Goal: Task Accomplishment & Management: Manage account settings

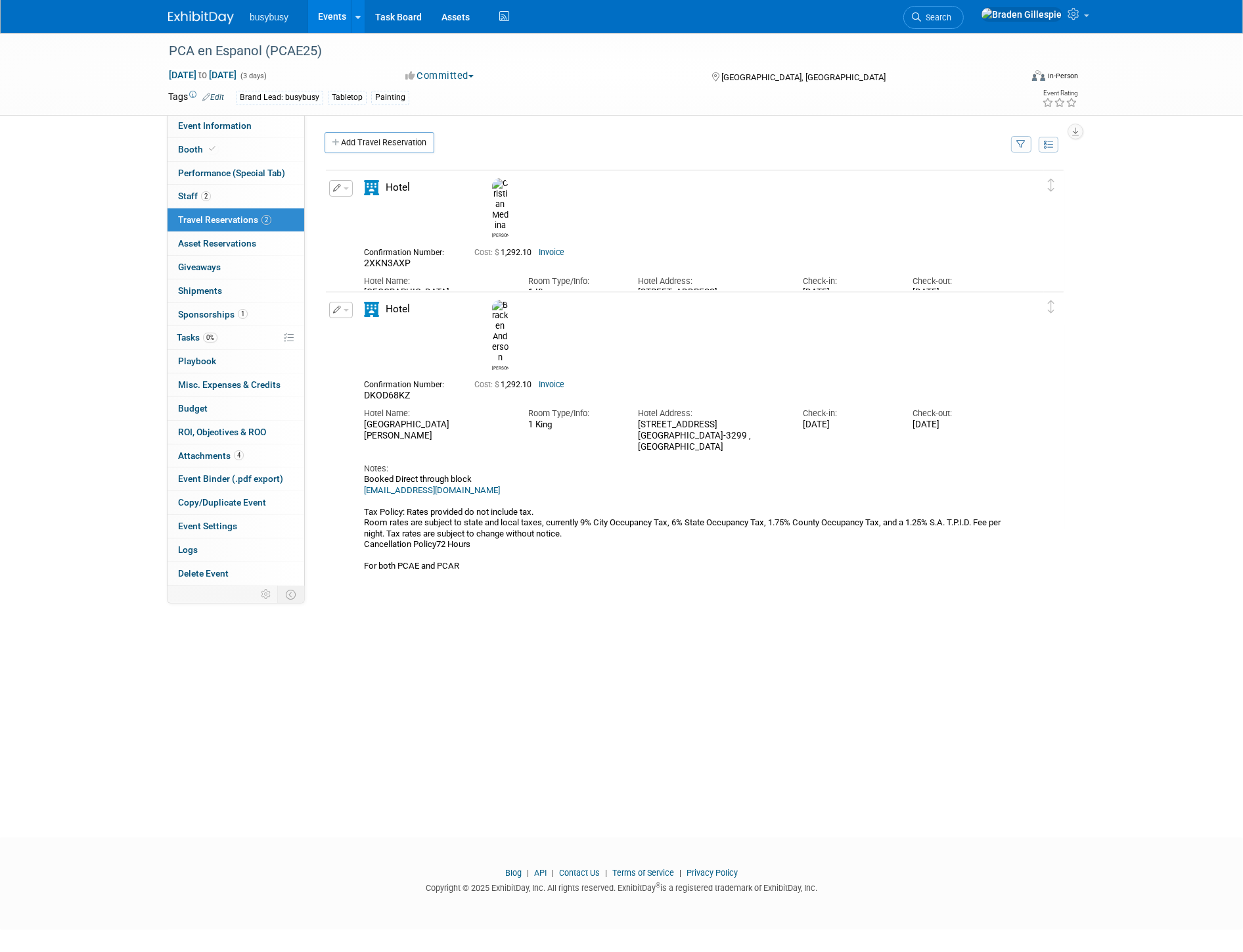
click at [197, 20] on img at bounding box center [201, 18] width 66 height 13
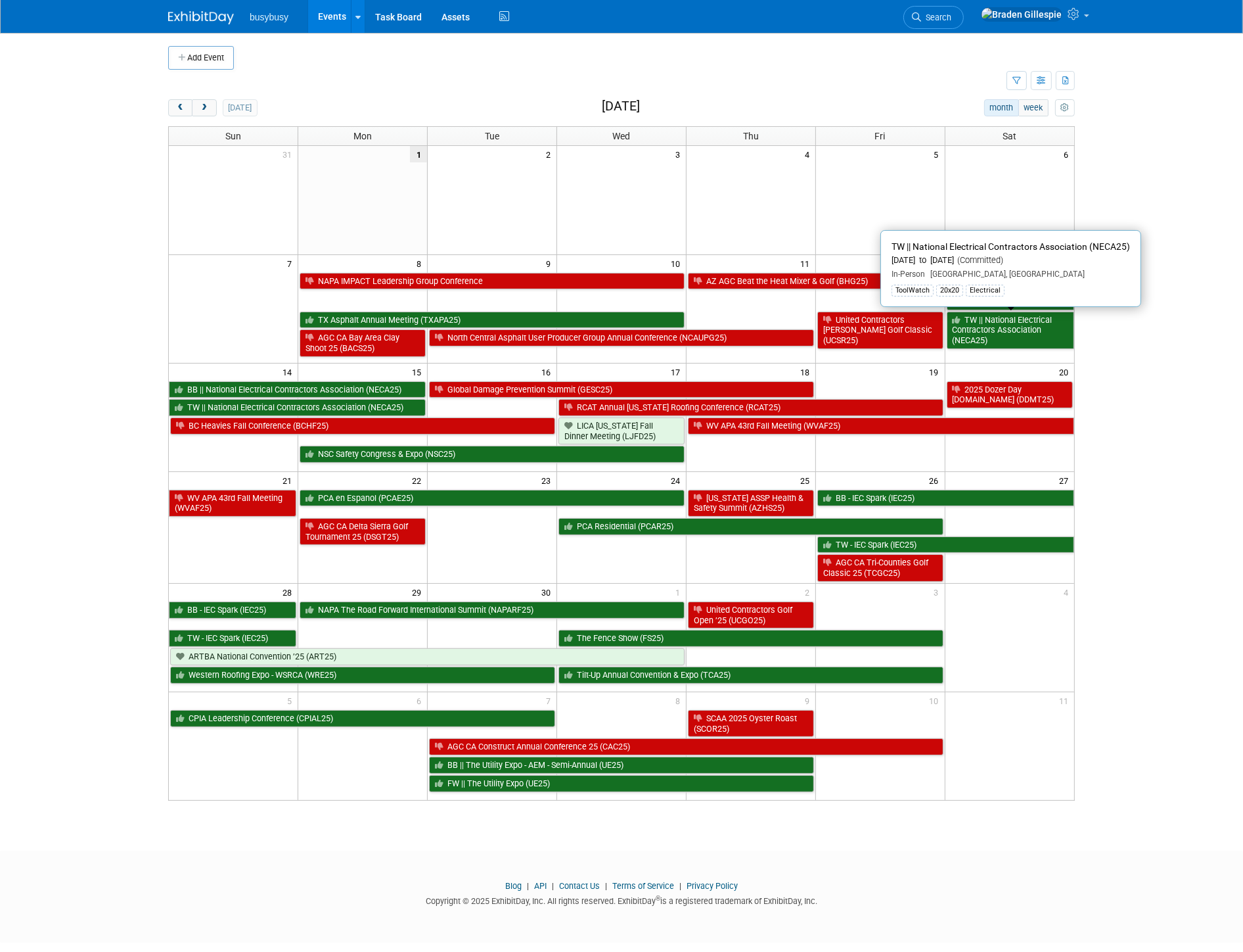
click at [1012, 331] on link "TW || National Electrical Contractors Association (NECA25)" at bounding box center [1010, 330] width 127 height 38
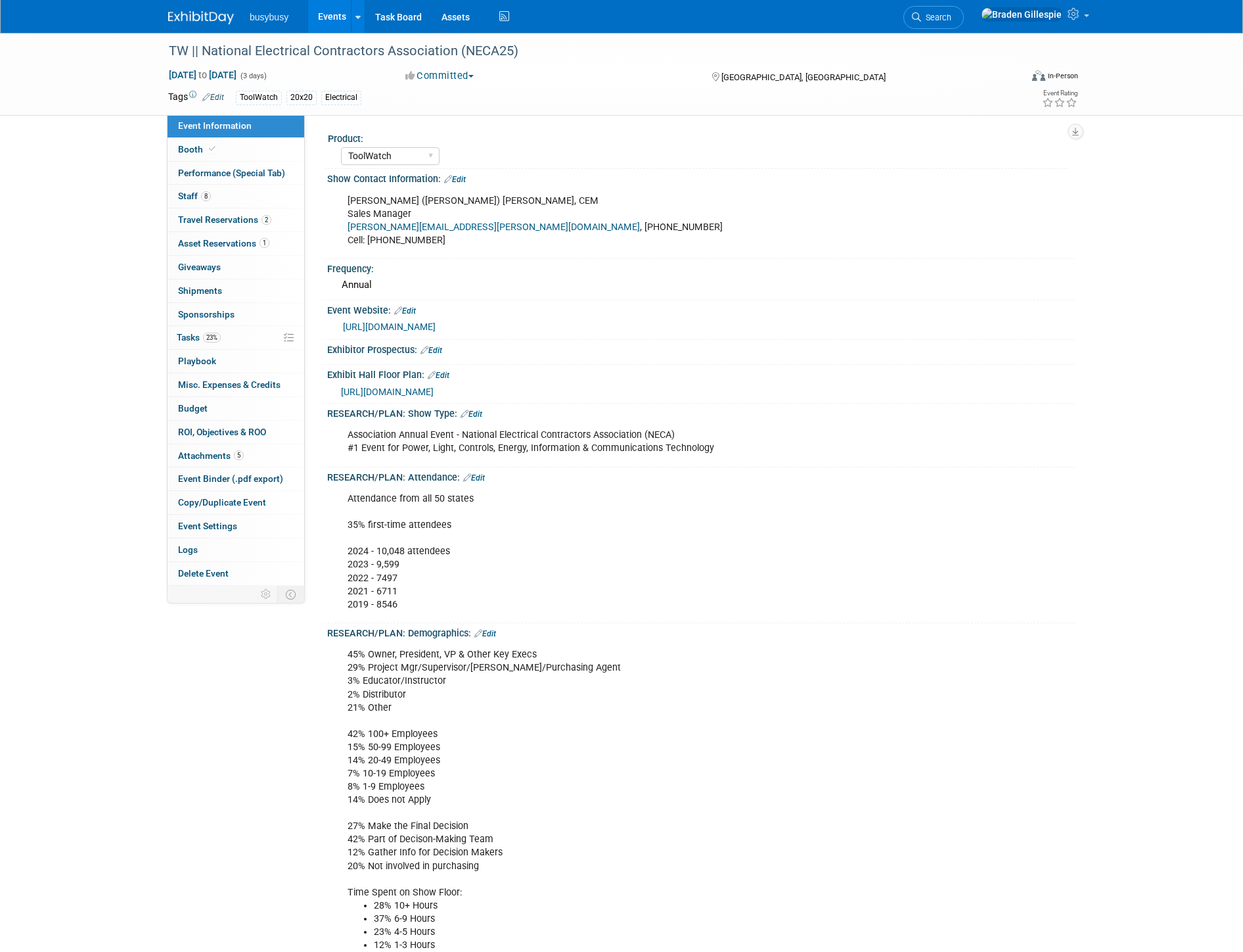
select select "ToolWatch"
click at [227, 150] on link "Booth" at bounding box center [235, 149] width 136 height 23
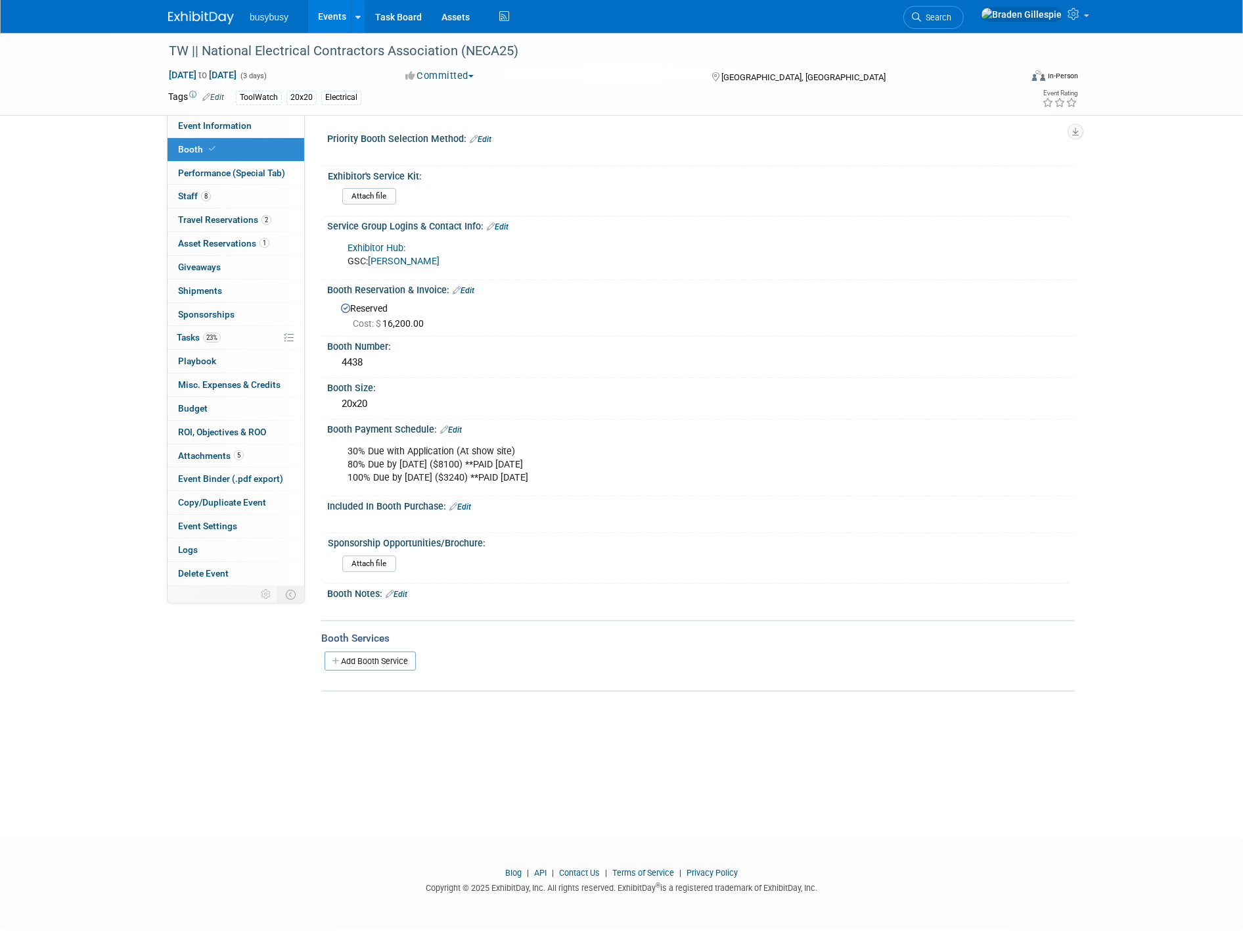
click at [365, 656] on link "Add Booth Service" at bounding box center [370, 661] width 91 height 19
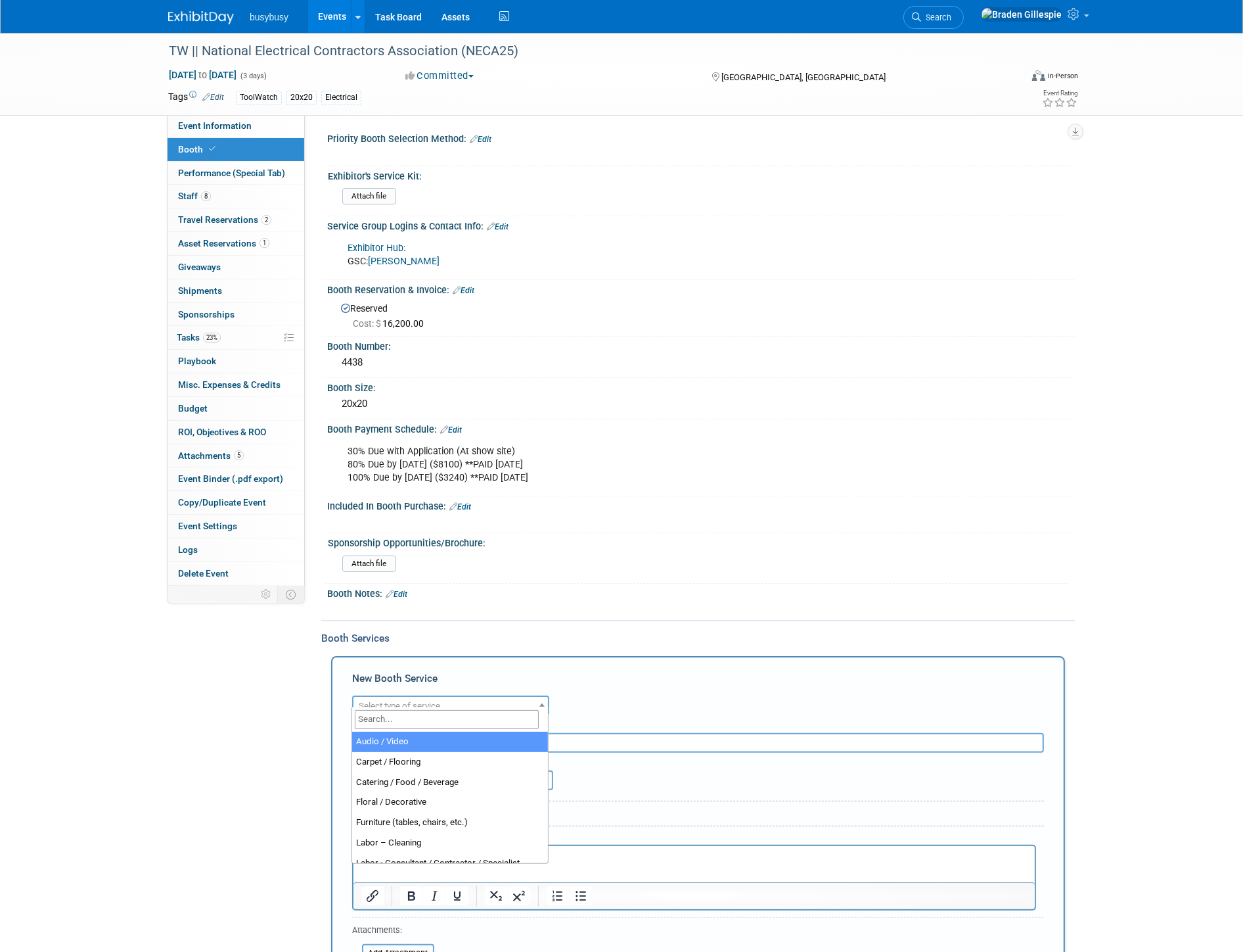
click at [468, 705] on span "Select type of service" at bounding box center [451, 706] width 195 height 18
type input "lead"
select select "7"
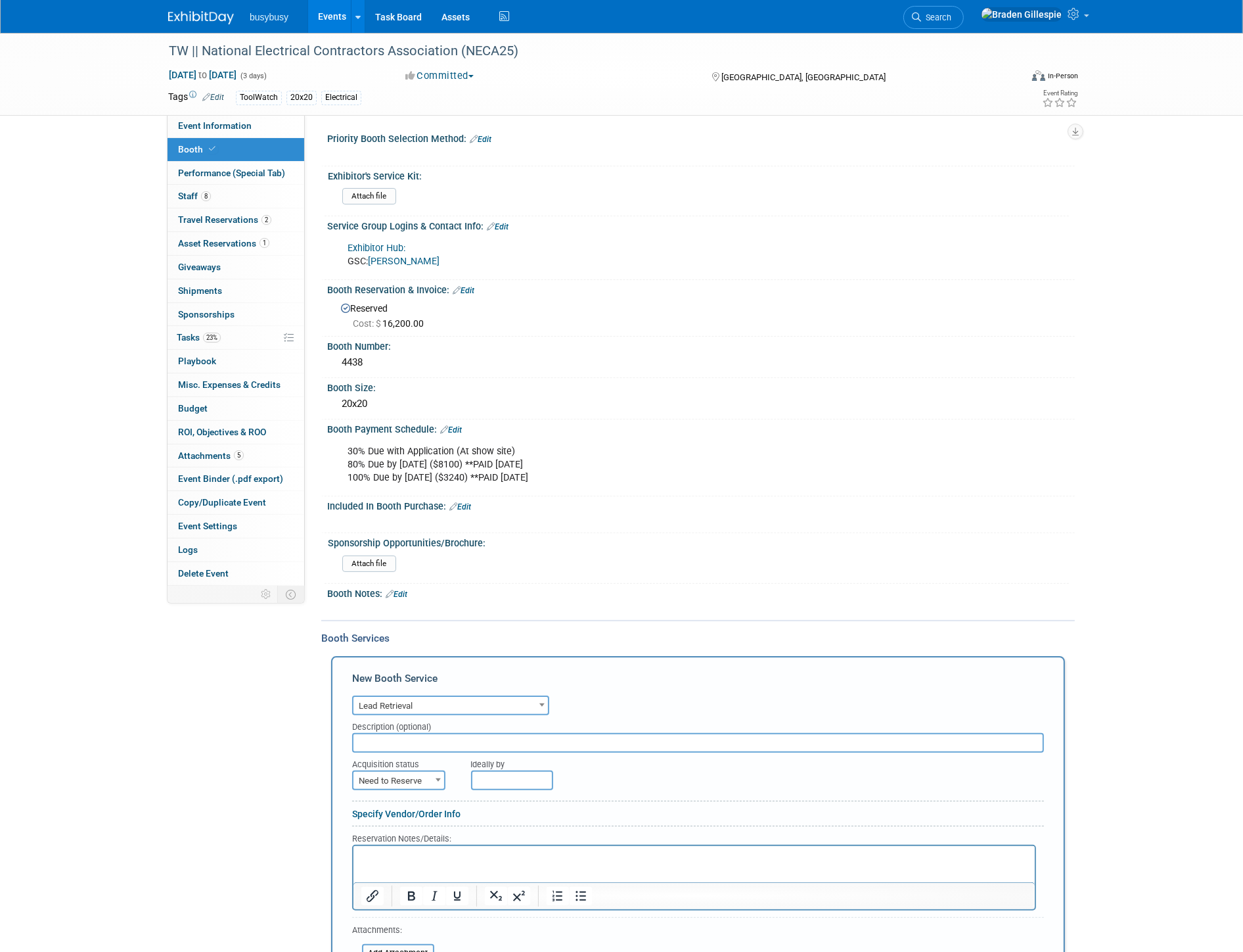
click at [414, 771] on span "Need to Reserve" at bounding box center [399, 781] width 90 height 18
select select "2"
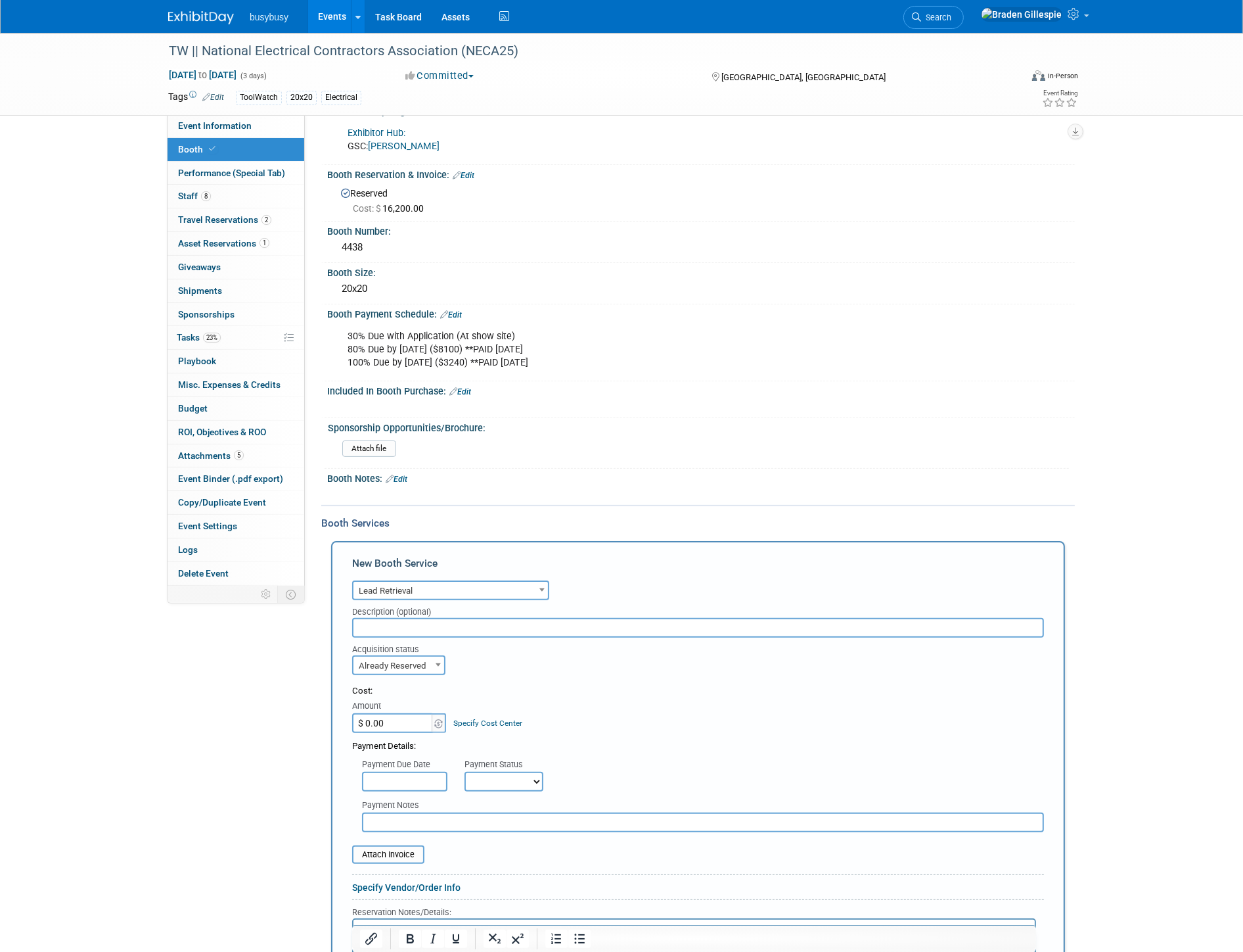
scroll to position [219, 0]
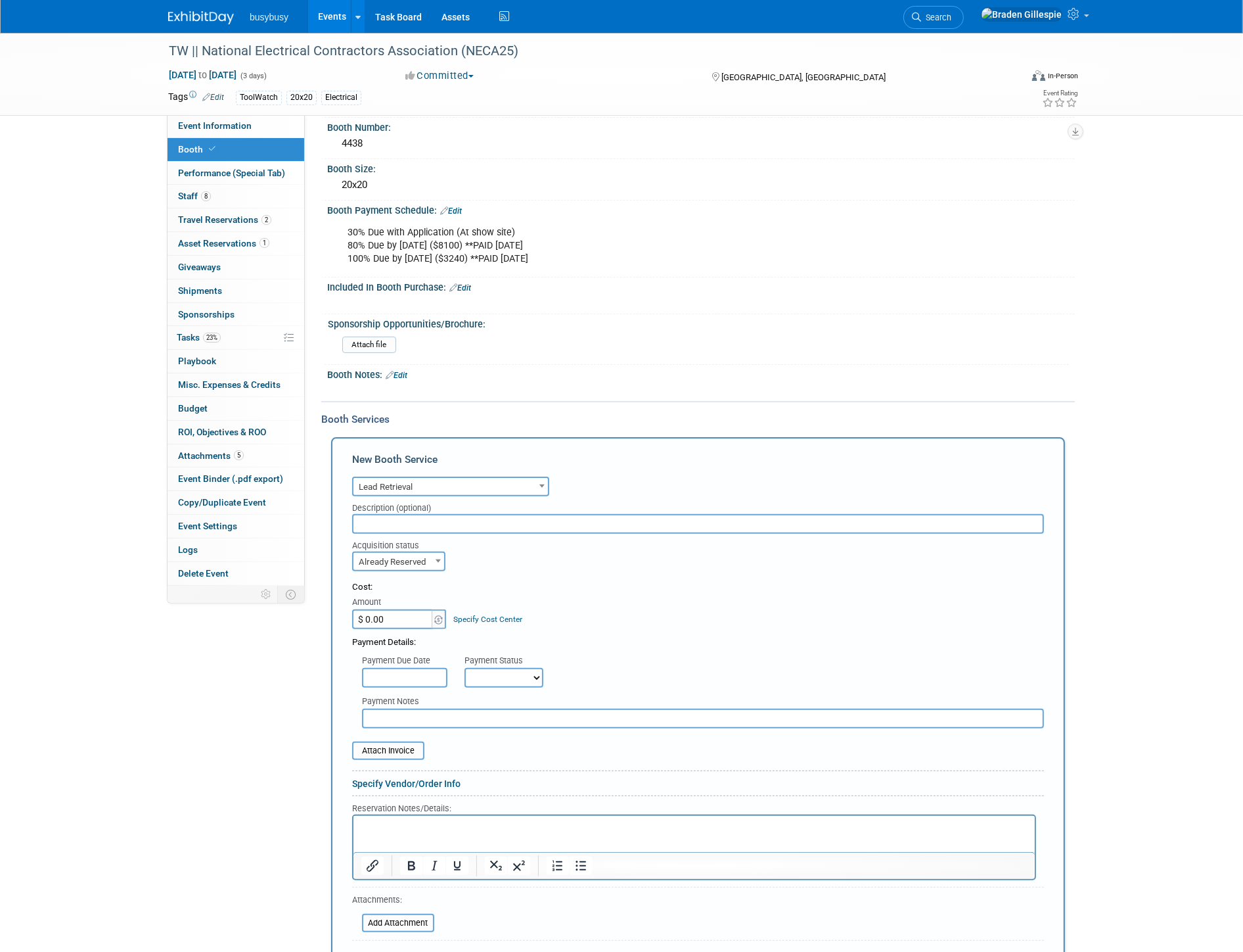
click at [422, 829] on p "Rich Text Area. Press ALT-0 for help." at bounding box center [693, 827] width 667 height 13
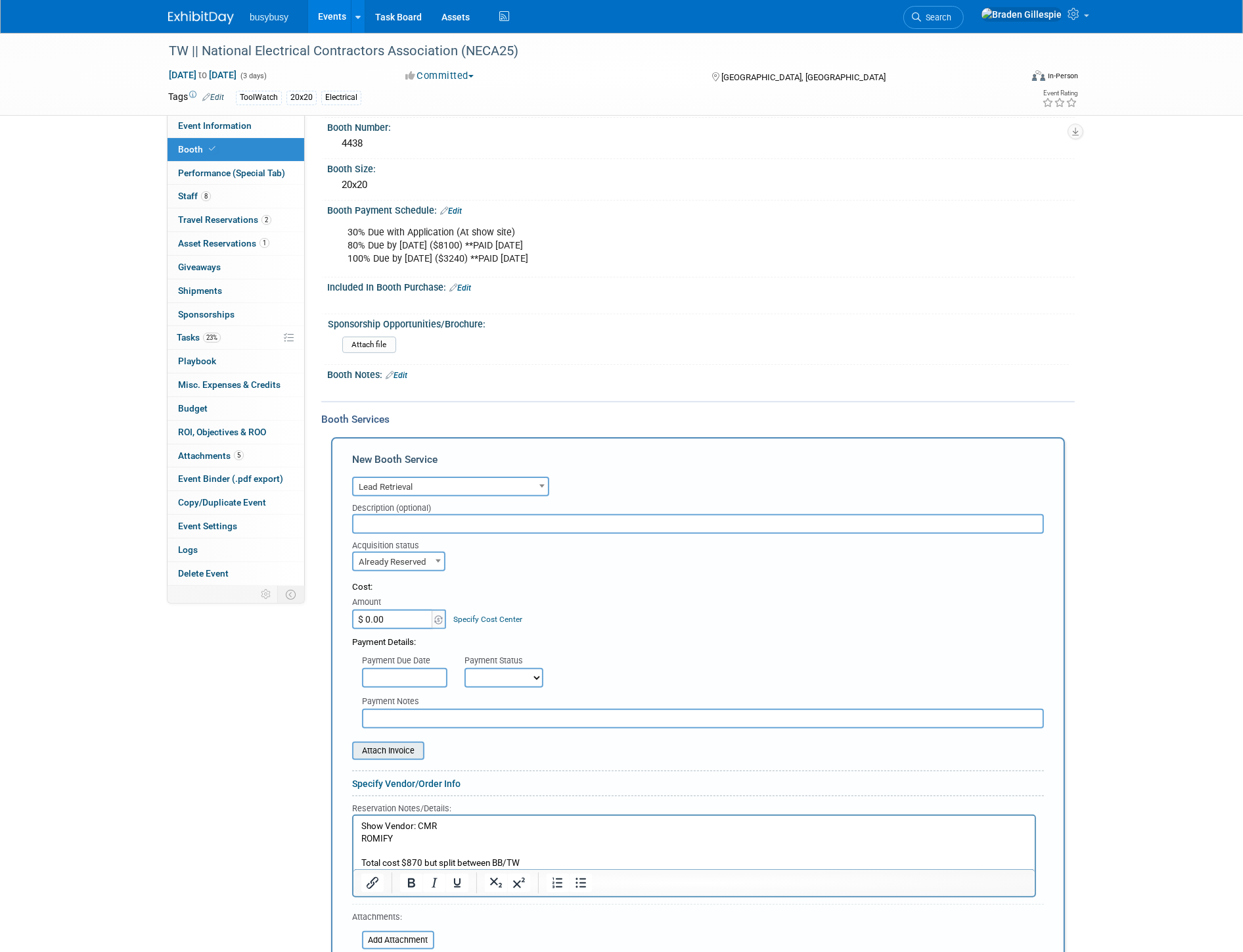
click at [370, 743] on input "file" at bounding box center [345, 750] width 156 height 16
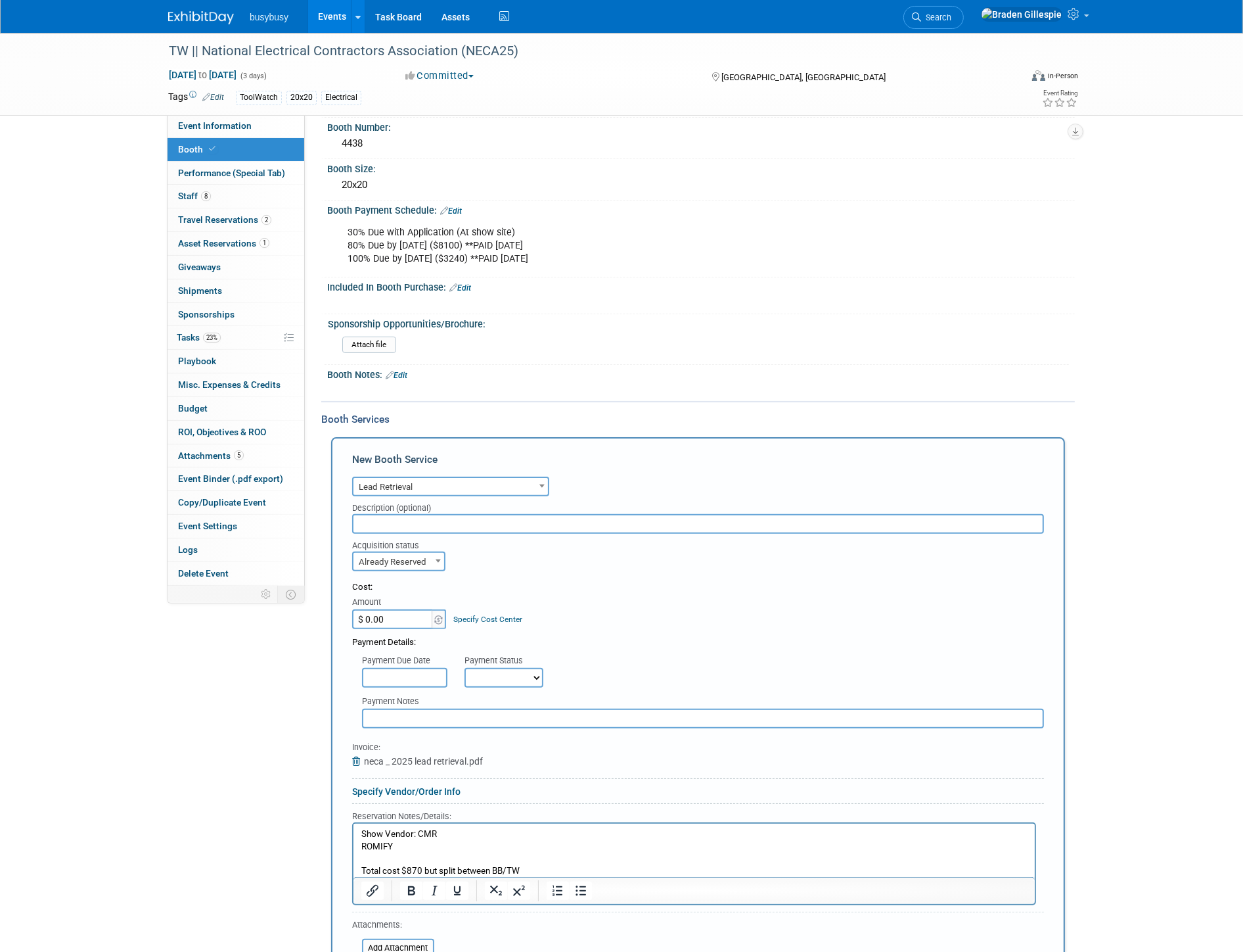
click at [874, 865] on p "Total cost $870 but split between BB/TW" at bounding box center [693, 871] width 667 height 13
click at [402, 842] on p "ROMIFY" at bounding box center [693, 847] width 667 height 13
click at [442, 829] on p "Show Vendor: CMR" at bounding box center [693, 835] width 667 height 13
click at [364, 847] on p "ROMIFY" at bounding box center [693, 847] width 667 height 13
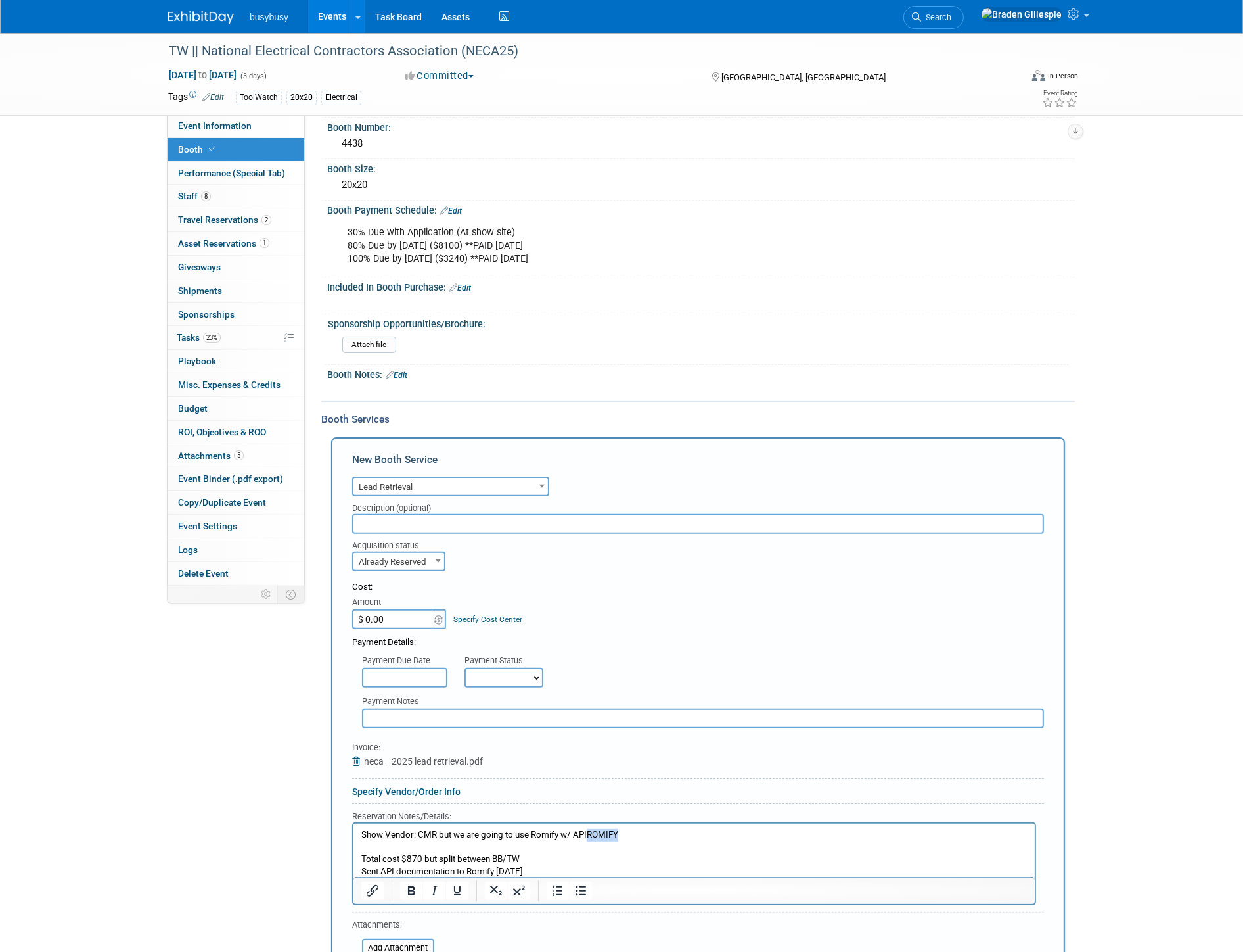
drag, startPoint x: 623, startPoint y: 835, endPoint x: 585, endPoint y: 835, distance: 38.0
click at [585, 832] on p "Show Vendor: CMR but we are going to use Romify w/ API ROMIFY" at bounding box center [693, 835] width 667 height 13
drag, startPoint x: 414, startPoint y: 836, endPoint x: 284, endPoint y: 829, distance: 130.2
click at [353, 829] on html "Show Vendor: CMR but we are going to use Romify w/ API Total cost $870 but spli…" at bounding box center [693, 850] width 682 height 54
click at [421, 852] on p "Rich Text Area. Press ALT-0 for help." at bounding box center [693, 847] width 667 height 13
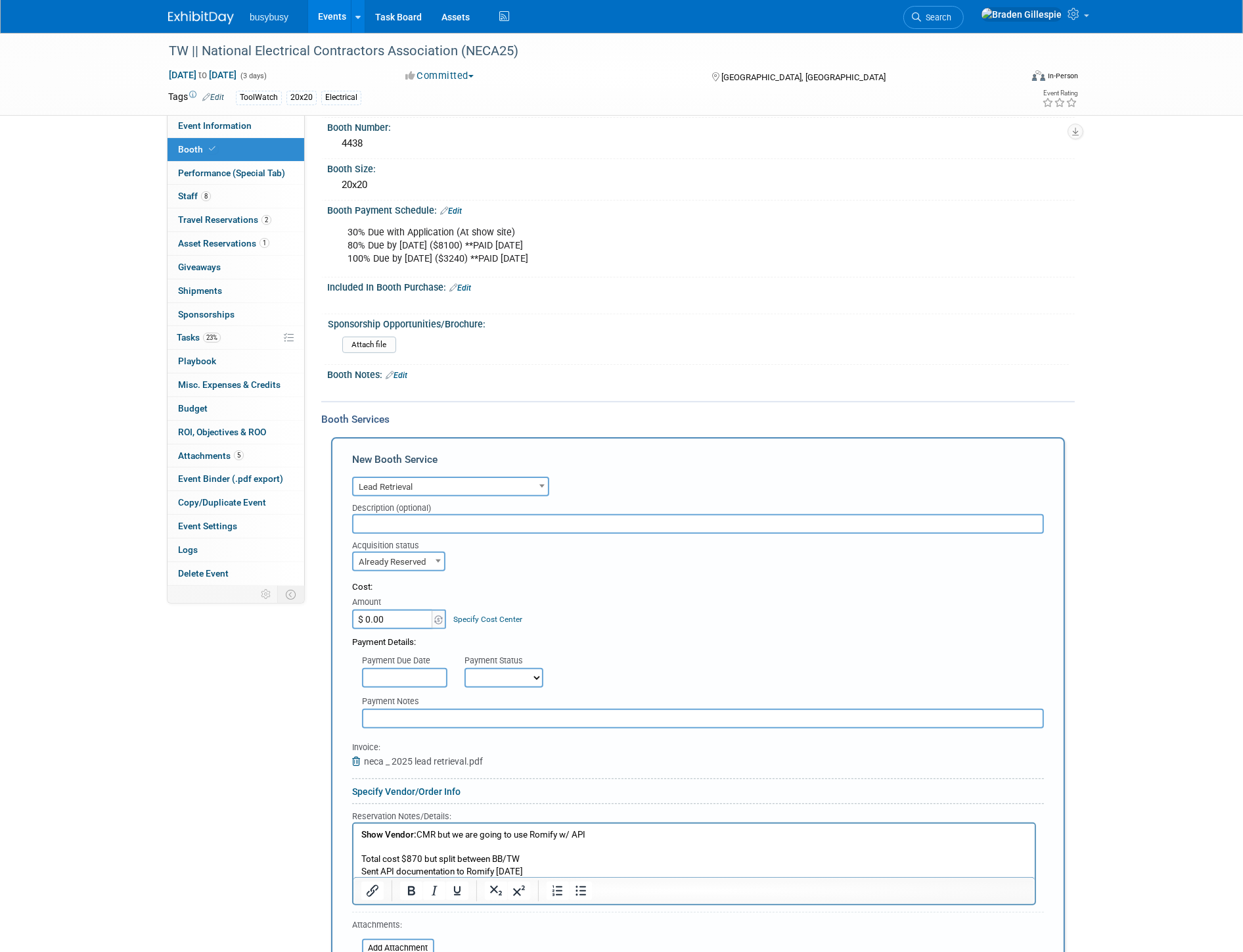
click at [412, 612] on input "$ 0.00" at bounding box center [393, 619] width 82 height 20
type input "$ 435.00"
click at [509, 615] on link "Specify Cost Center" at bounding box center [489, 619] width 69 height 9
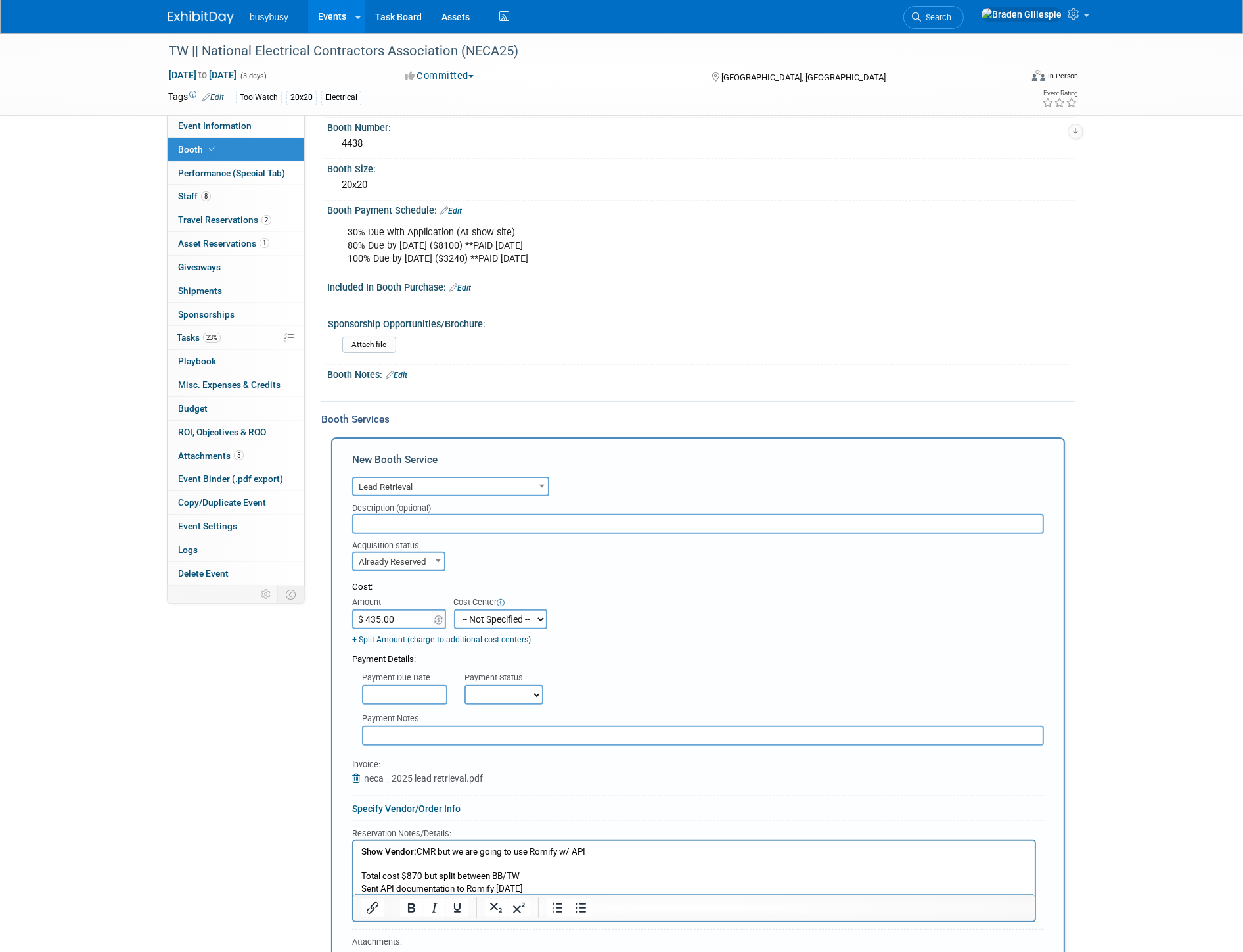
click at [500, 609] on select "-- Not Specified -- Align busybusy FleetWatcher Safety Reports ToolWatch" at bounding box center [501, 619] width 94 height 20
click at [621, 595] on div "Cost: Amount $ 435.00 Specify Cost Center Cost Center -- Not Specified -- Align…" at bounding box center [698, 612] width 692 height 64
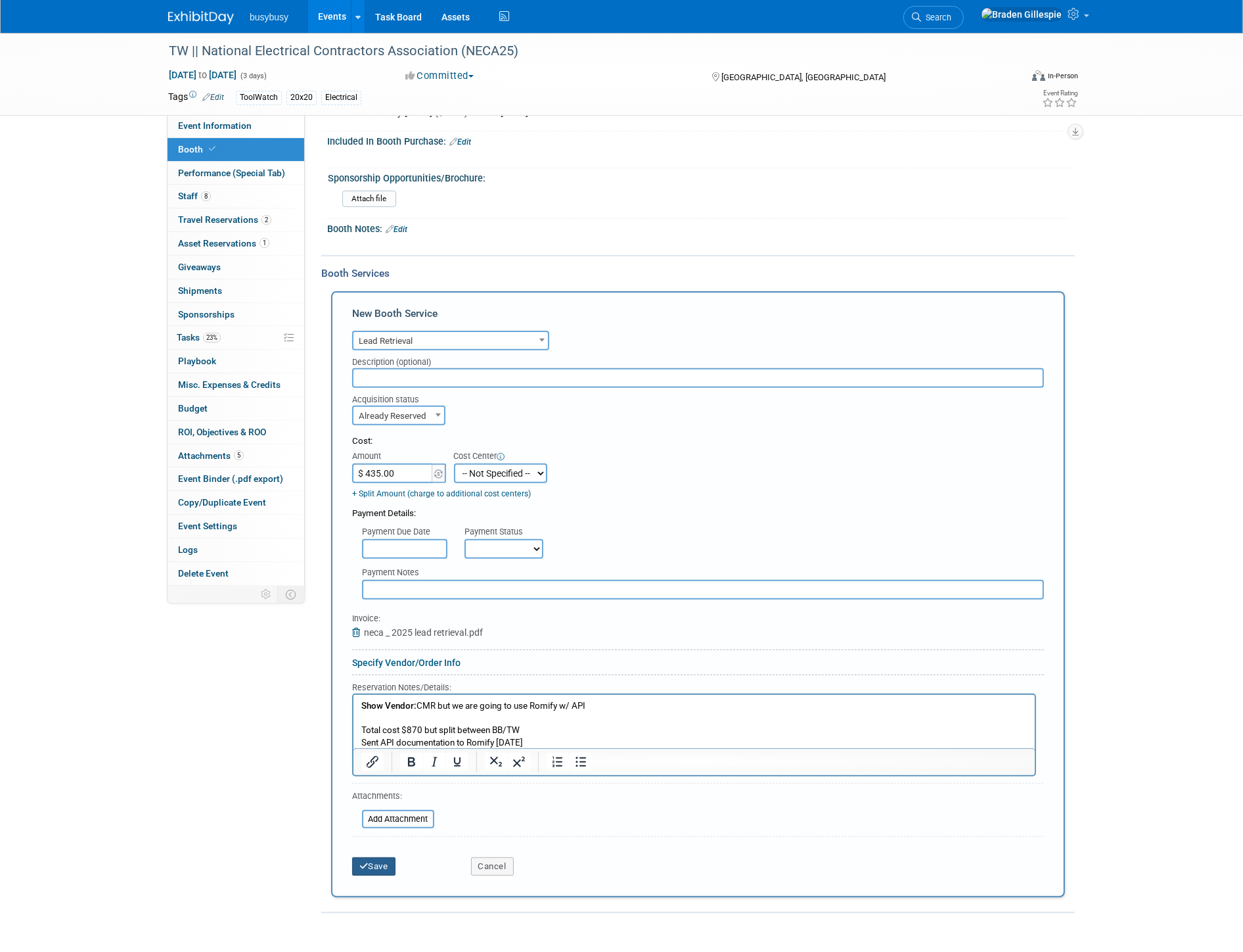
click at [385, 857] on button "Save" at bounding box center [374, 866] width 43 height 18
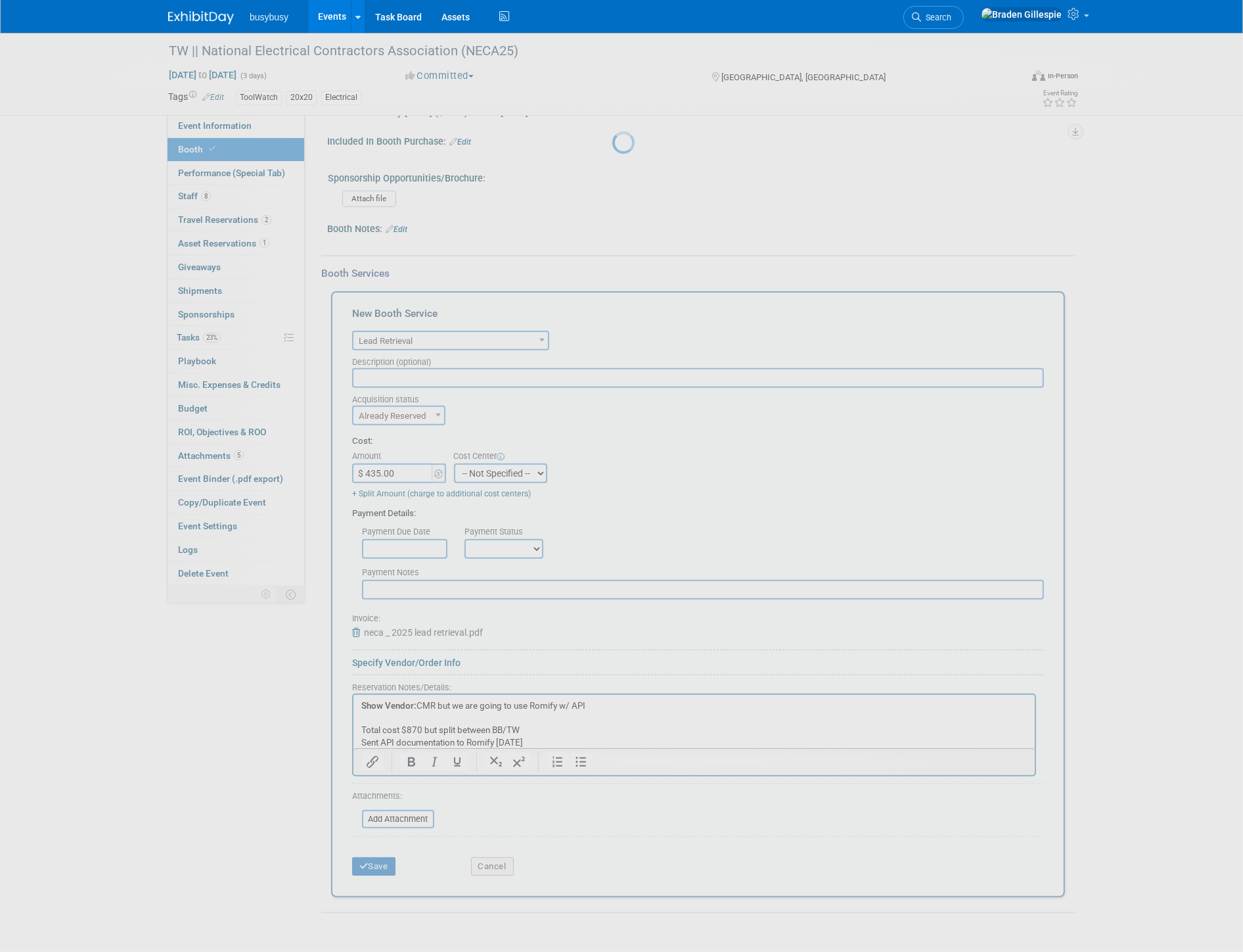
scroll to position [0, 0]
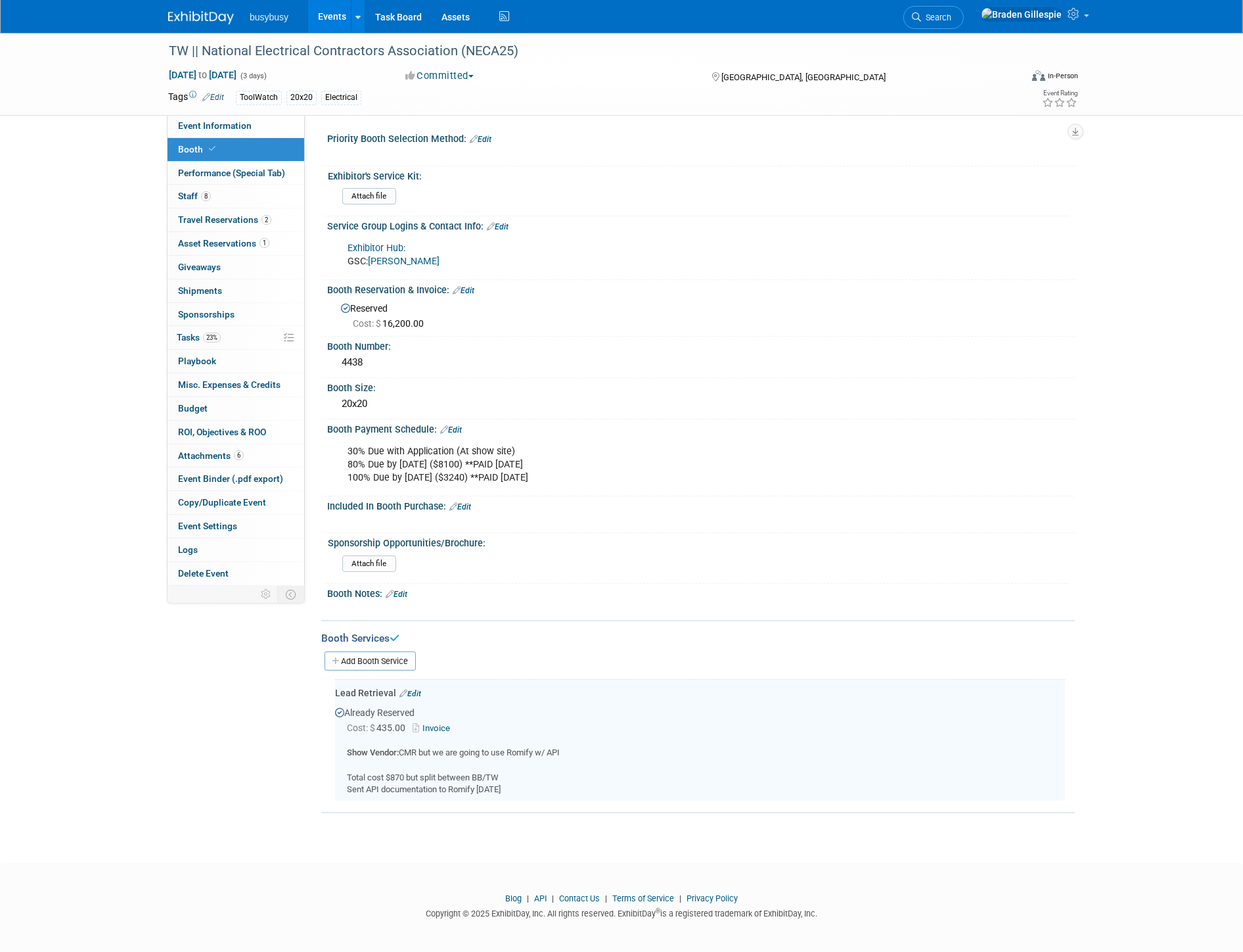
click at [410, 688] on link "Edit" at bounding box center [411, 693] width 22 height 9
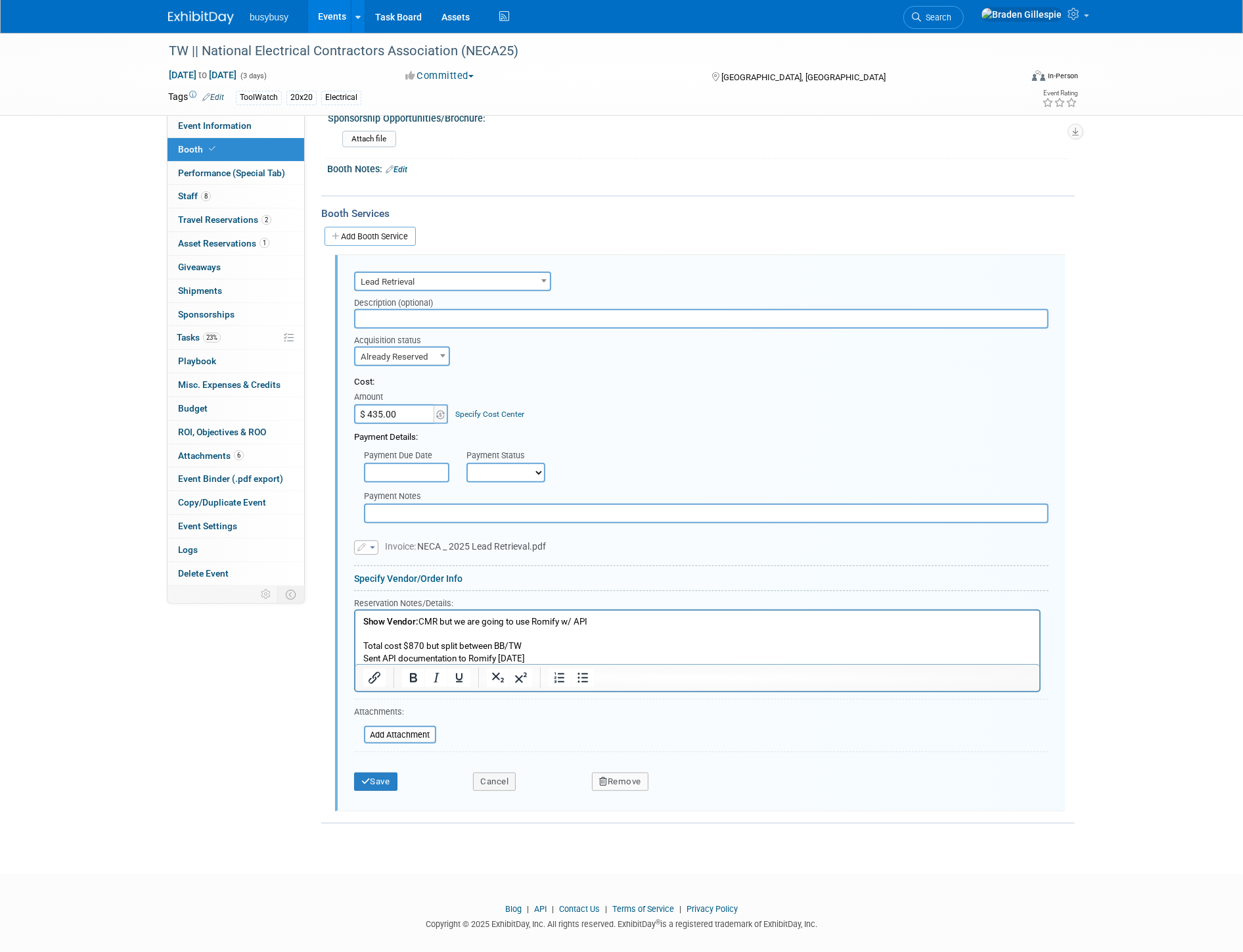
click at [504, 636] on p "Show Vendor: CMR but we are going to use Romify w/ API Total cost $870 but spli…" at bounding box center [698, 639] width 669 height 49
drag, startPoint x: 541, startPoint y: 647, endPoint x: 535, endPoint y: 650, distance: 6.7
click at [540, 646] on p "Show Vendor: CMR but we are going to use Romify w/ API Total cost $870 but spli…" at bounding box center [698, 639] width 669 height 49
click at [535, 658] on p "Show Vendor: CMR but we are going to use Romify w/ API Total cost $870 but spli…" at bounding box center [698, 639] width 669 height 49
click at [376, 777] on button "Save" at bounding box center [376, 781] width 43 height 18
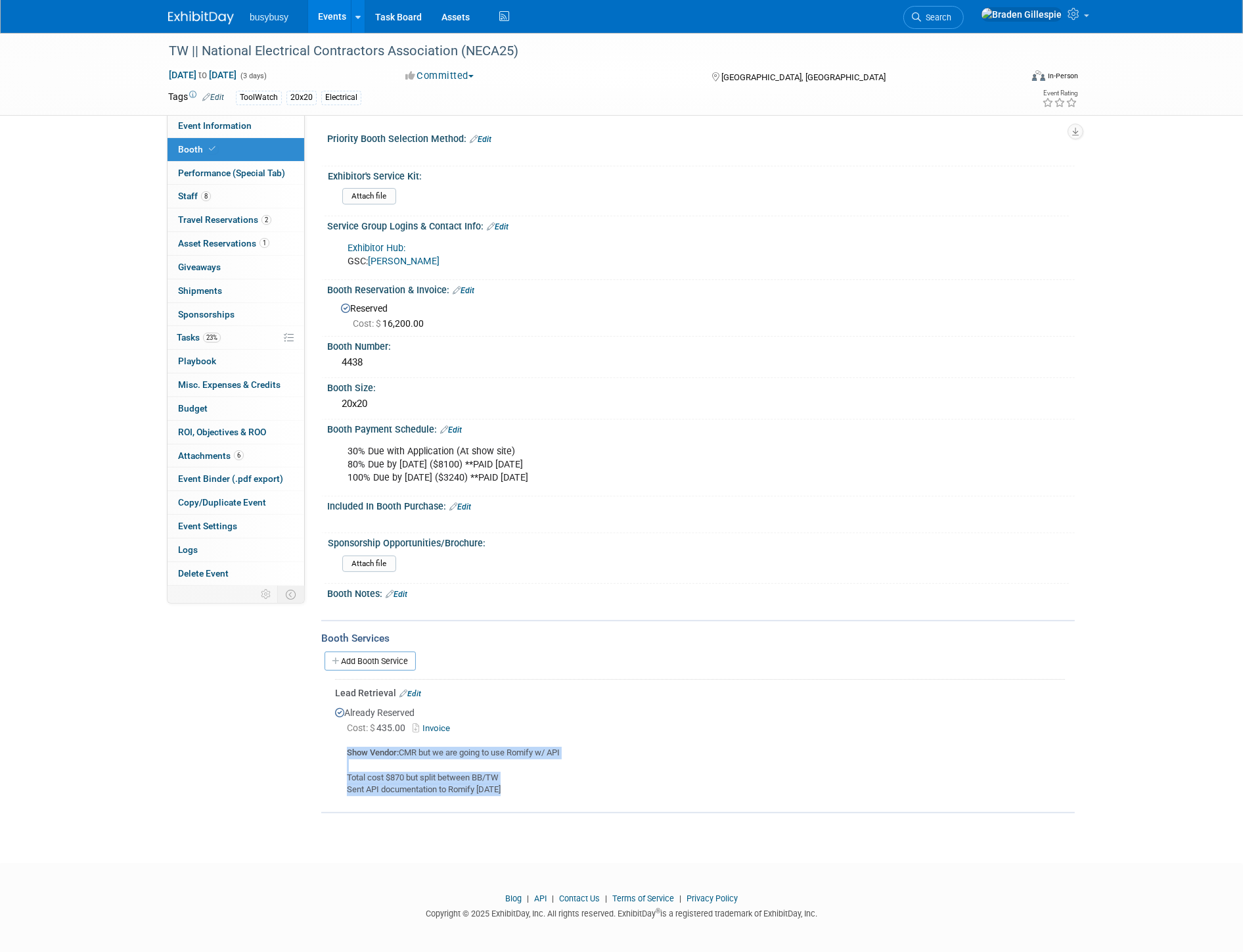
drag, startPoint x: 504, startPoint y: 783, endPoint x: 345, endPoint y: 740, distance: 164.7
click at [345, 740] on div "Show Vendor: CMR but we are going to use Romify w/ API Total cost $870 but spli…" at bounding box center [700, 765] width 730 height 59
copy div "Show Vendor: CMR but we are going to use Romify w/ API Total cost $870 but spli…"
click at [208, 23] on img at bounding box center [201, 18] width 66 height 13
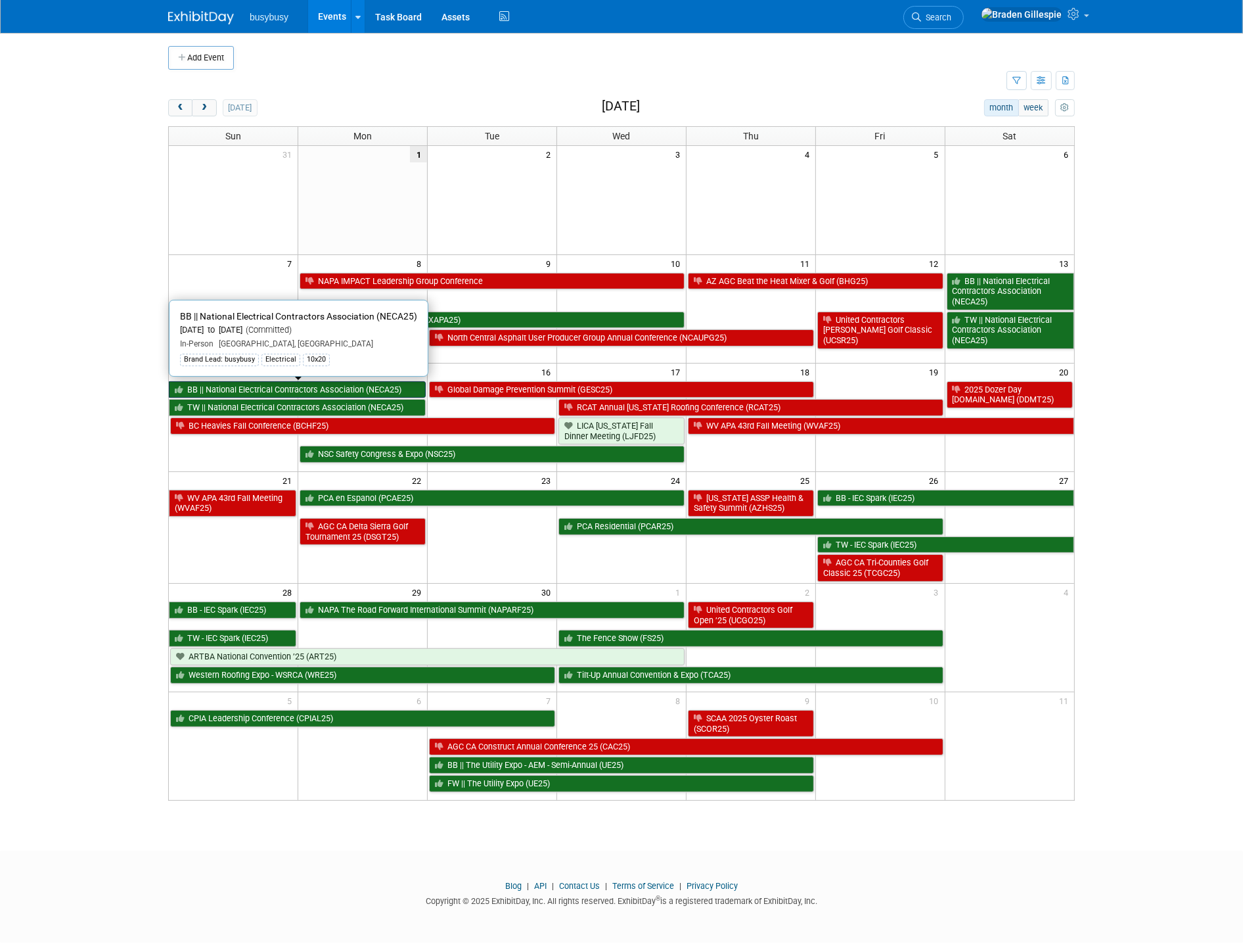
click at [383, 390] on link "BB || National Electrical Contractors Association (NECA25)" at bounding box center [297, 390] width 257 height 17
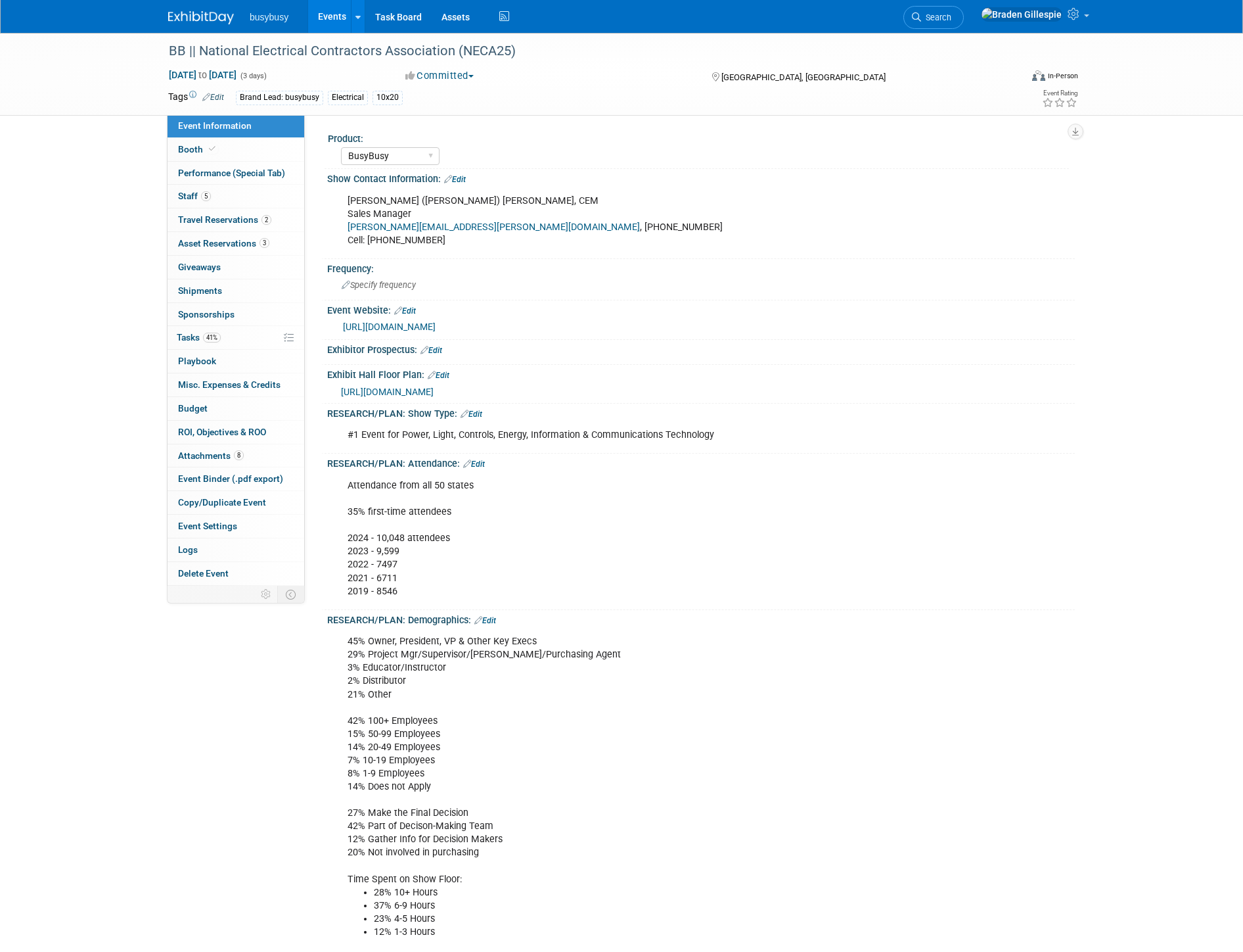
select select "BusyBusy"
click at [227, 225] on span "Travel Reservations 2" at bounding box center [225, 219] width 94 height 11
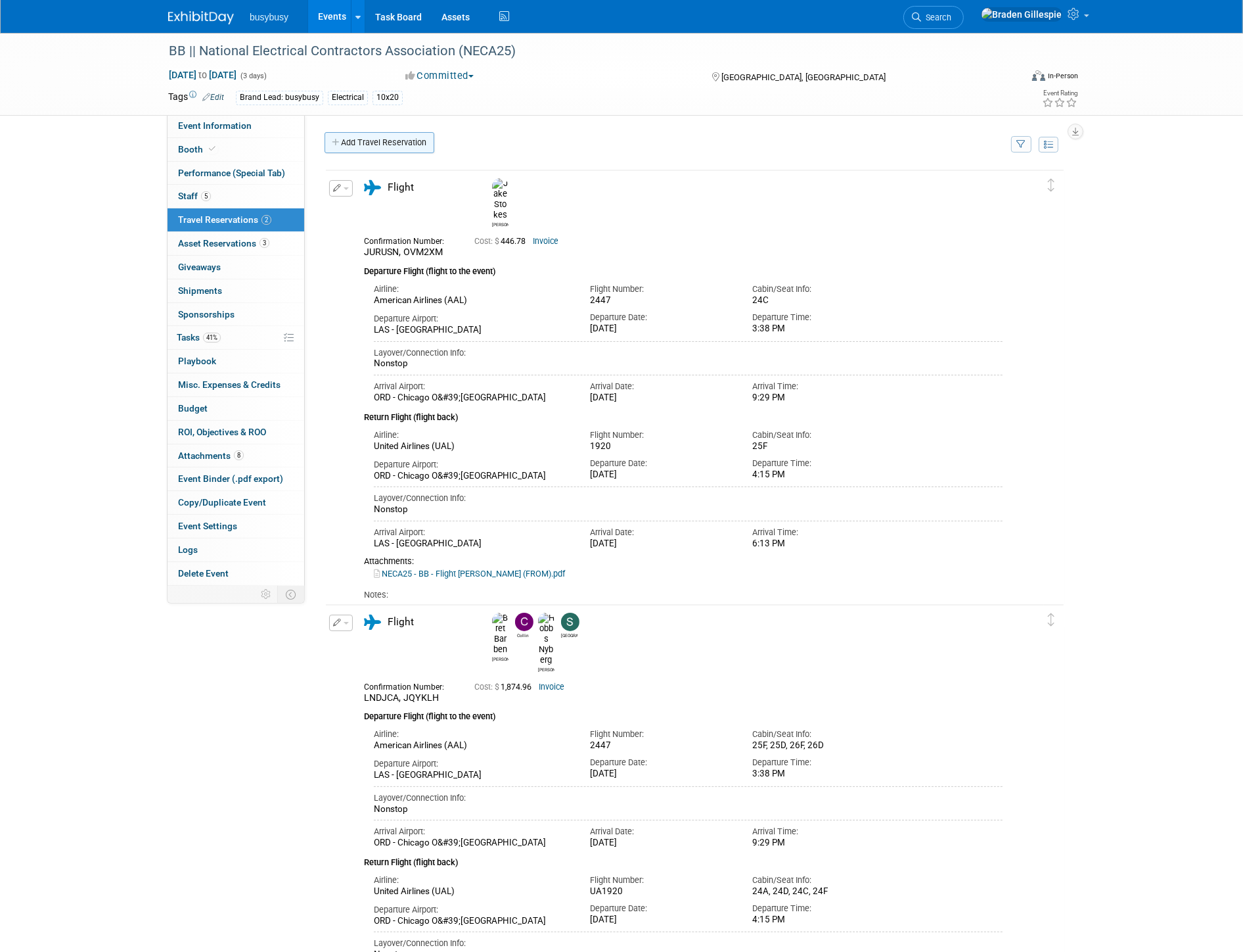
click at [372, 149] on link "Add Travel Reservation" at bounding box center [379, 142] width 110 height 21
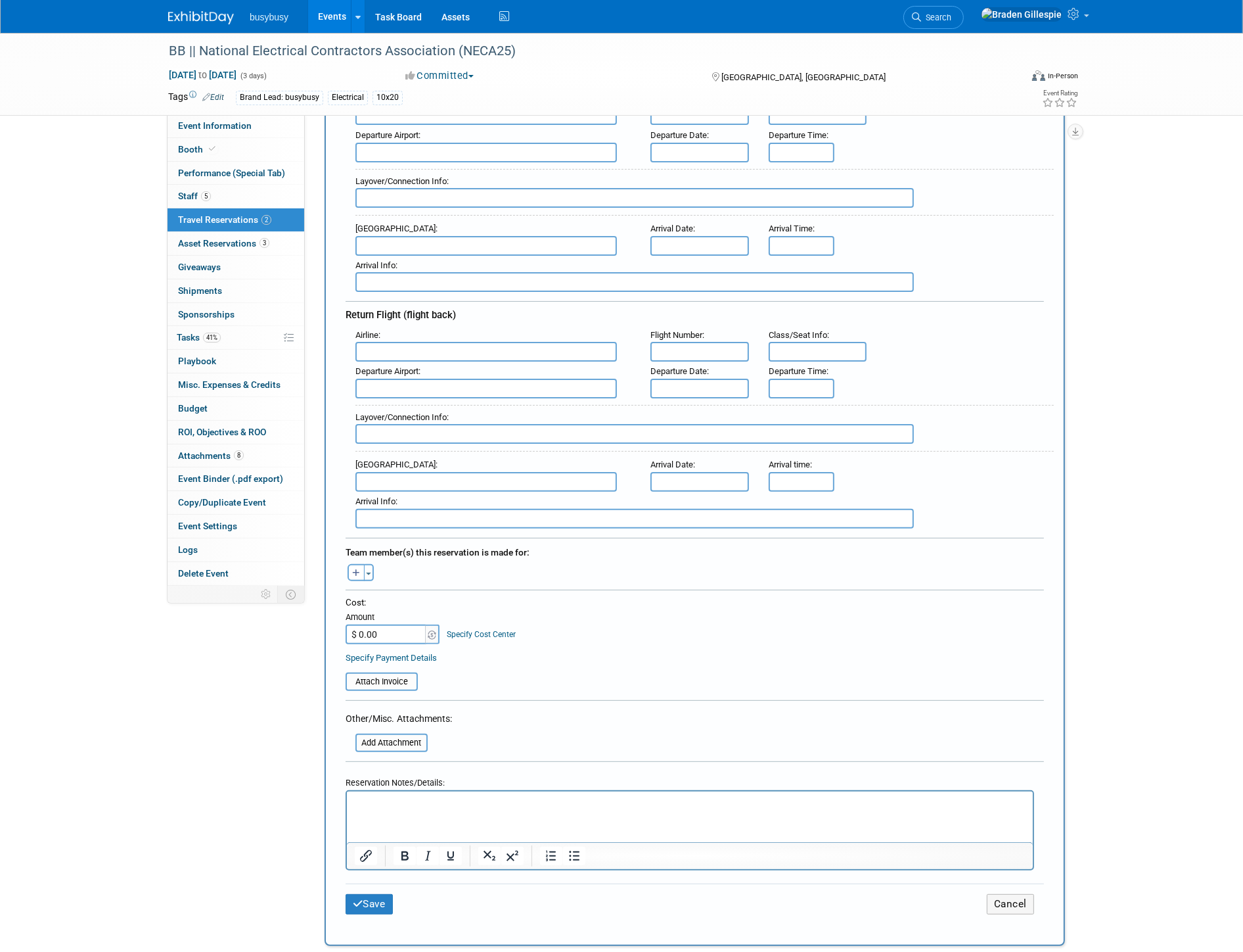
scroll to position [438, 0]
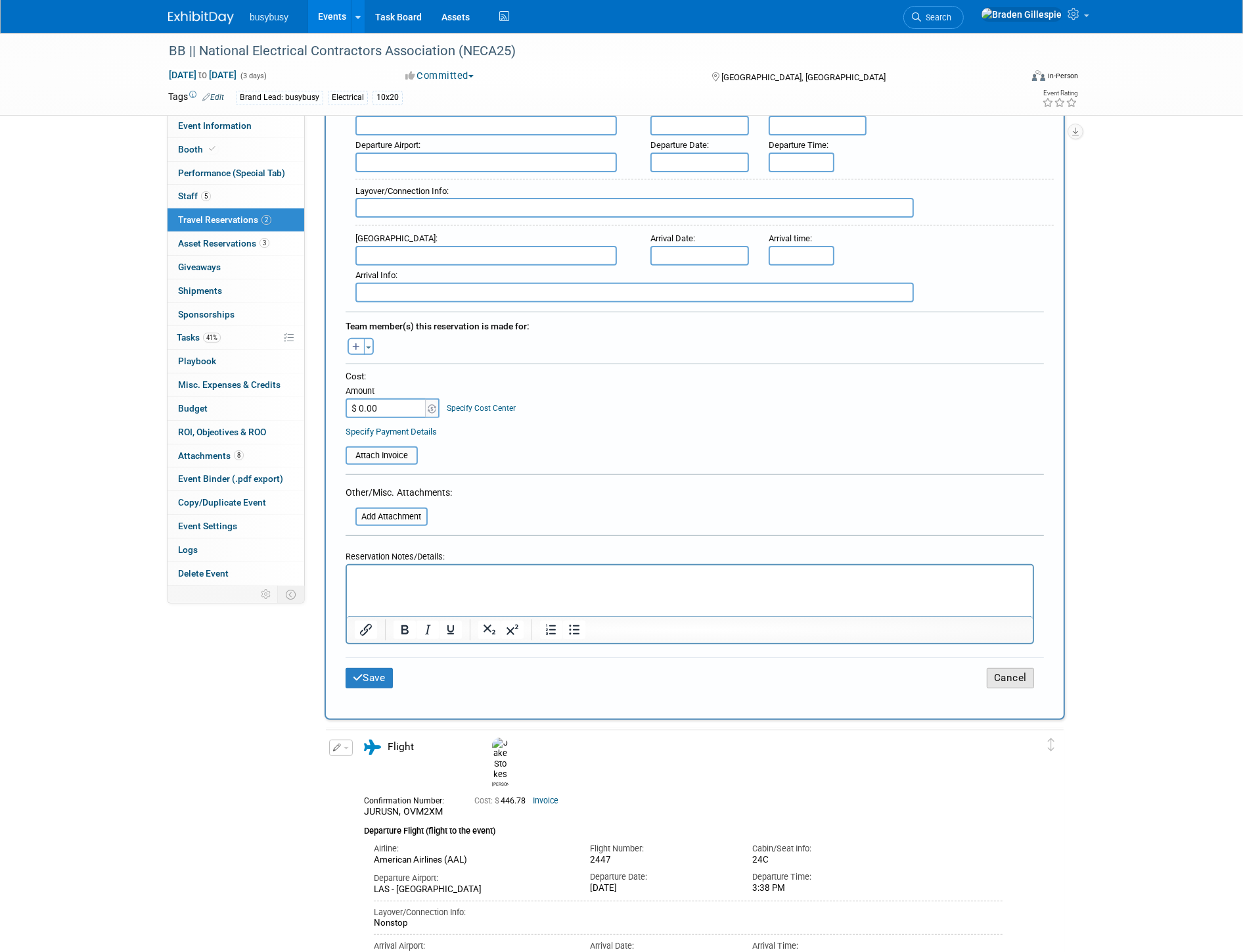
click at [1008, 668] on button "Cancel" at bounding box center [1010, 678] width 48 height 20
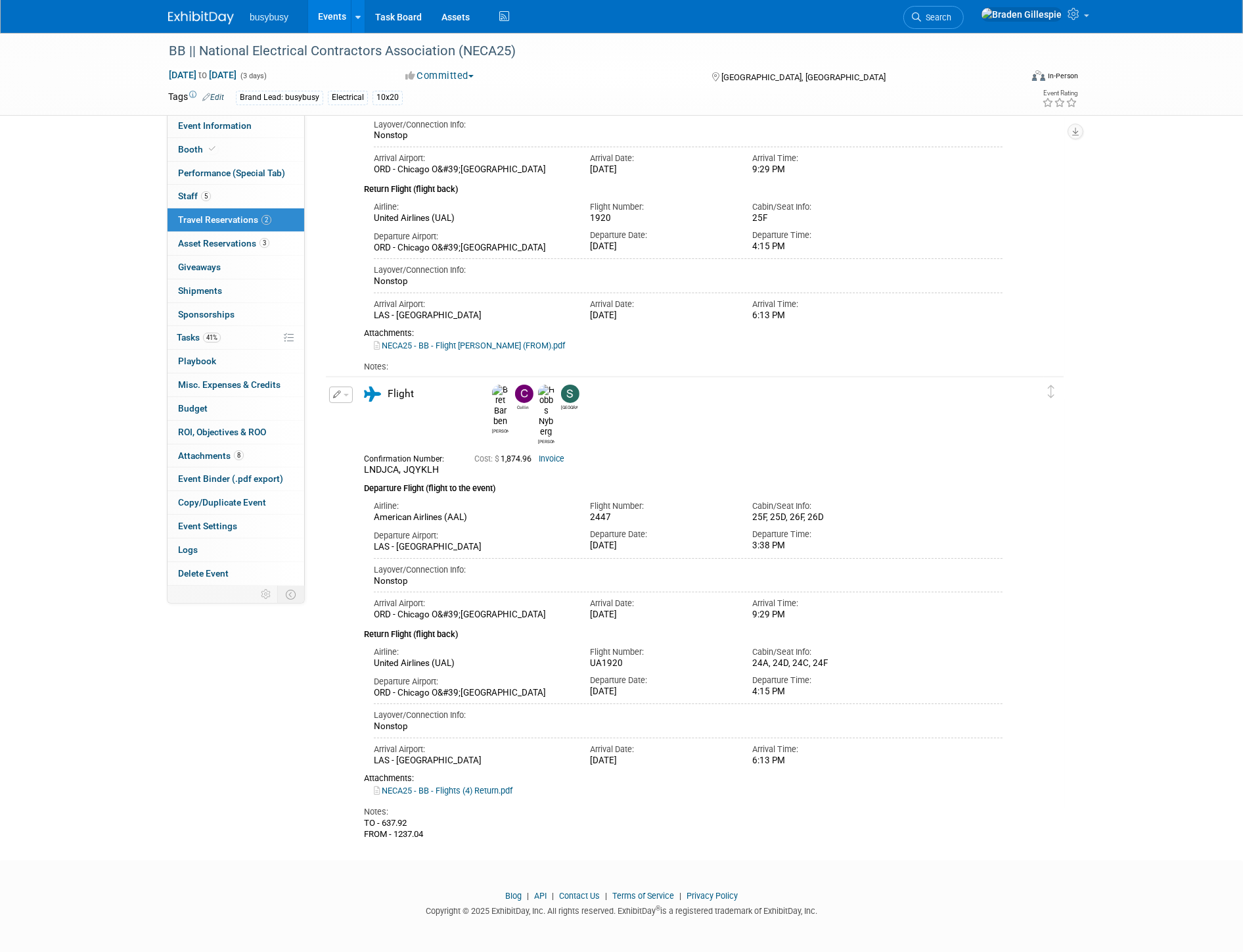
scroll to position [0, 0]
click at [222, 153] on link "Booth" at bounding box center [235, 149] width 136 height 23
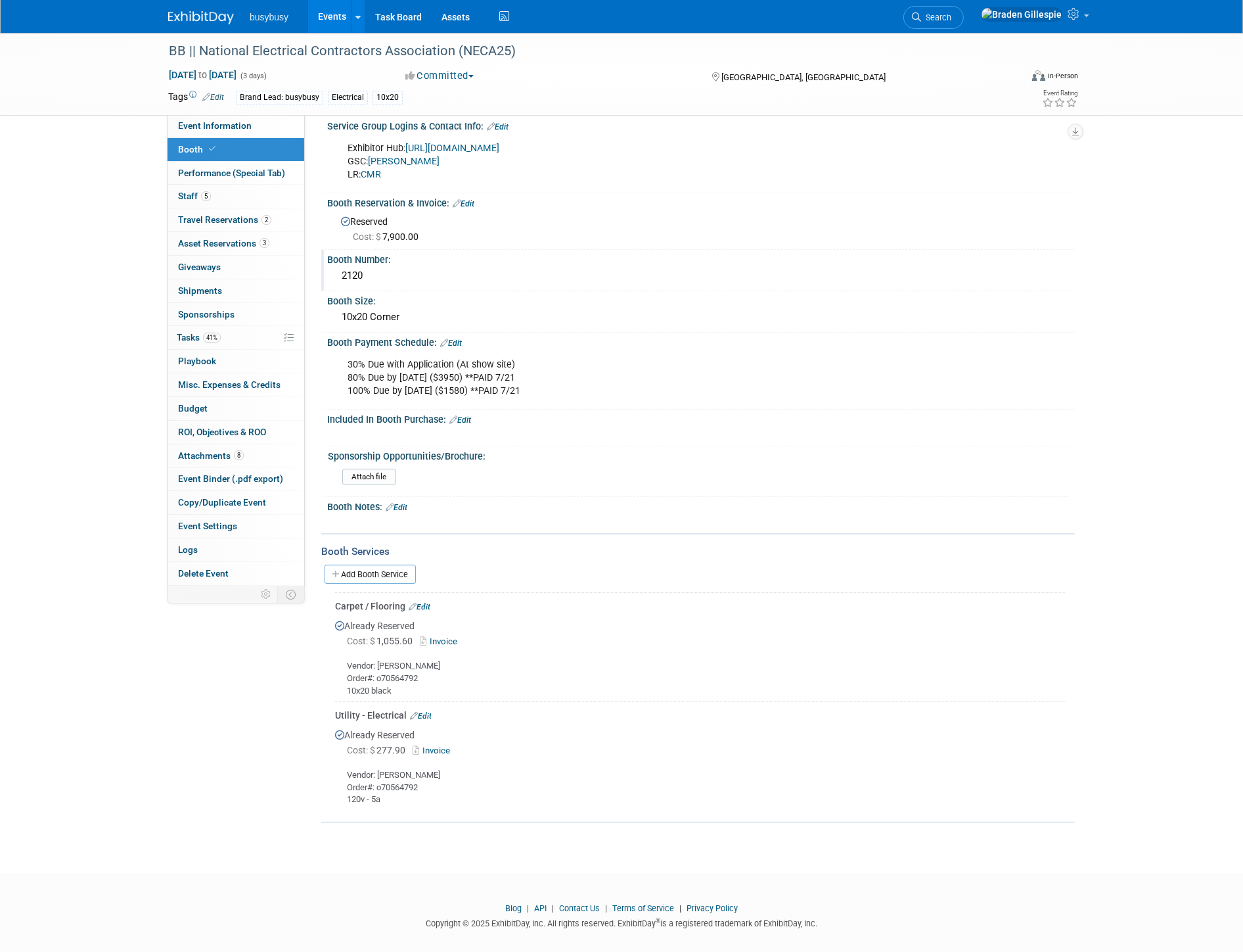
scroll to position [103, 0]
click at [390, 562] on link "Add Booth Service" at bounding box center [370, 571] width 91 height 19
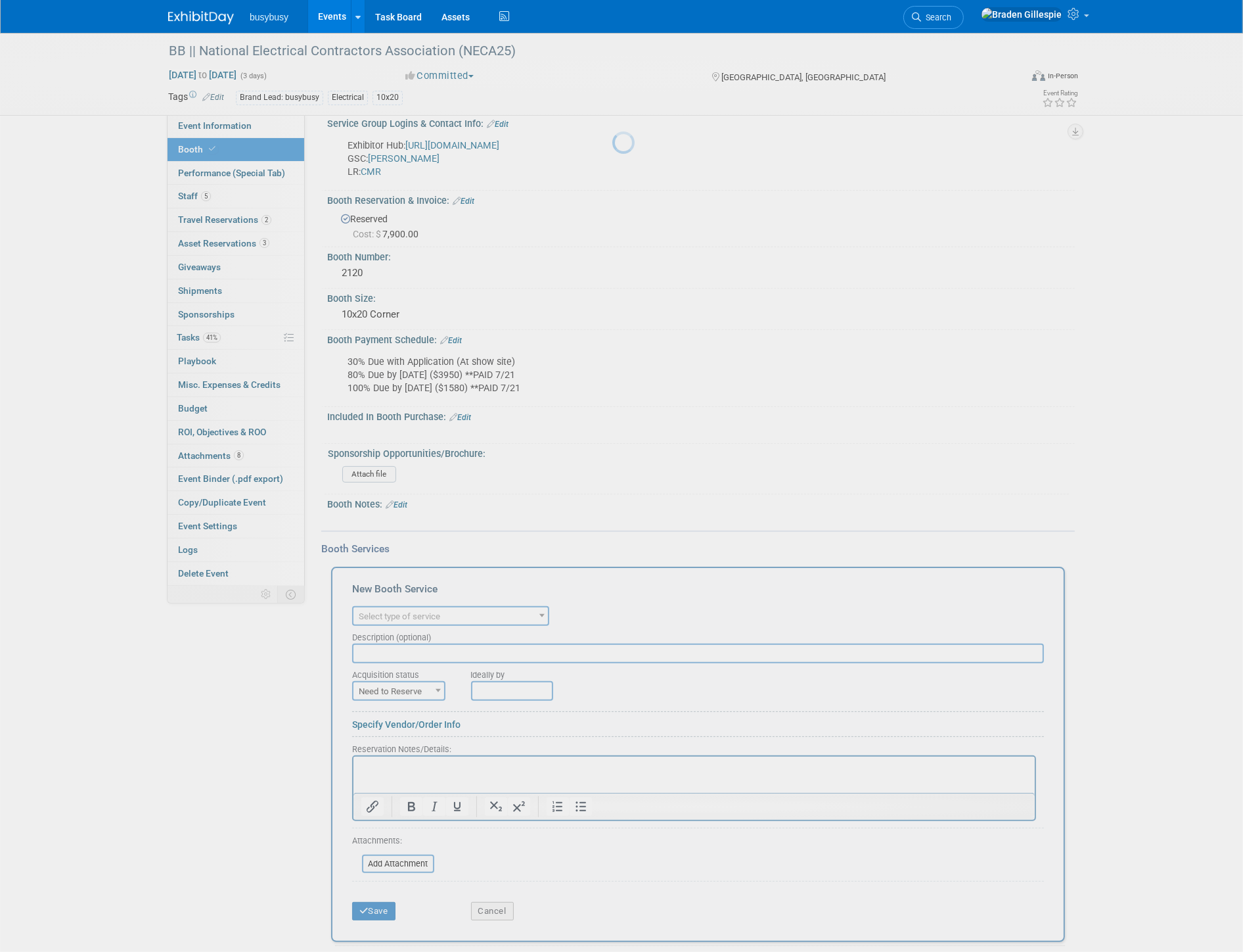
scroll to position [0, 0]
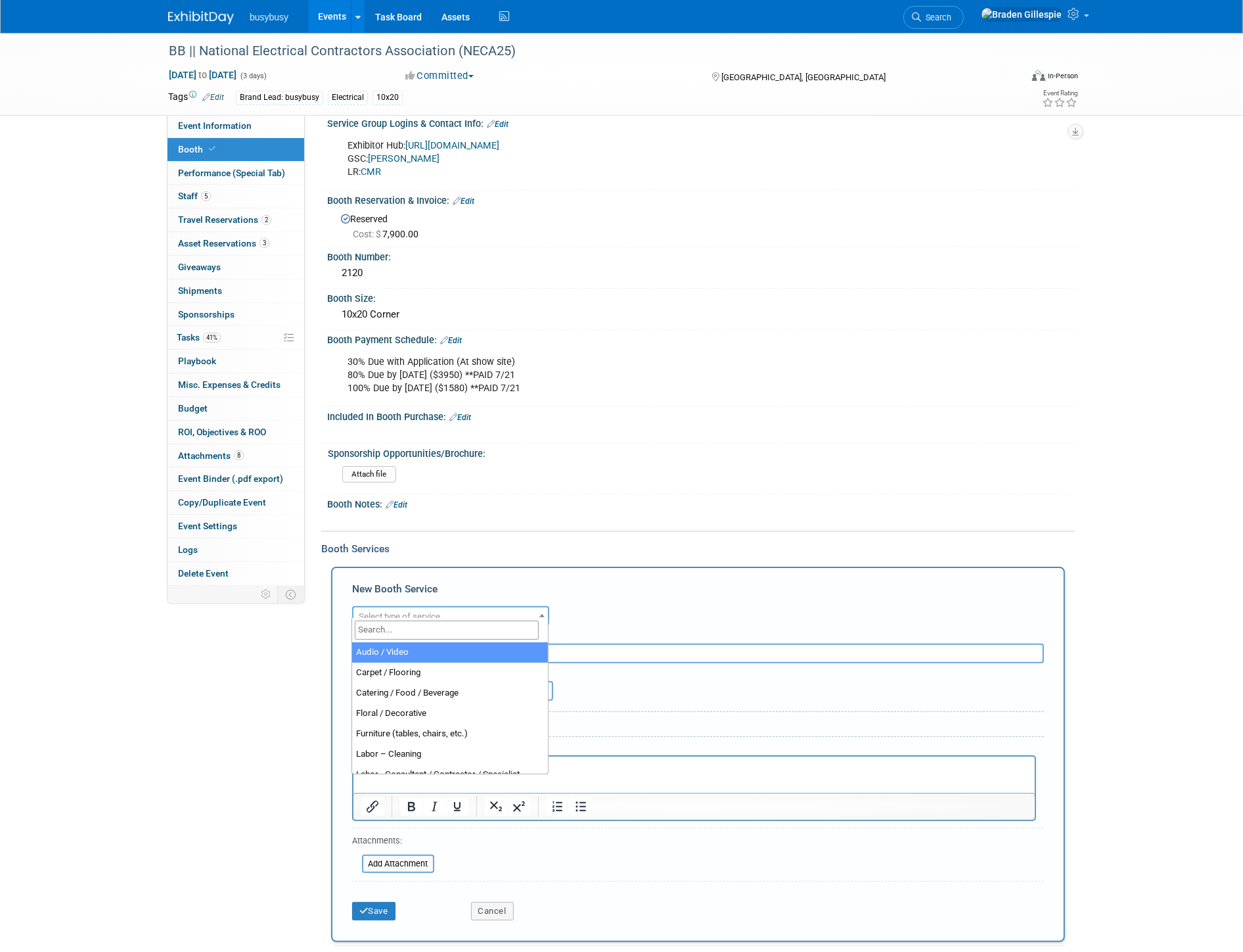
click at [403, 612] on span "Select type of service" at bounding box center [399, 617] width 81 height 10
click at [395, 632] on input "search" at bounding box center [447, 630] width 184 height 19
type input "lead"
select select "7"
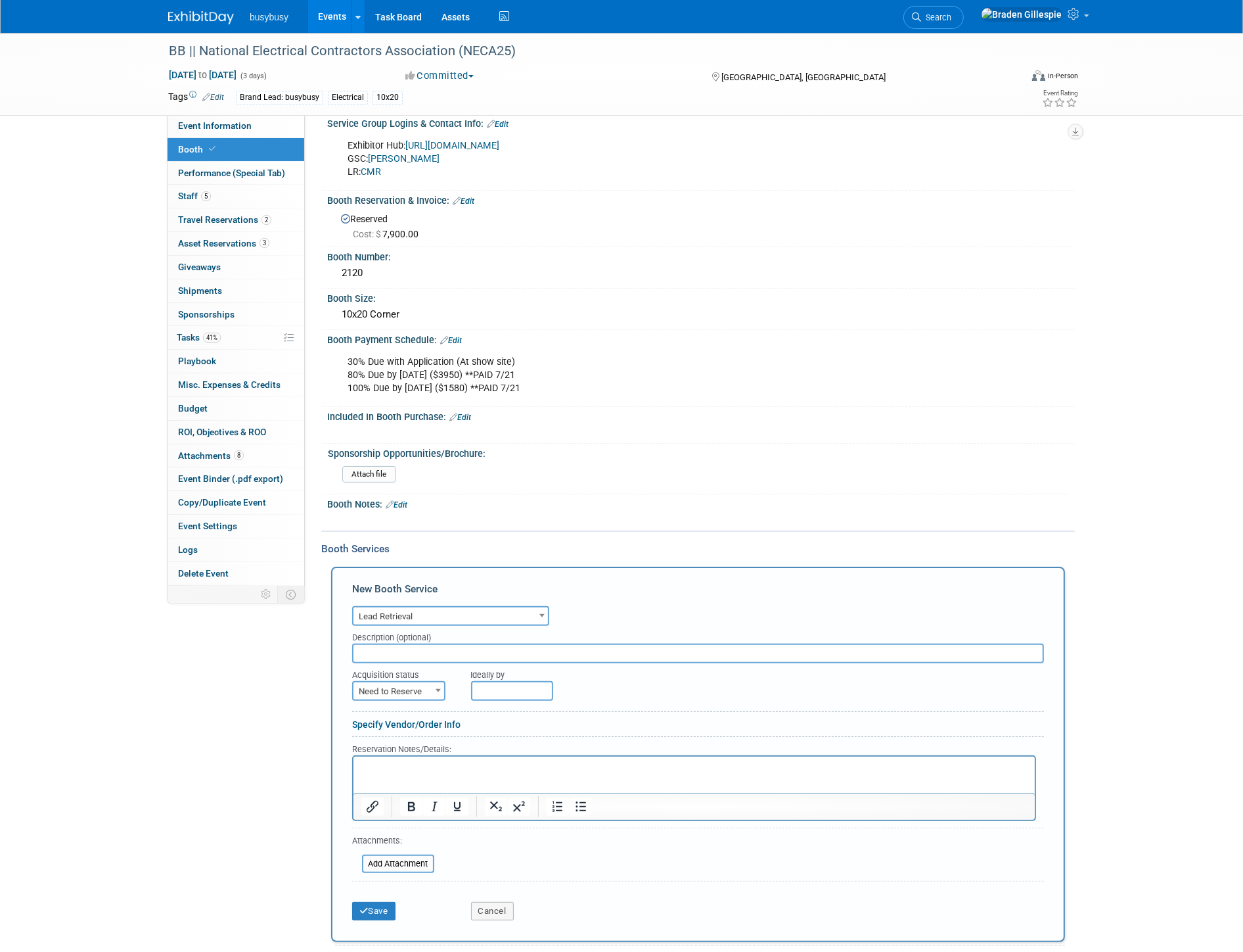
click at [399, 770] on p "Rich Text Area. Press ALT-0 for help." at bounding box center [693, 768] width 667 height 13
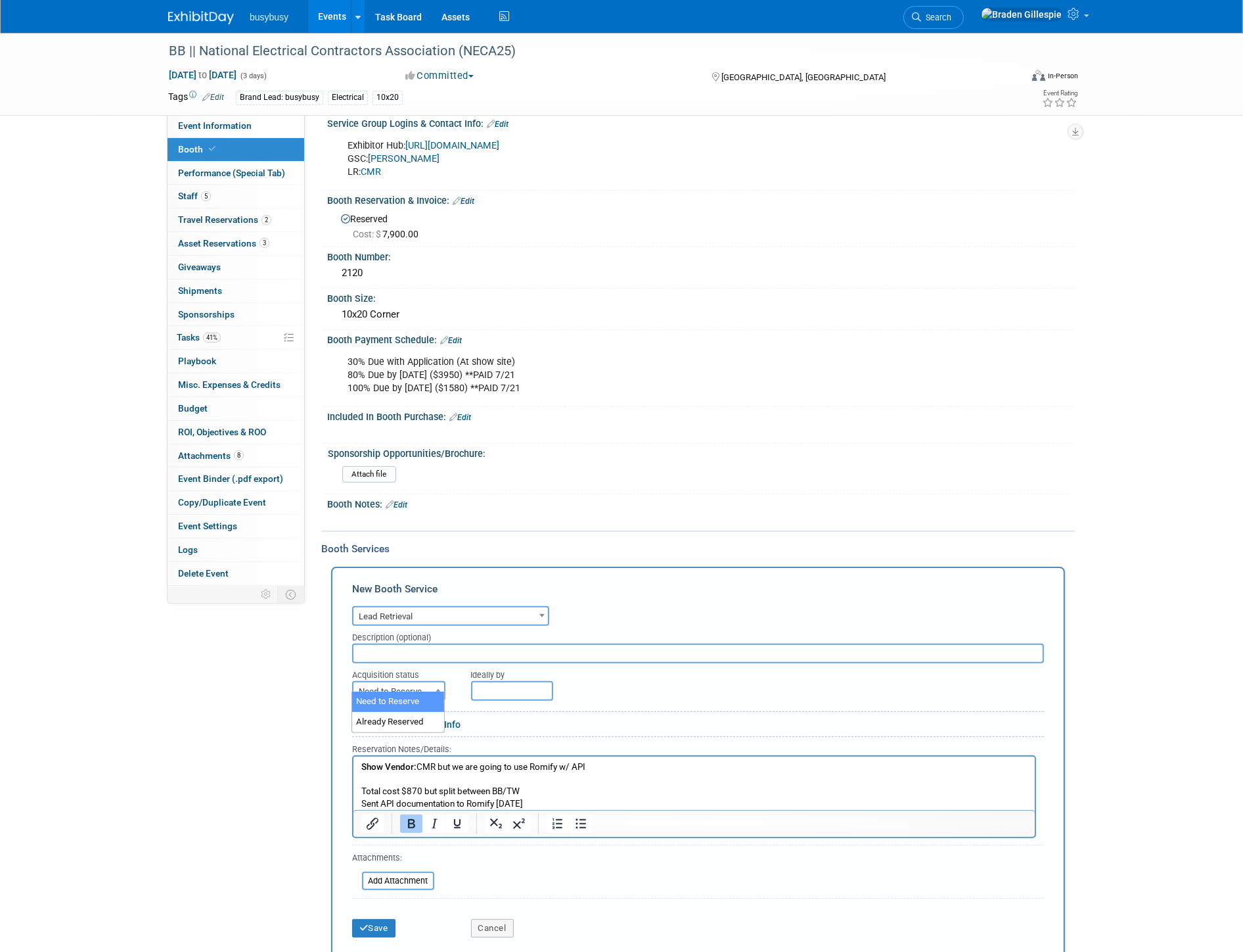
click at [402, 682] on span "Need to Reserve" at bounding box center [399, 691] width 90 height 18
select select "2"
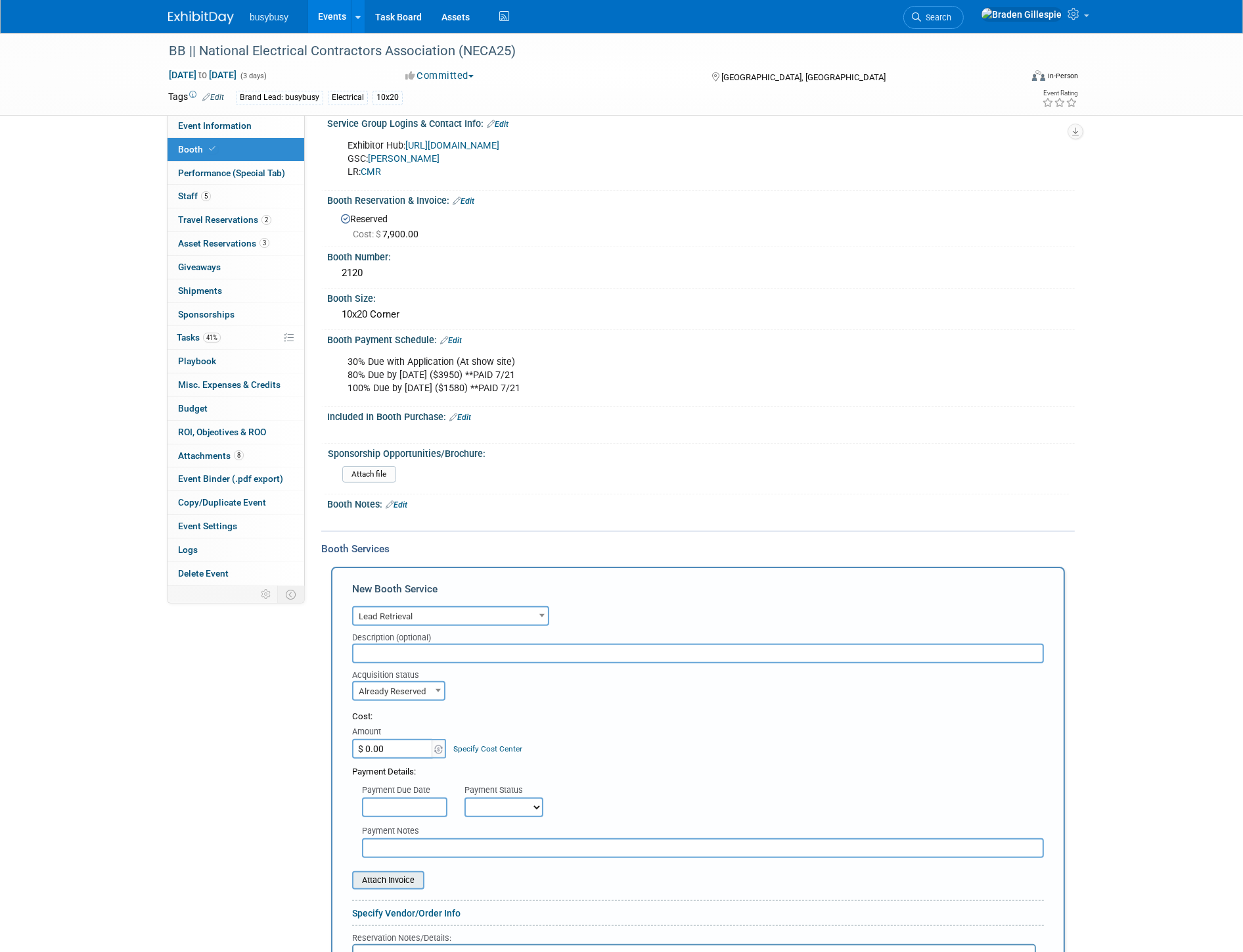
click at [405, 873] on input "file" at bounding box center [345, 880] width 156 height 16
click at [397, 740] on input "$ 0.00" at bounding box center [393, 749] width 82 height 20
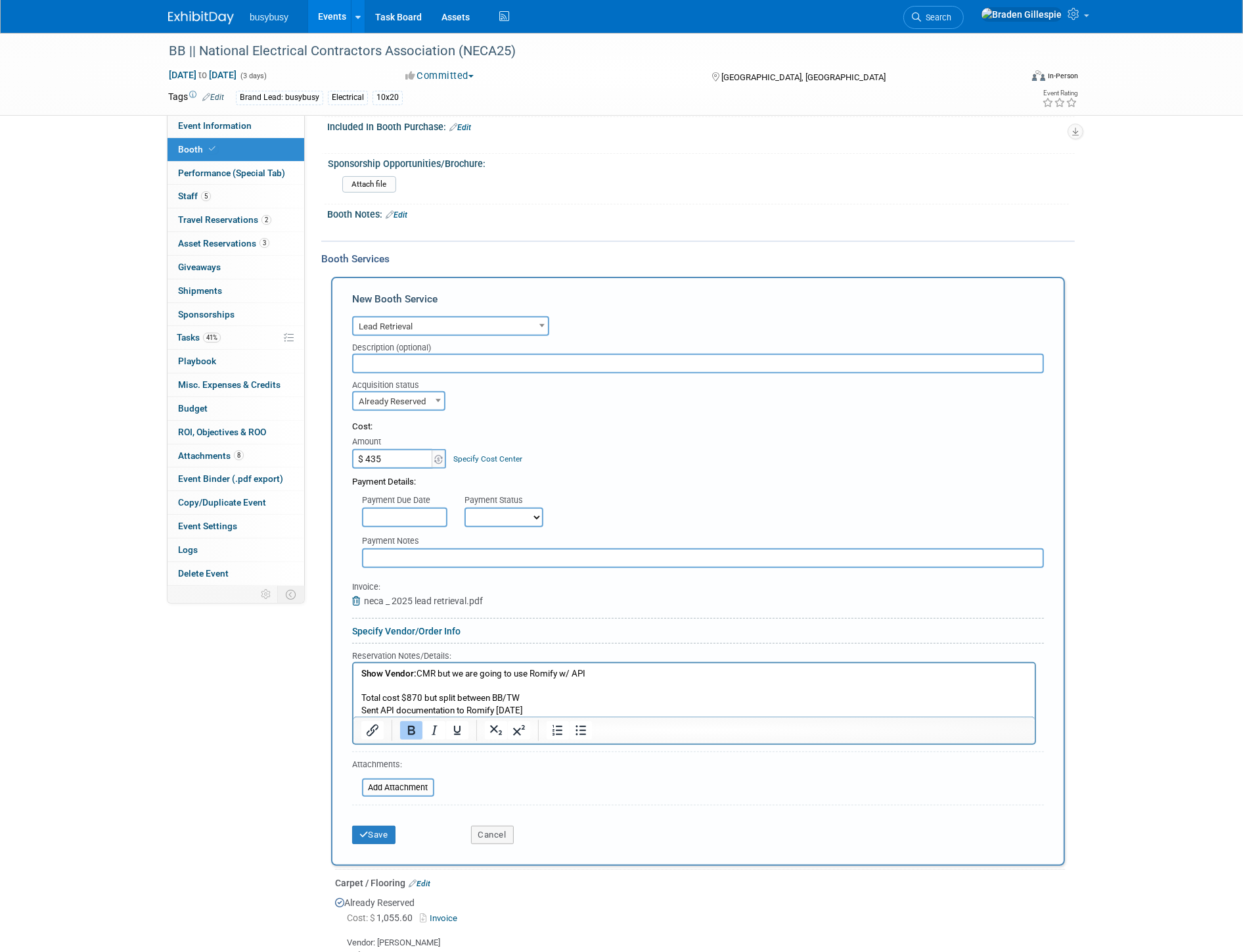
scroll to position [395, 0]
type input "$ 435.00"
click at [366, 827] on icon "submit" at bounding box center [364, 832] width 9 height 8
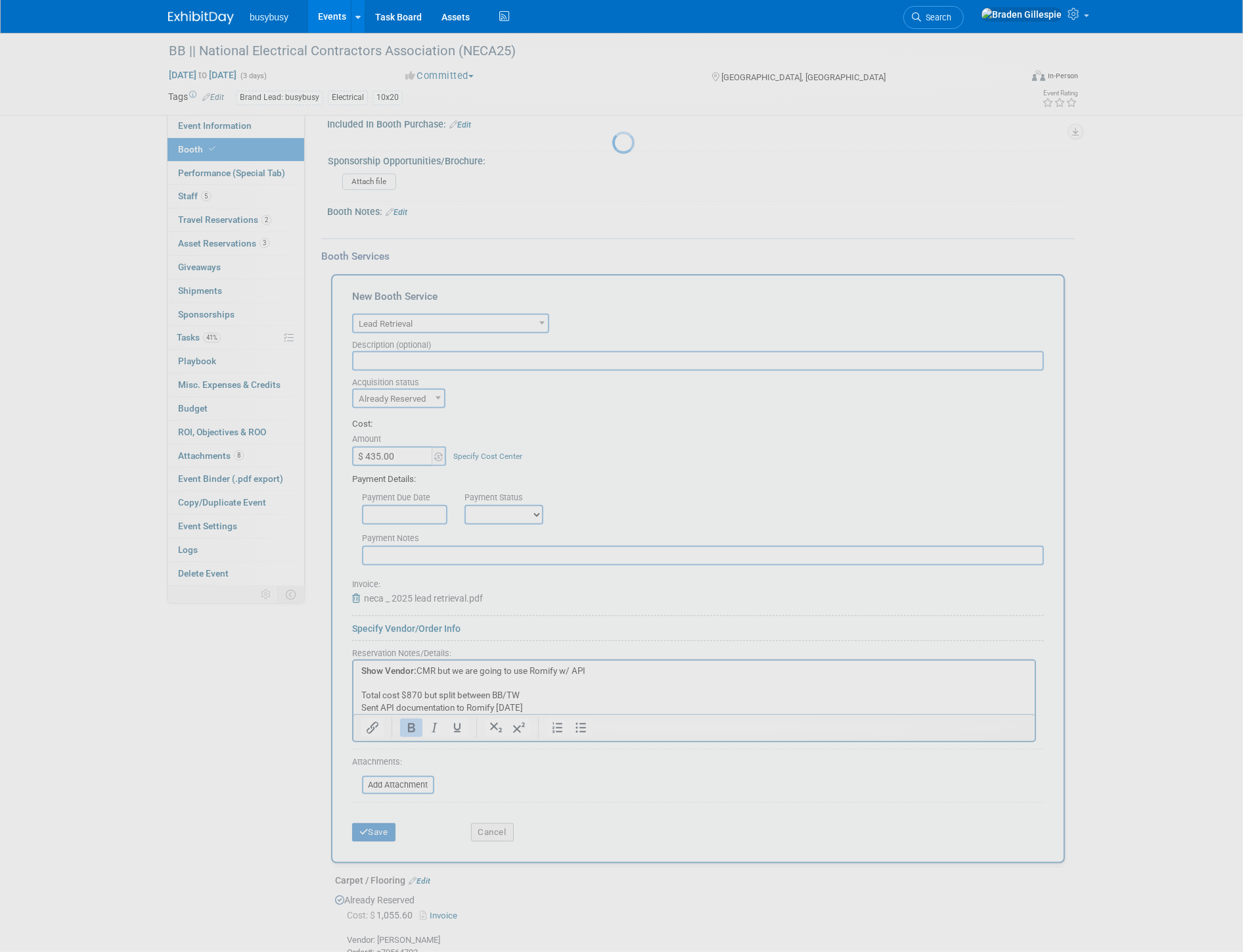
scroll to position [223, 0]
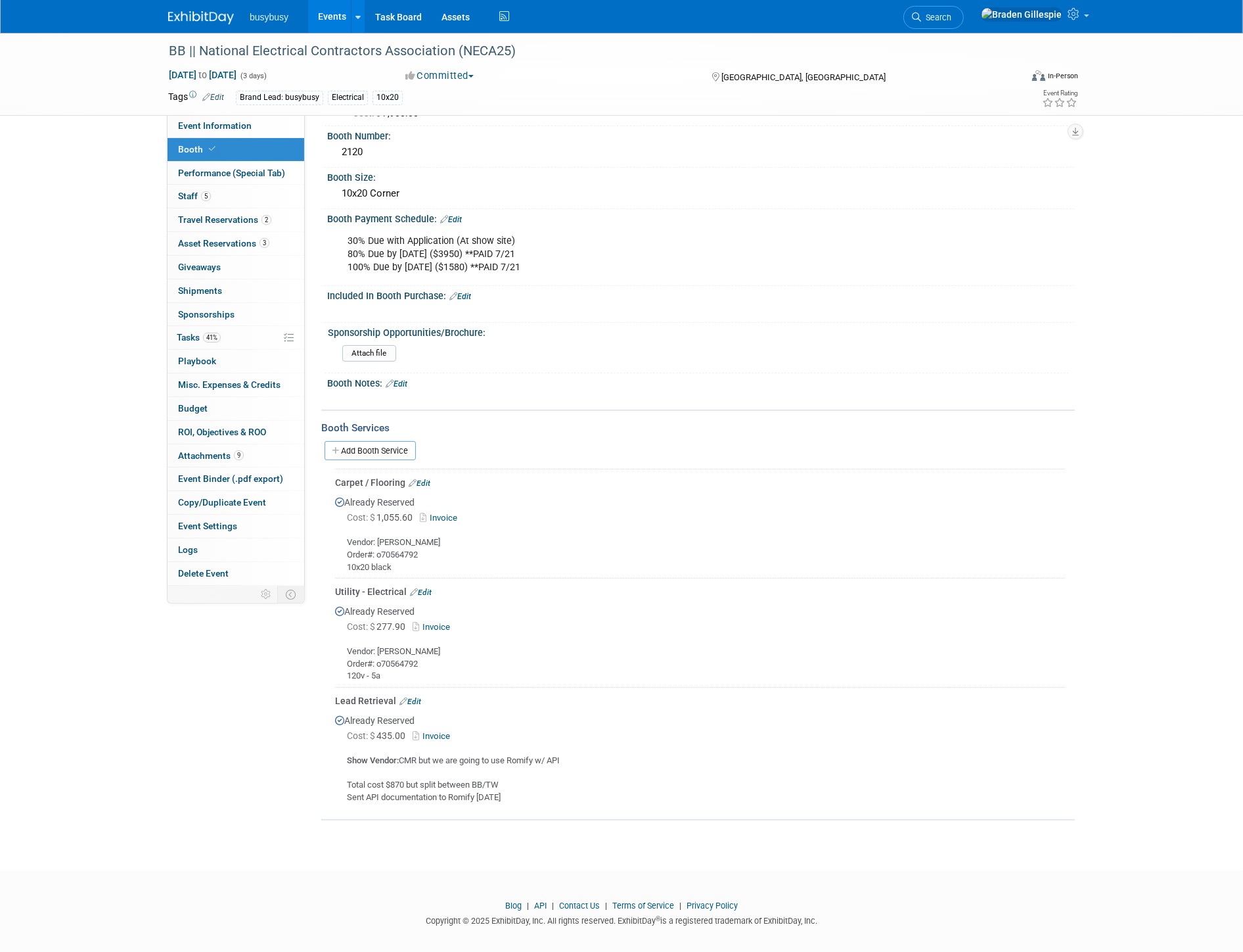
click at [185, 14] on img at bounding box center [201, 18] width 66 height 13
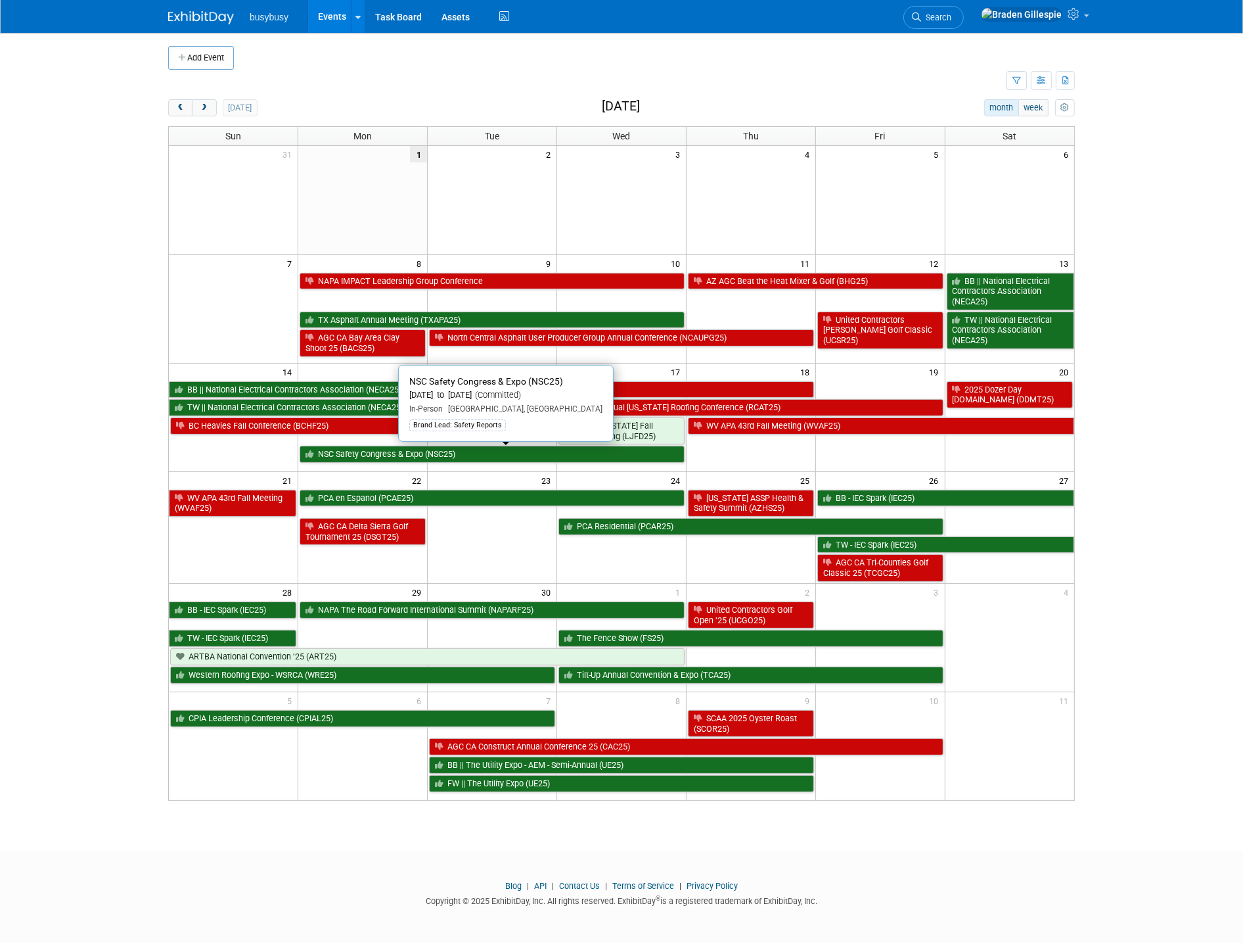
click at [432, 453] on link "NSC Safety Congress & Expo (NSC25)" at bounding box center [492, 454] width 385 height 17
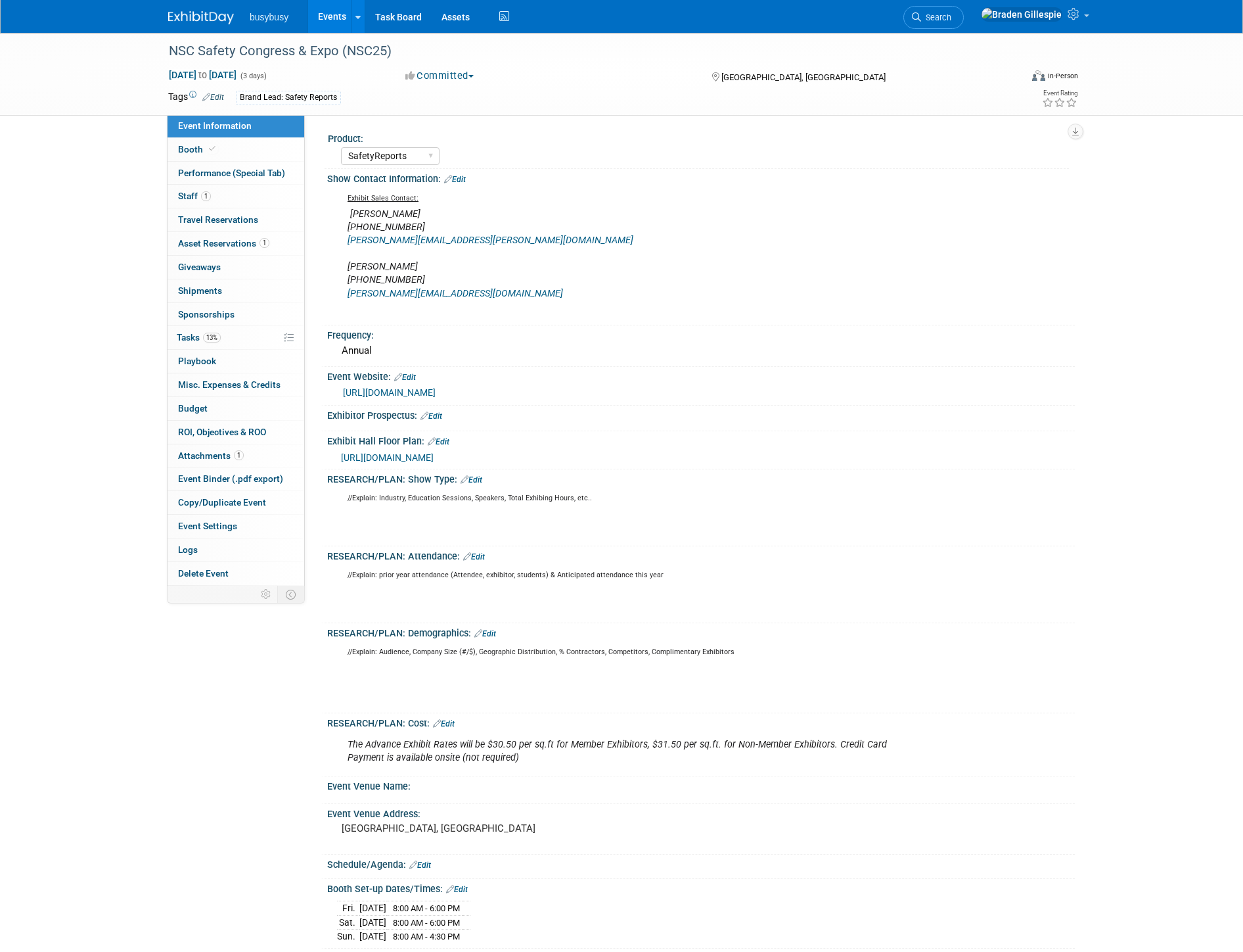
select select "SafetyReports"
click at [258, 146] on link "Booth" at bounding box center [235, 149] width 136 height 23
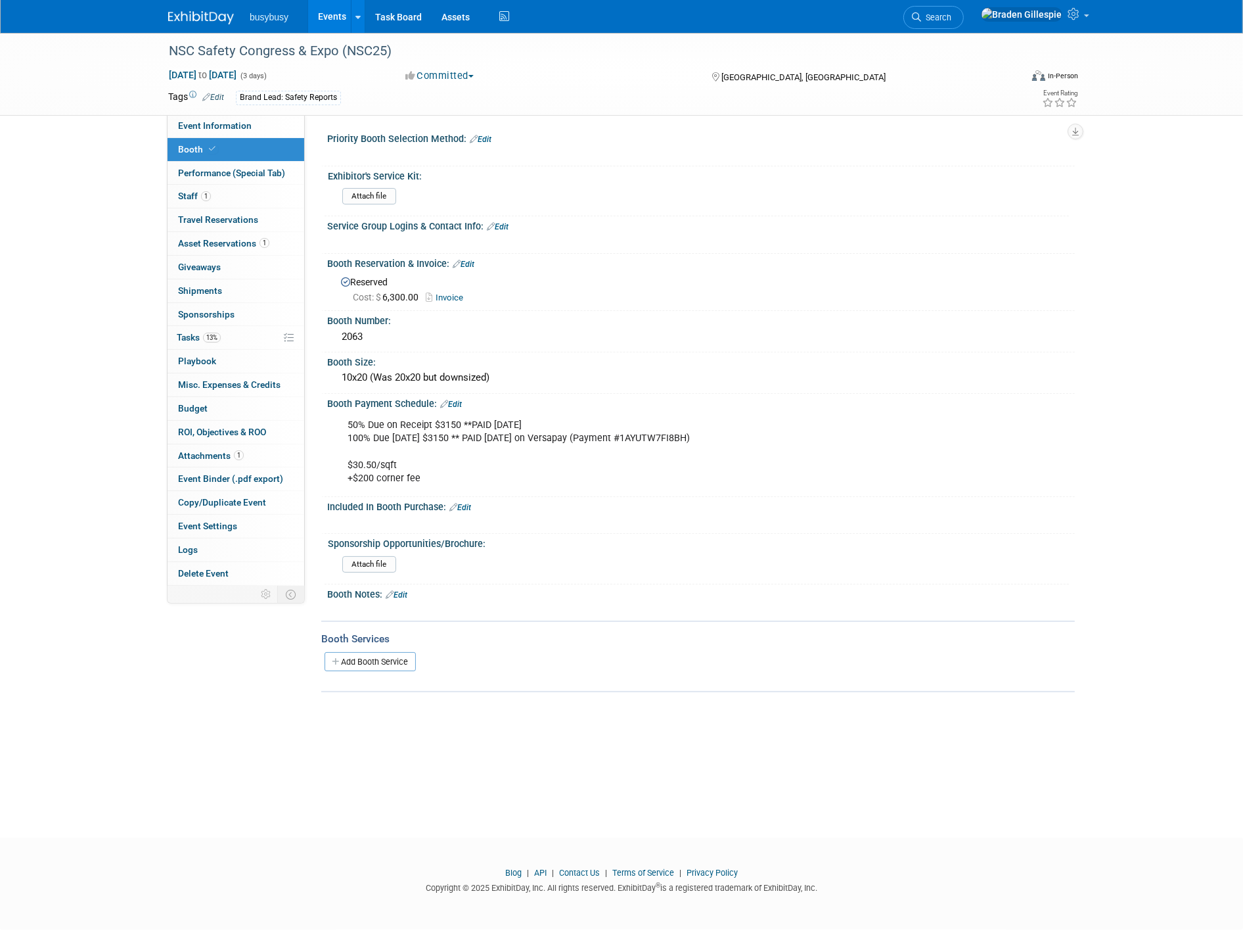
click at [500, 225] on link "Edit" at bounding box center [498, 227] width 22 height 9
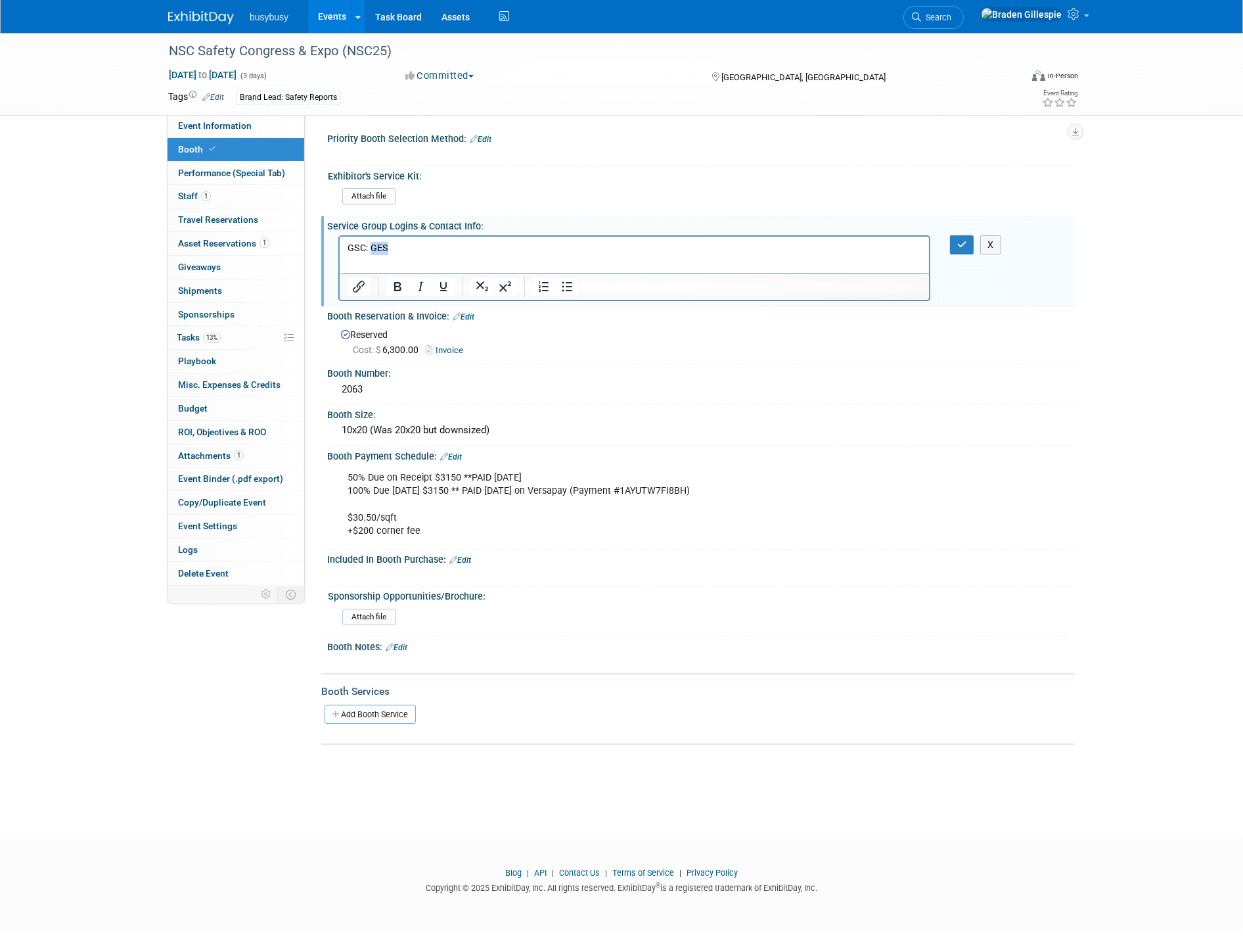
drag, startPoint x: 381, startPoint y: 245, endPoint x: 369, endPoint y: 244, distance: 12.0
click at [369, 244] on p "GSC: GES" at bounding box center [634, 248] width 575 height 13
click at [353, 287] on icon "Insert/edit link" at bounding box center [359, 286] width 16 height 16
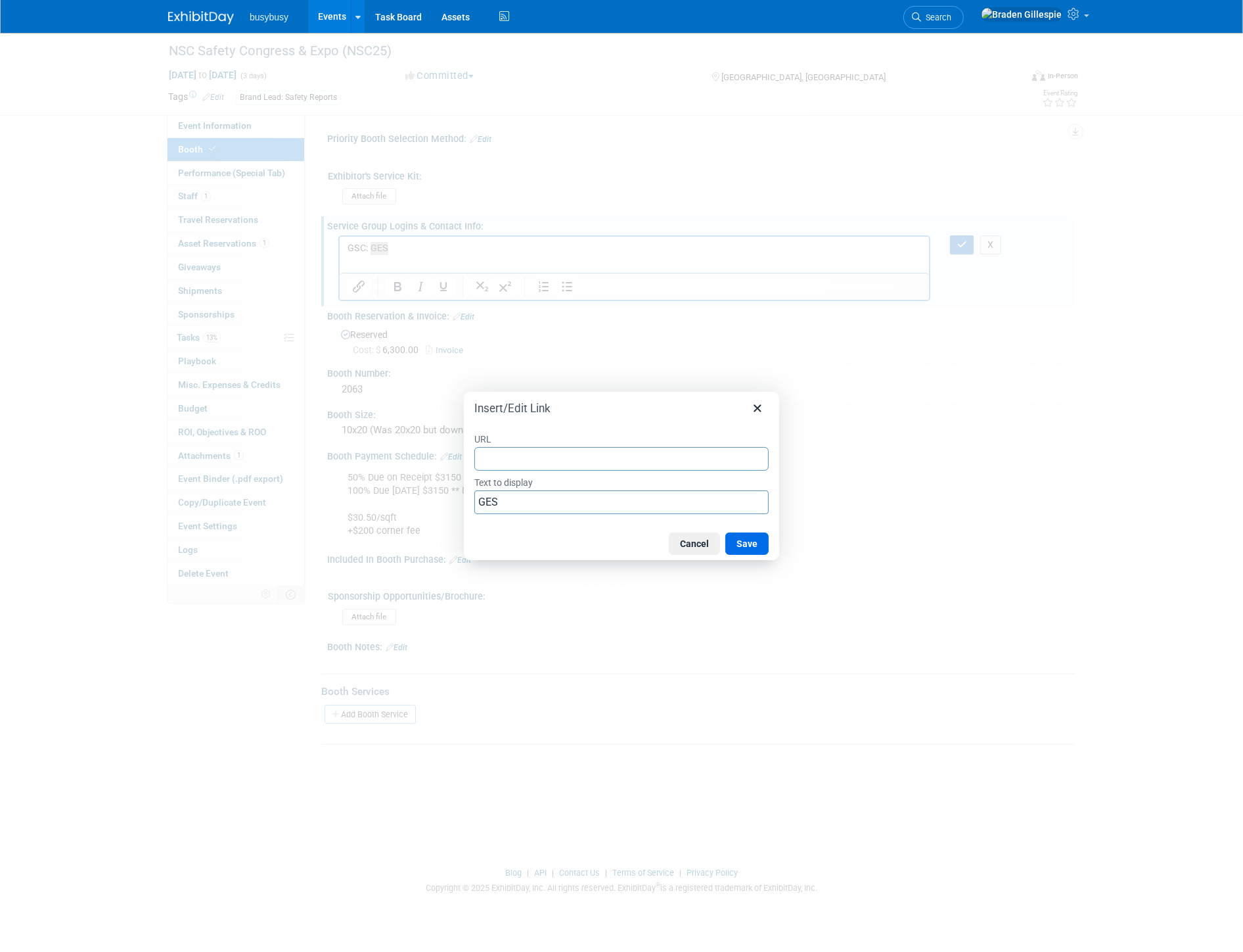
type input "https://ordering.ges.com/016600568/nav_info?utm_source=ges-mkto&utm_medium=emai…"
click at [753, 550] on button "Save" at bounding box center [747, 543] width 43 height 23
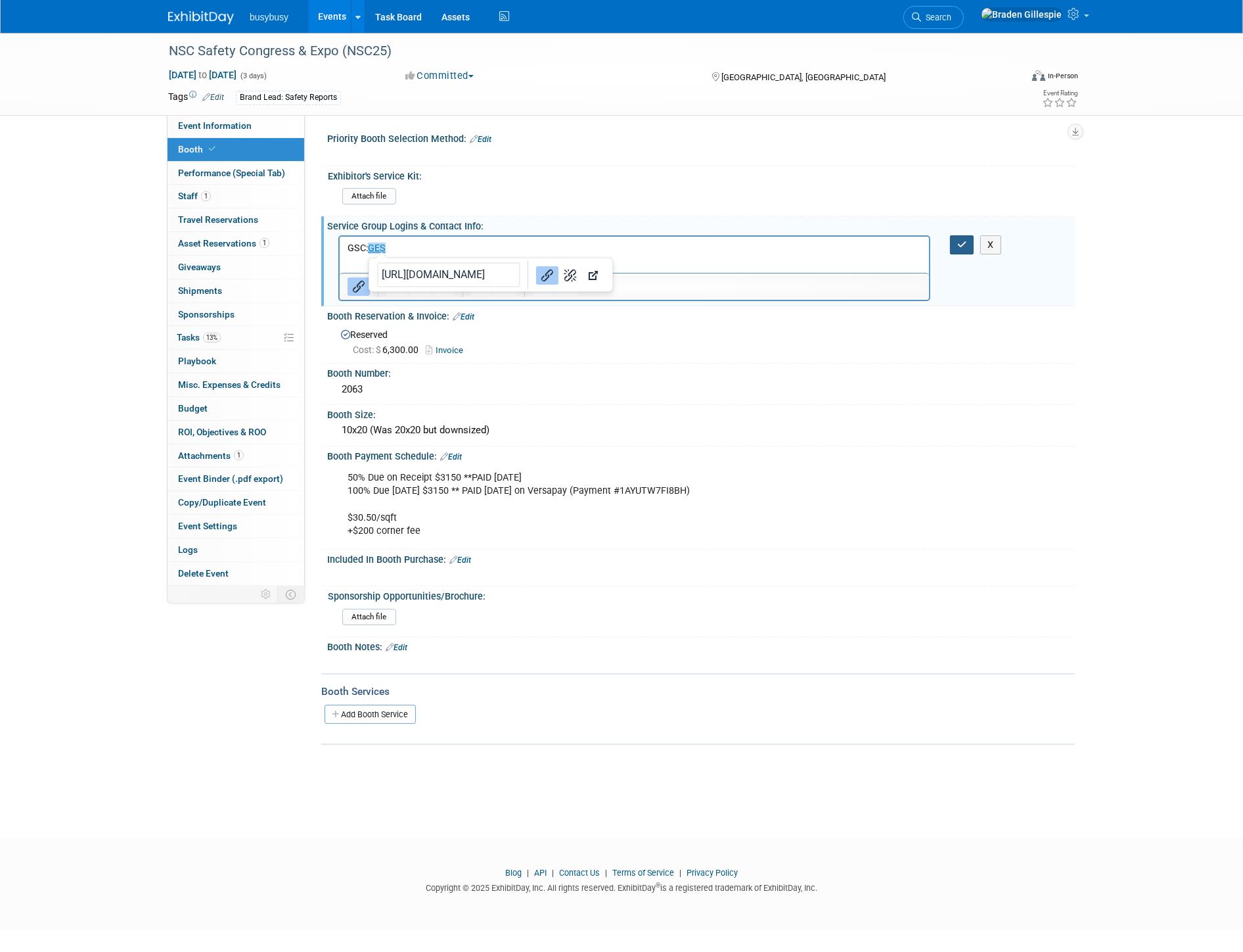
click at [970, 245] on button "button" at bounding box center [962, 244] width 24 height 19
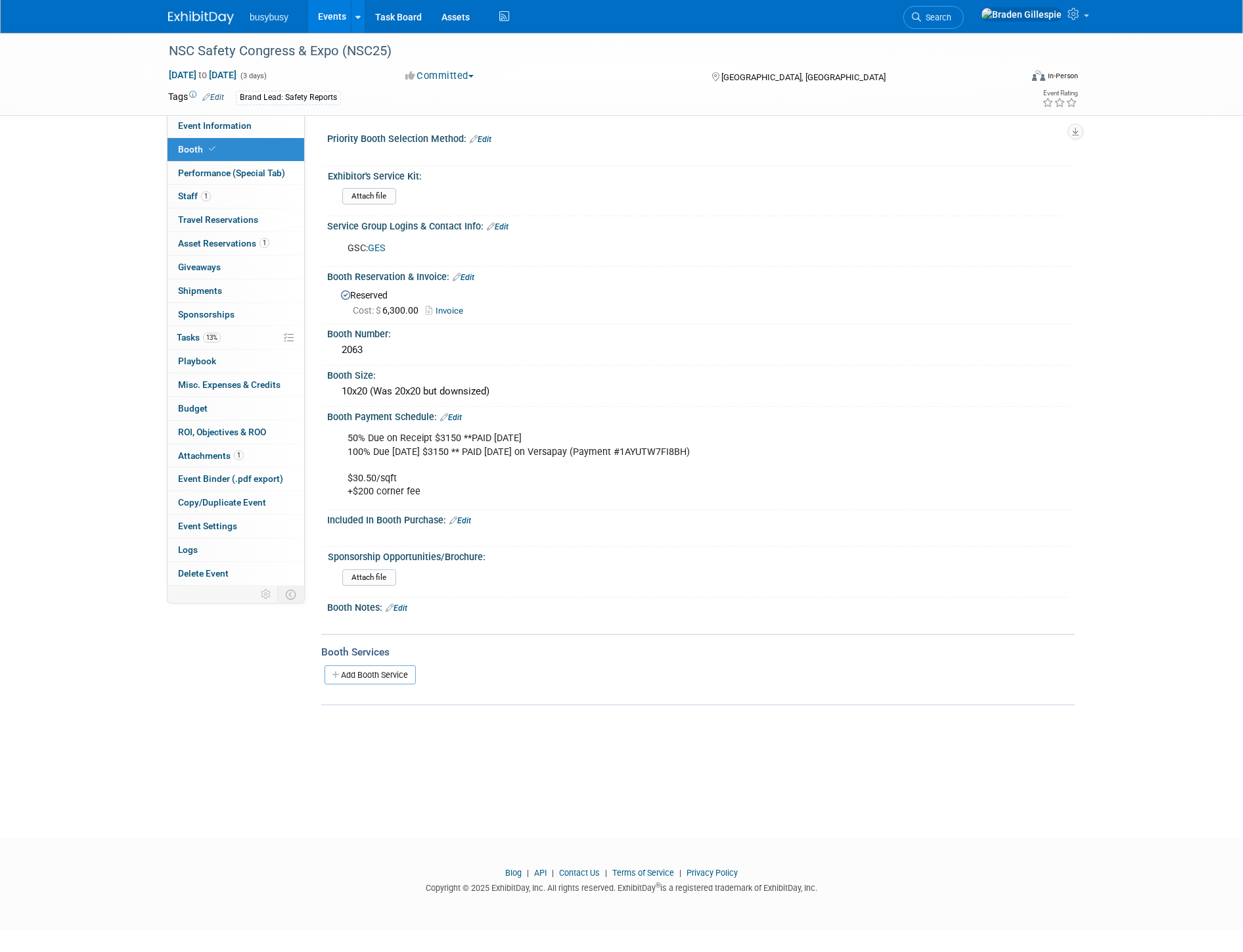
click at [498, 226] on link "Edit" at bounding box center [498, 227] width 22 height 9
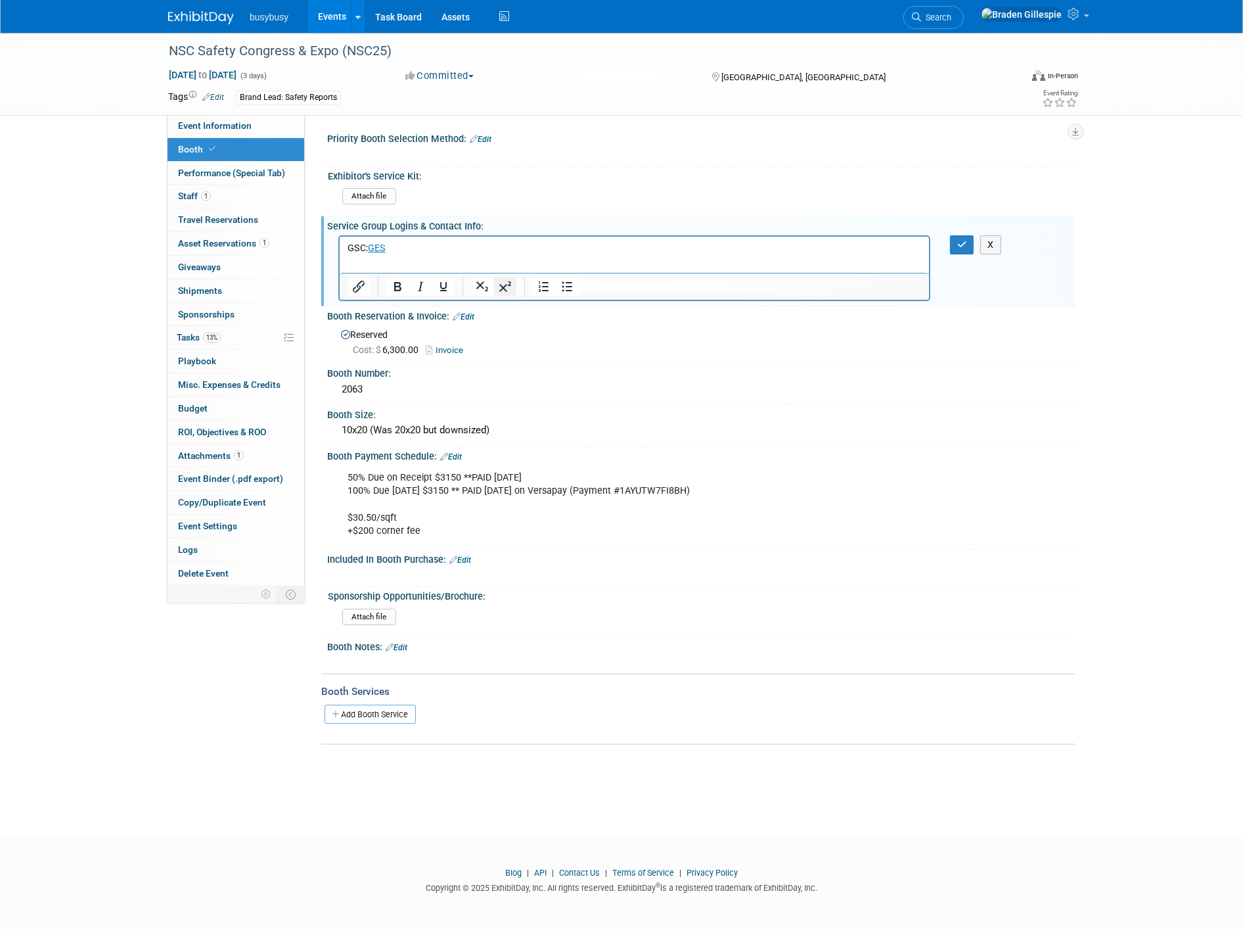
scroll to position [0, 0]
drag, startPoint x: 497, startPoint y: 264, endPoint x: 703, endPoint y: 506, distance: 317.8
click at [366, 268] on html "GSC: GES ELE: Colorado Convention Center" at bounding box center [633, 252] width 590 height 32
click at [363, 290] on icon "Insert/edit link" at bounding box center [359, 286] width 16 height 16
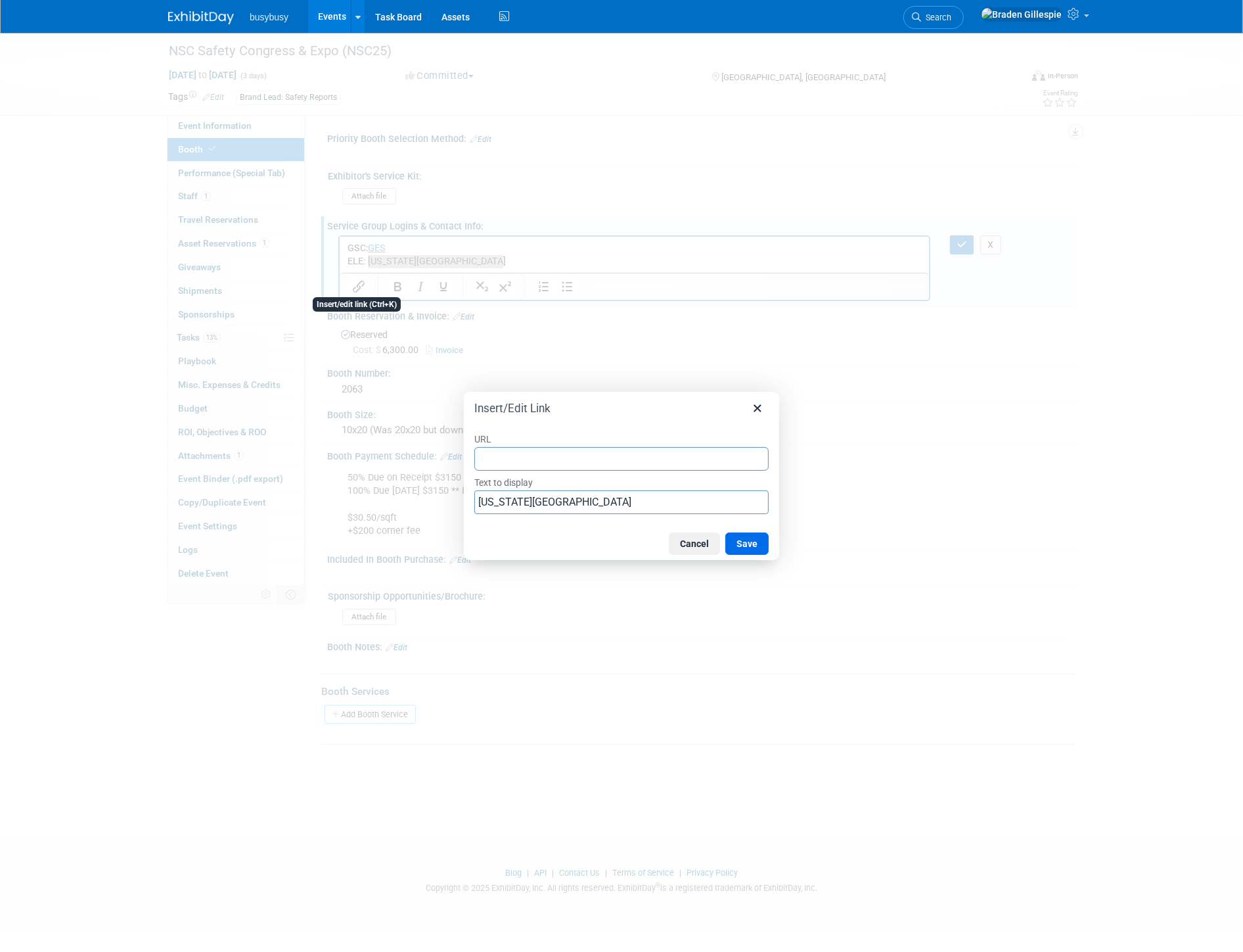
type input "https://denverconvention.com/exhibit-at-an-event/order-exhibitor-services#"
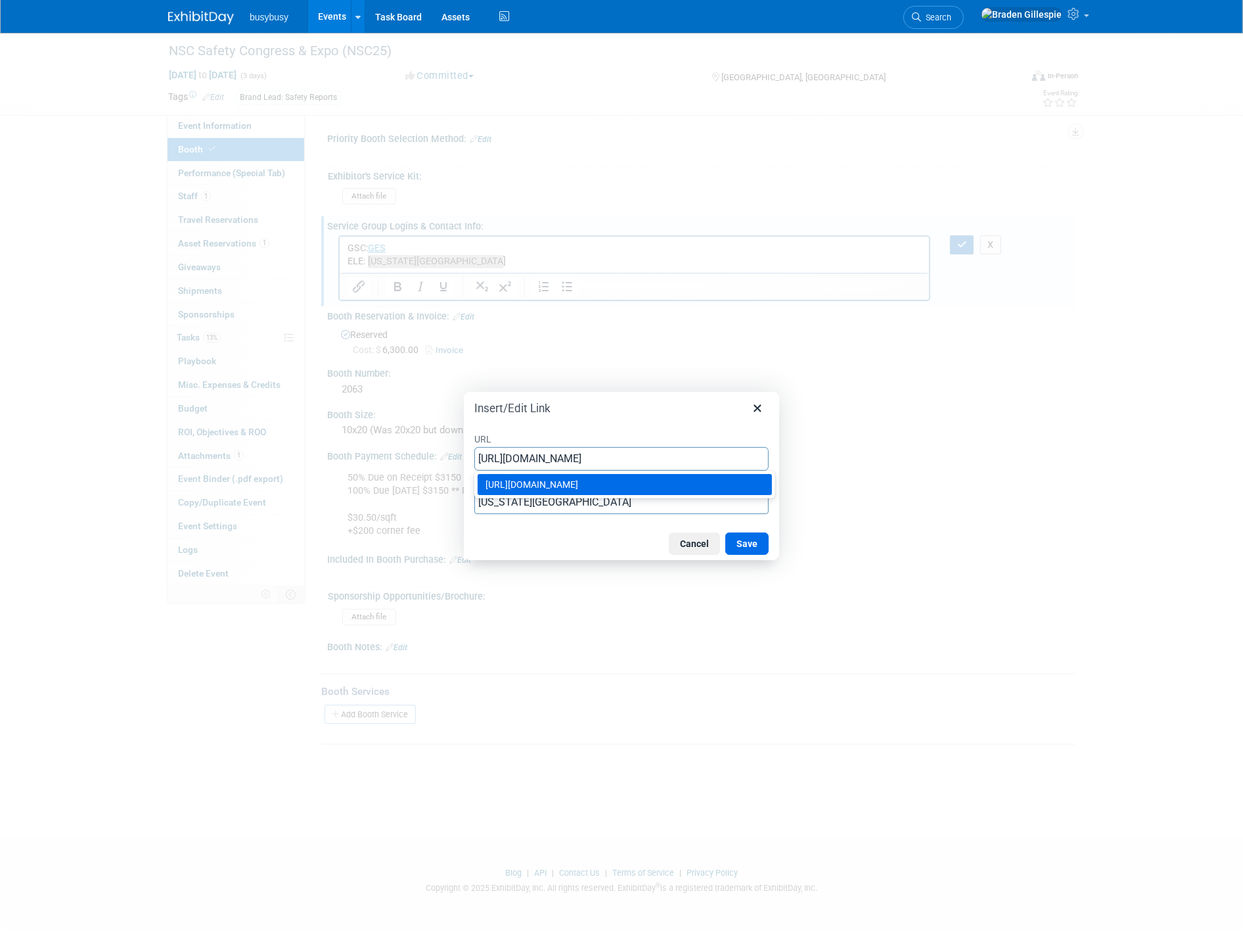
click at [758, 553] on button "Save" at bounding box center [747, 543] width 43 height 23
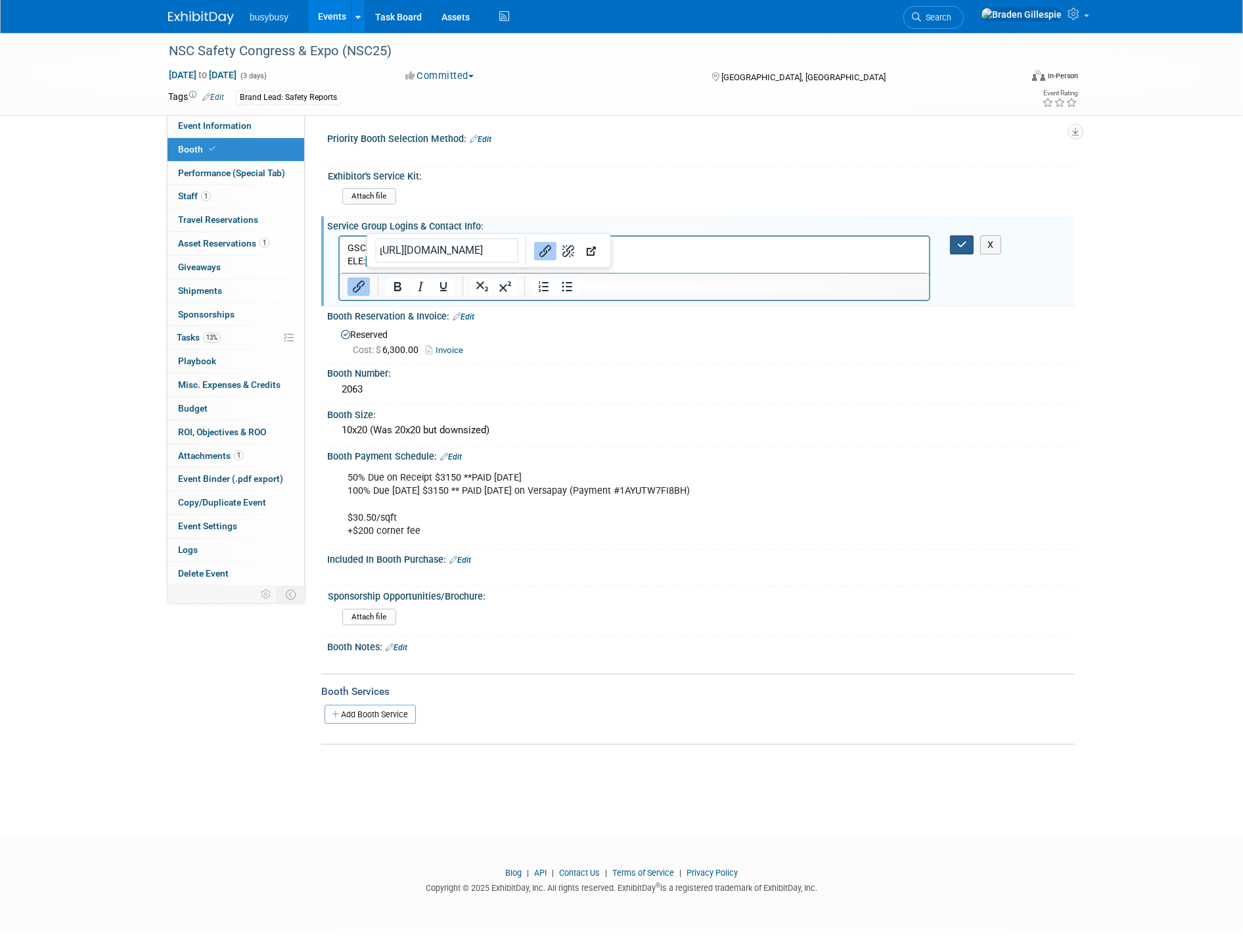
click at [953, 251] on button "button" at bounding box center [962, 244] width 24 height 19
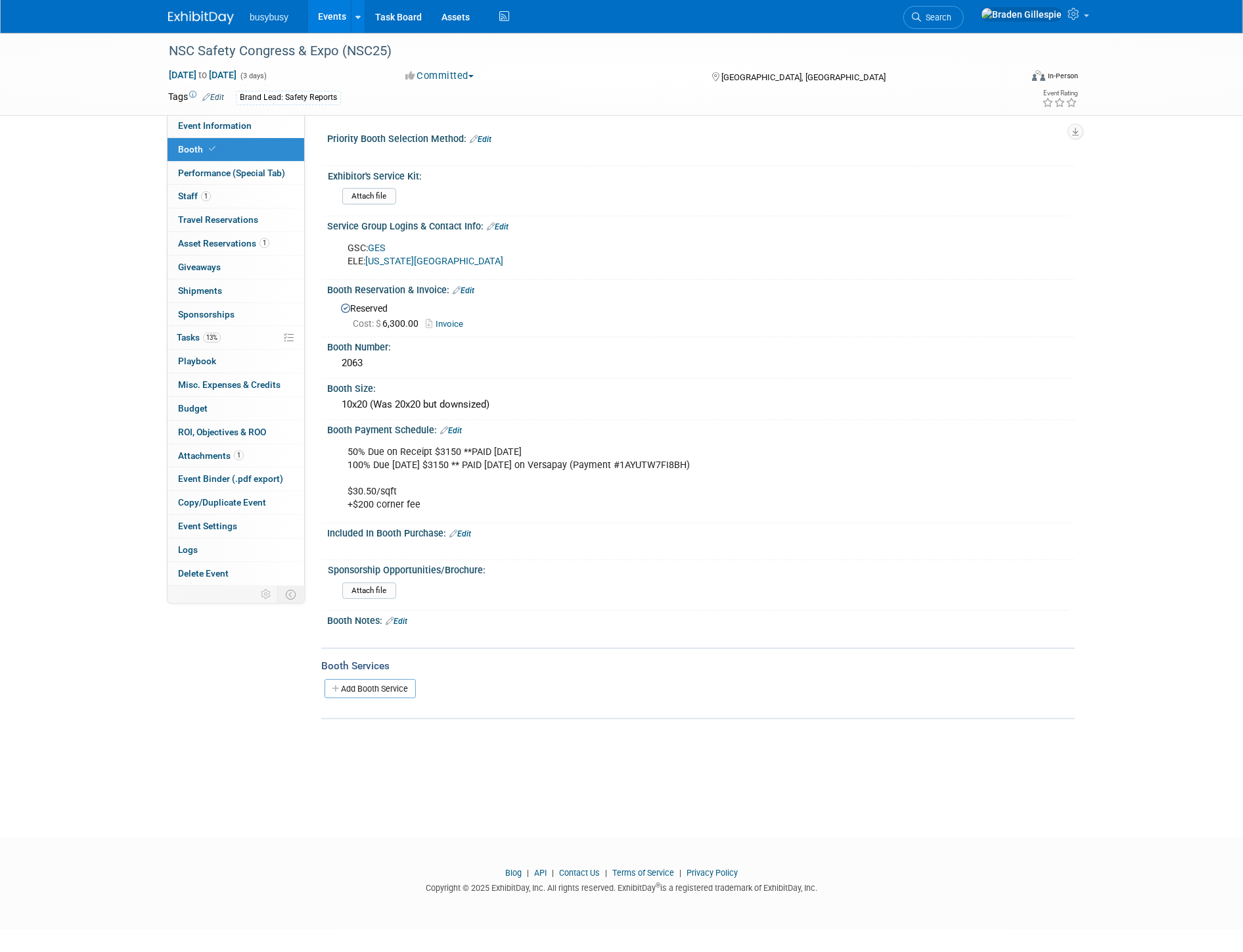
click at [379, 679] on link "Add Booth Service" at bounding box center [370, 688] width 91 height 19
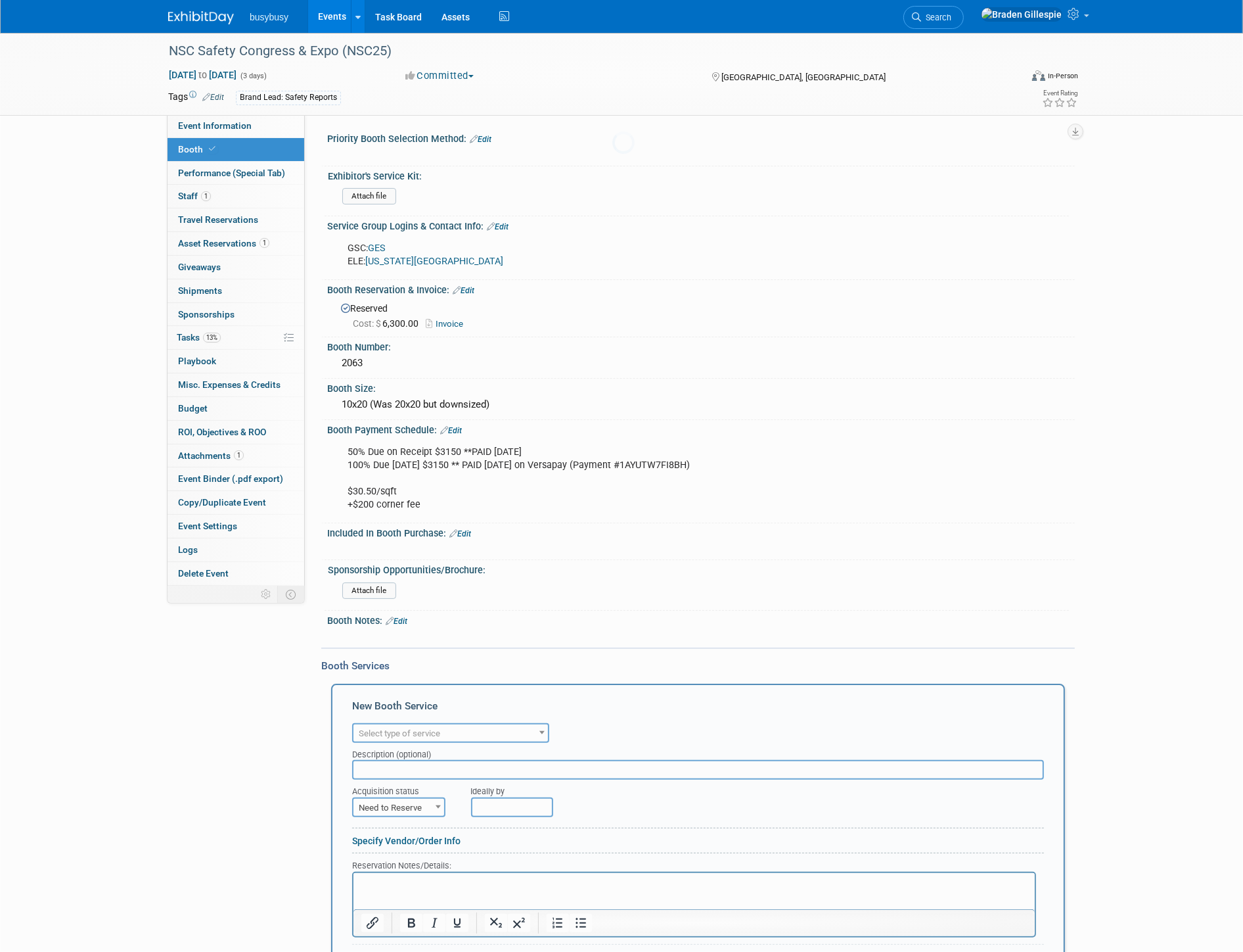
scroll to position [0, 0]
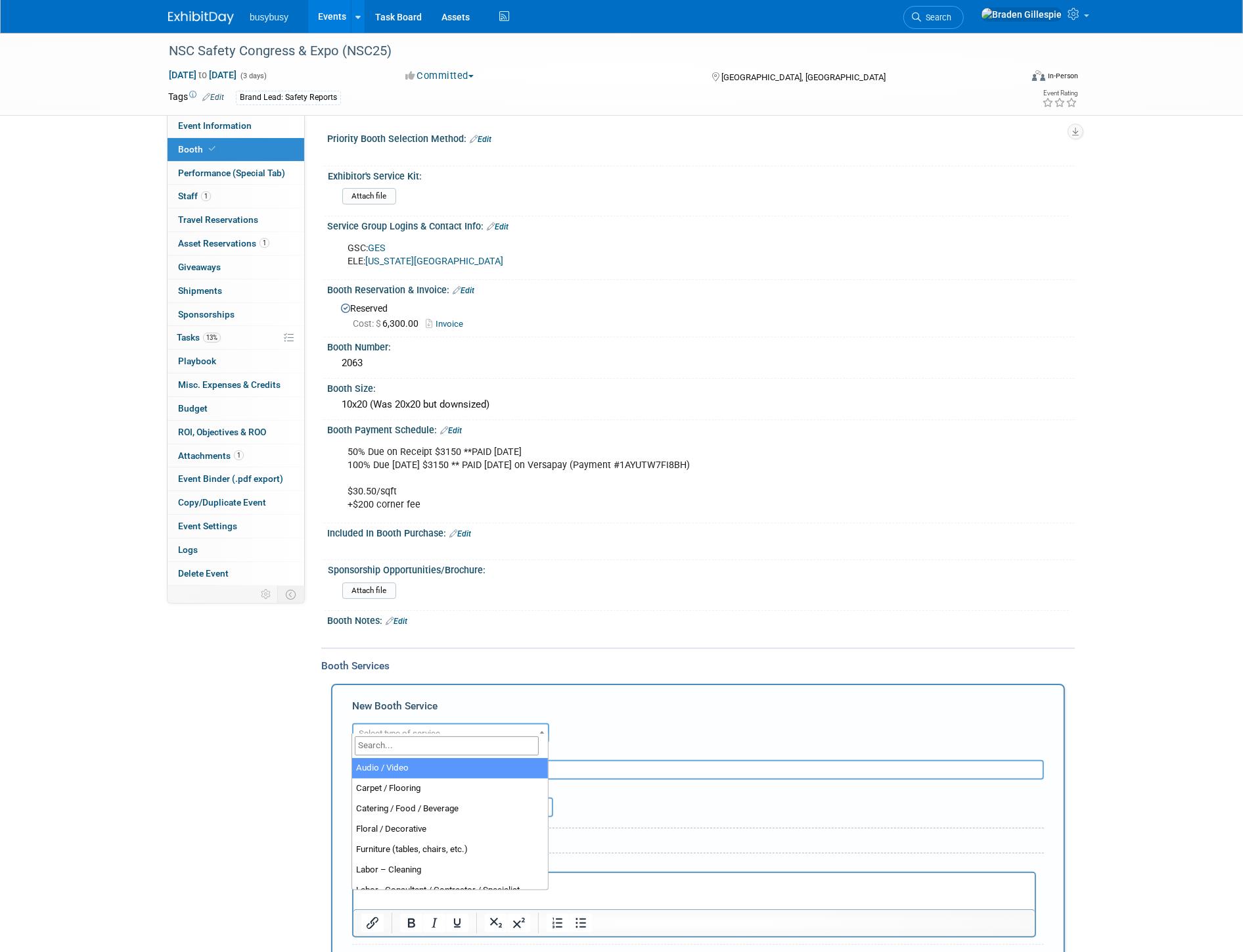
drag, startPoint x: 403, startPoint y: 726, endPoint x: 415, endPoint y: 750, distance: 26.8
click at [403, 728] on span "Select type of service" at bounding box center [399, 733] width 81 height 10
select select "4"
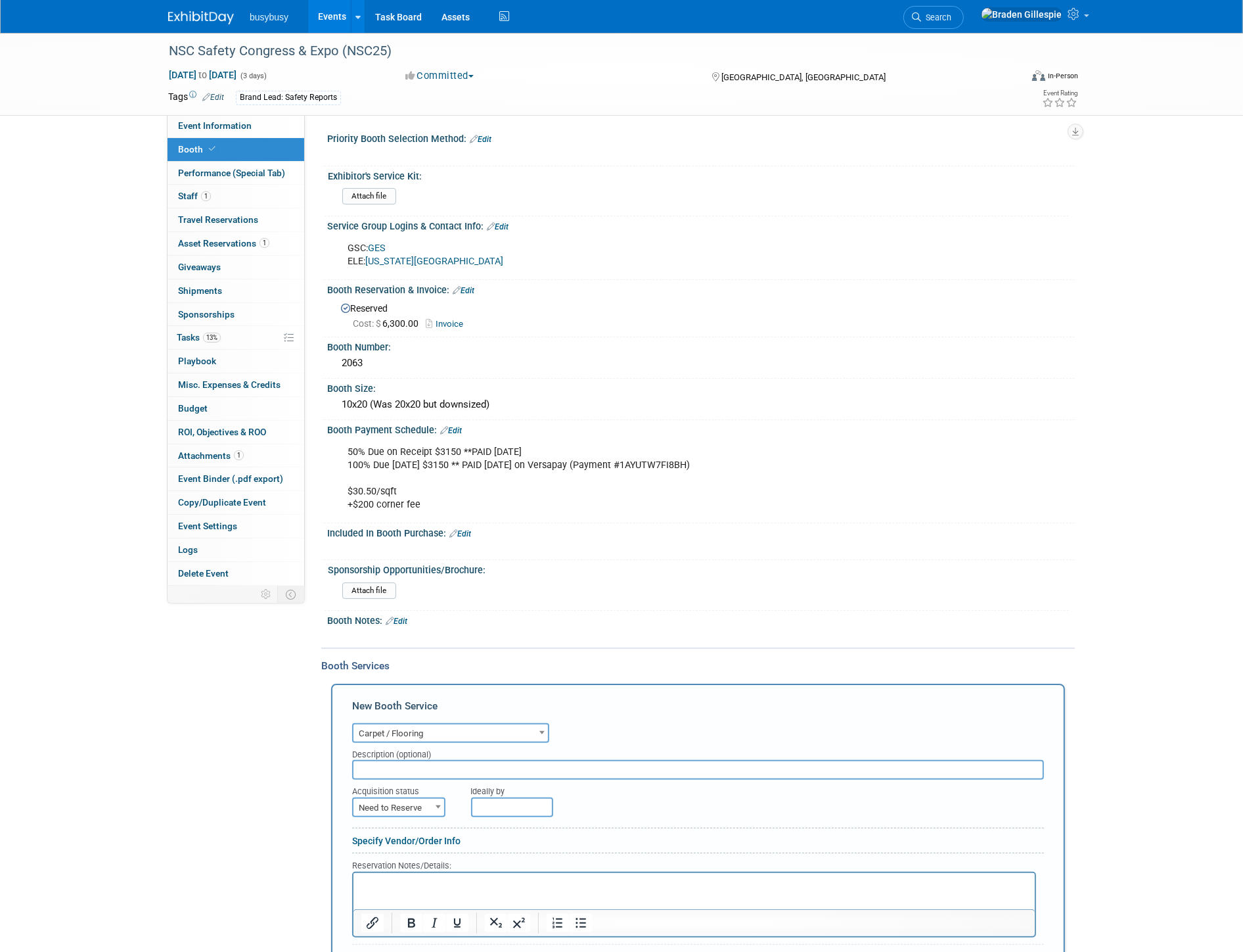
click at [449, 891] on html at bounding box center [693, 881] width 682 height 18
paste body "Rich Text Area. Press ALT-0 for help."
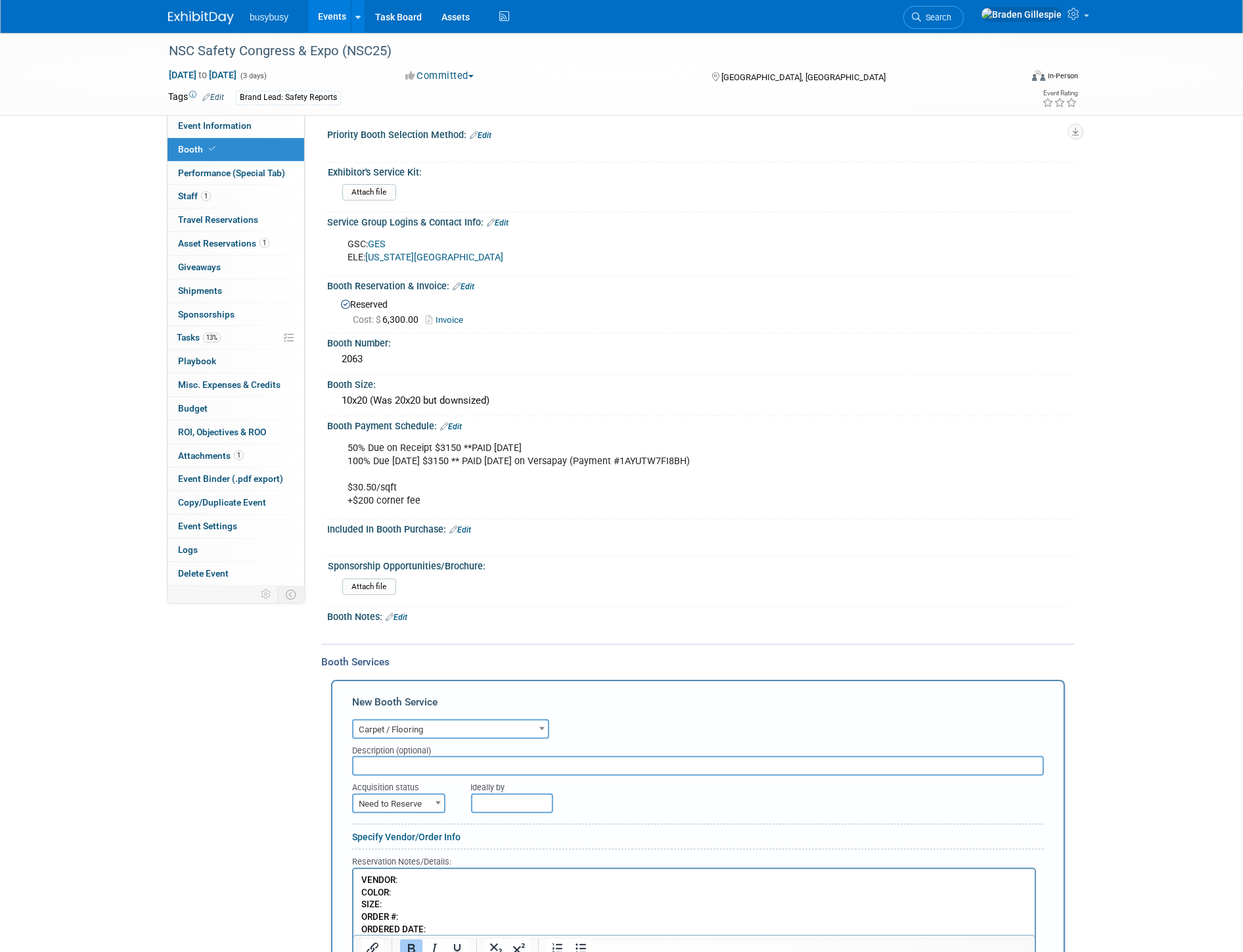
click at [444, 876] on p "VENDOR : COLOR : SIZE : ORDER # : ORDERED DATE :" at bounding box center [693, 905] width 667 height 62
click at [437, 898] on p "VENDOR : GES COLOR : SIZE : ORDER # : ORDERED DATE :" at bounding box center [693, 905] width 667 height 62
click at [433, 894] on p "VENDOR : GES COLOR : SIZE : ORDER # : ORDERED DATE :" at bounding box center [693, 905] width 667 height 62
click at [435, 919] on p "VENDOR : GES COLOR : Black SIZE : 10x20 ORDER # : ORDERED DATE :" at bounding box center [693, 905] width 667 height 62
click at [412, 921] on p "VENDOR : GES COLOR : Black SIZE : 10x20 ORDER # : ORDERED DATE :" at bounding box center [693, 905] width 667 height 62
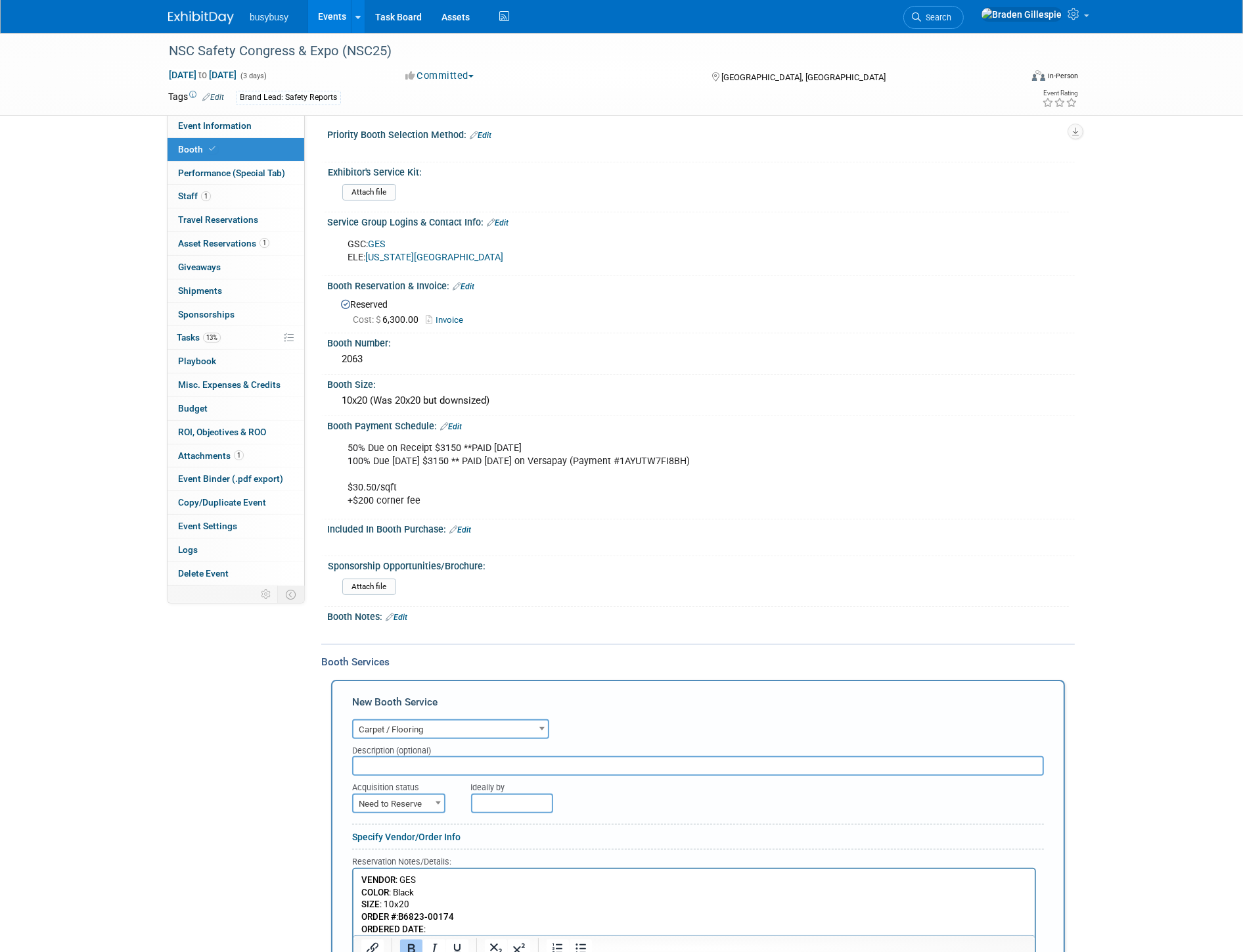
click at [435, 926] on p "VENDOR : GES COLOR : Black SIZE : 10x20 ORDER # : B6823-00174 ORDERED DATE :" at bounding box center [693, 905] width 667 height 62
click at [422, 795] on span "Need to Reserve" at bounding box center [399, 804] width 90 height 18
select select "2"
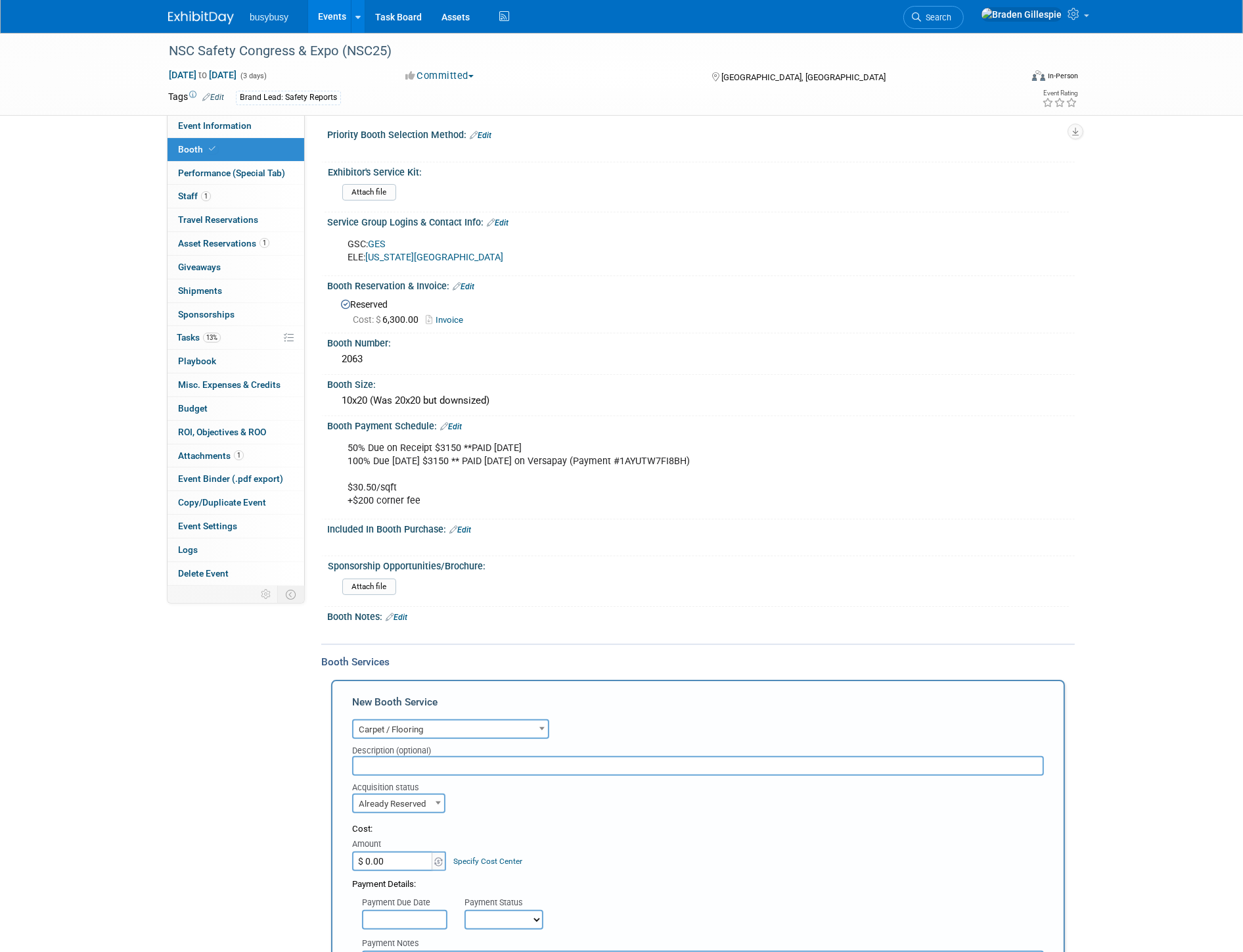
click at [418, 857] on input "$ 0.00" at bounding box center [393, 861] width 82 height 20
type input "$ 403.86"
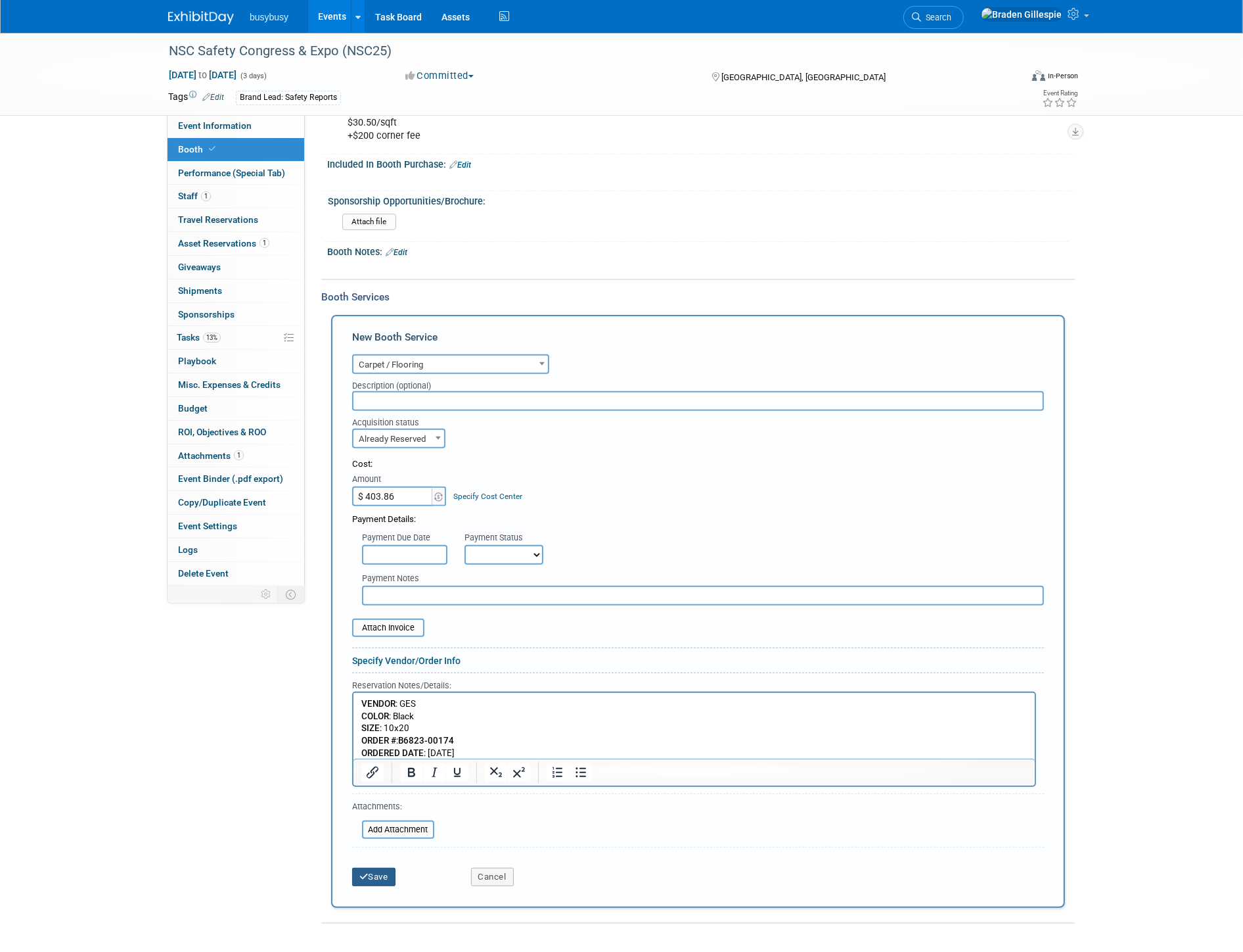
scroll to position [370, 0]
click at [403, 619] on input "file" at bounding box center [345, 627] width 156 height 16
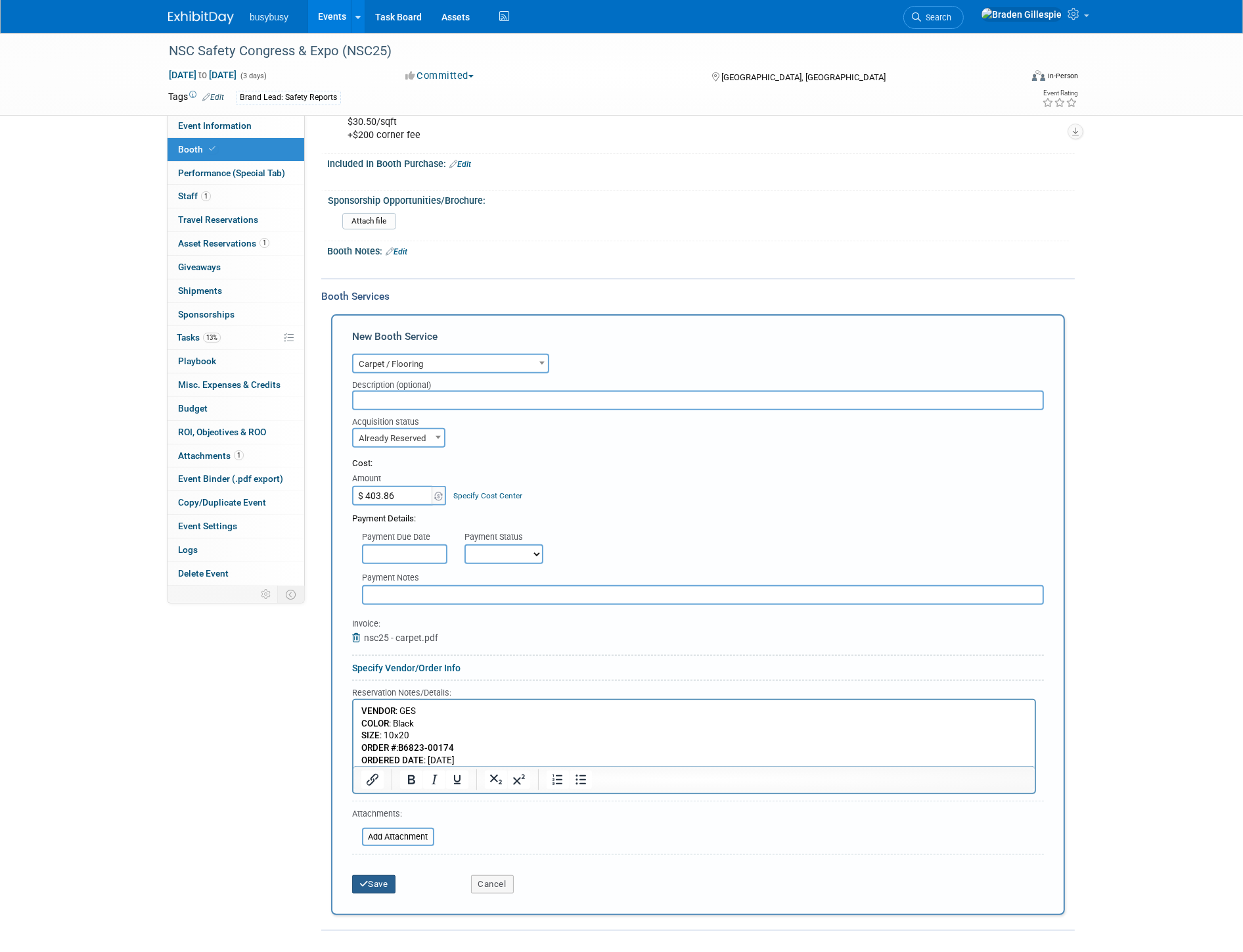
click at [361, 879] on icon "submit" at bounding box center [364, 883] width 9 height 8
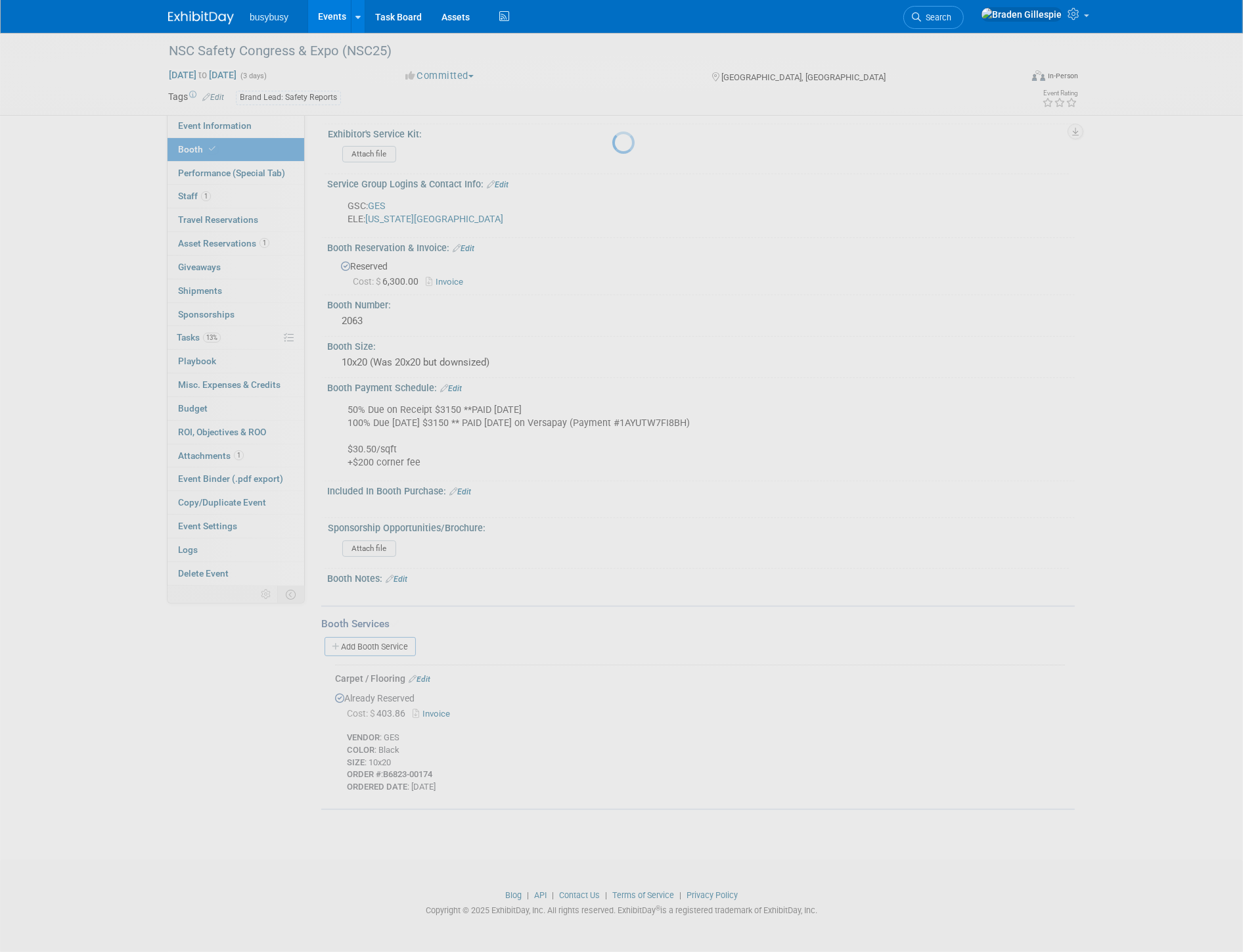
scroll to position [32, 0]
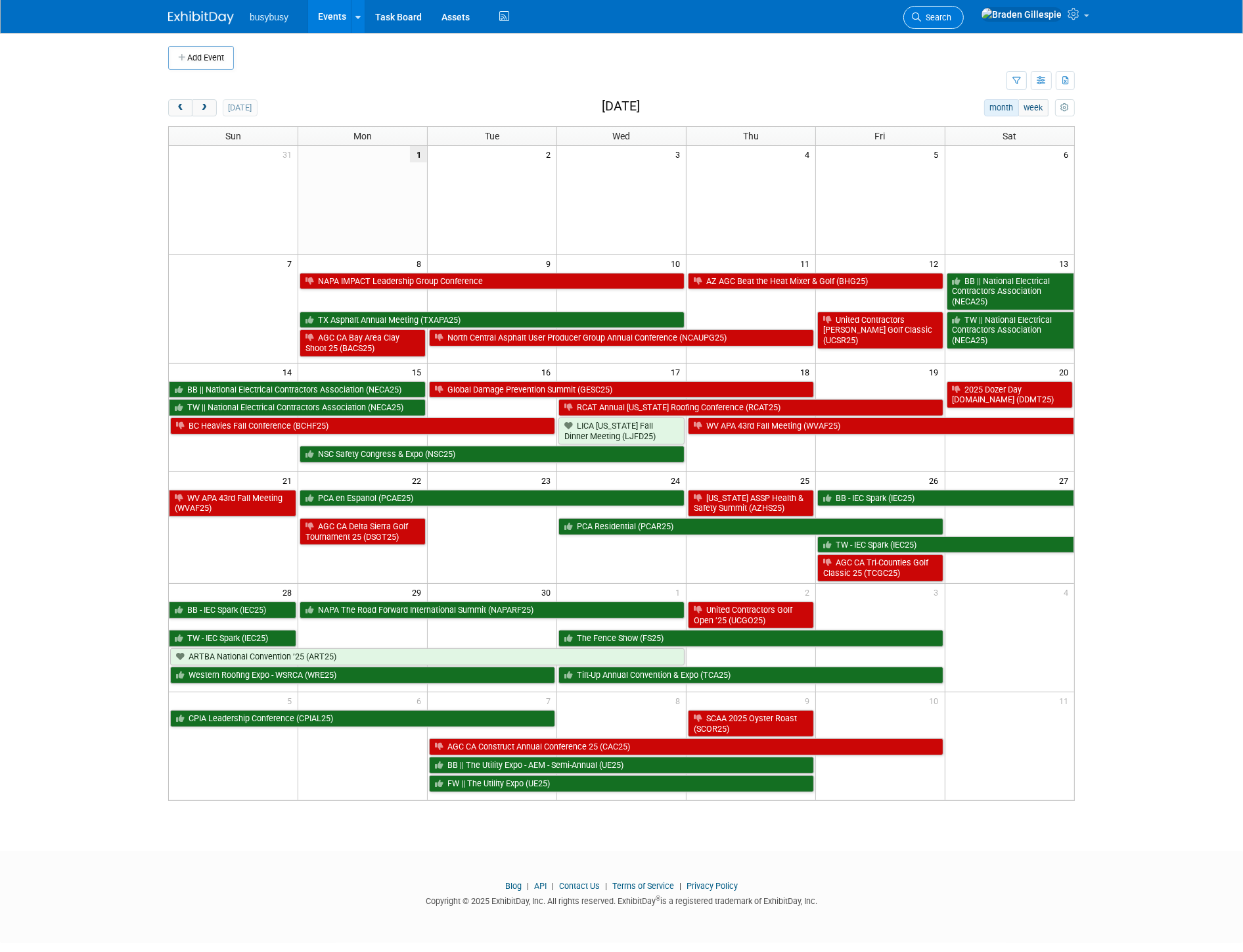
click at [952, 17] on span "Search" at bounding box center [936, 18] width 30 height 10
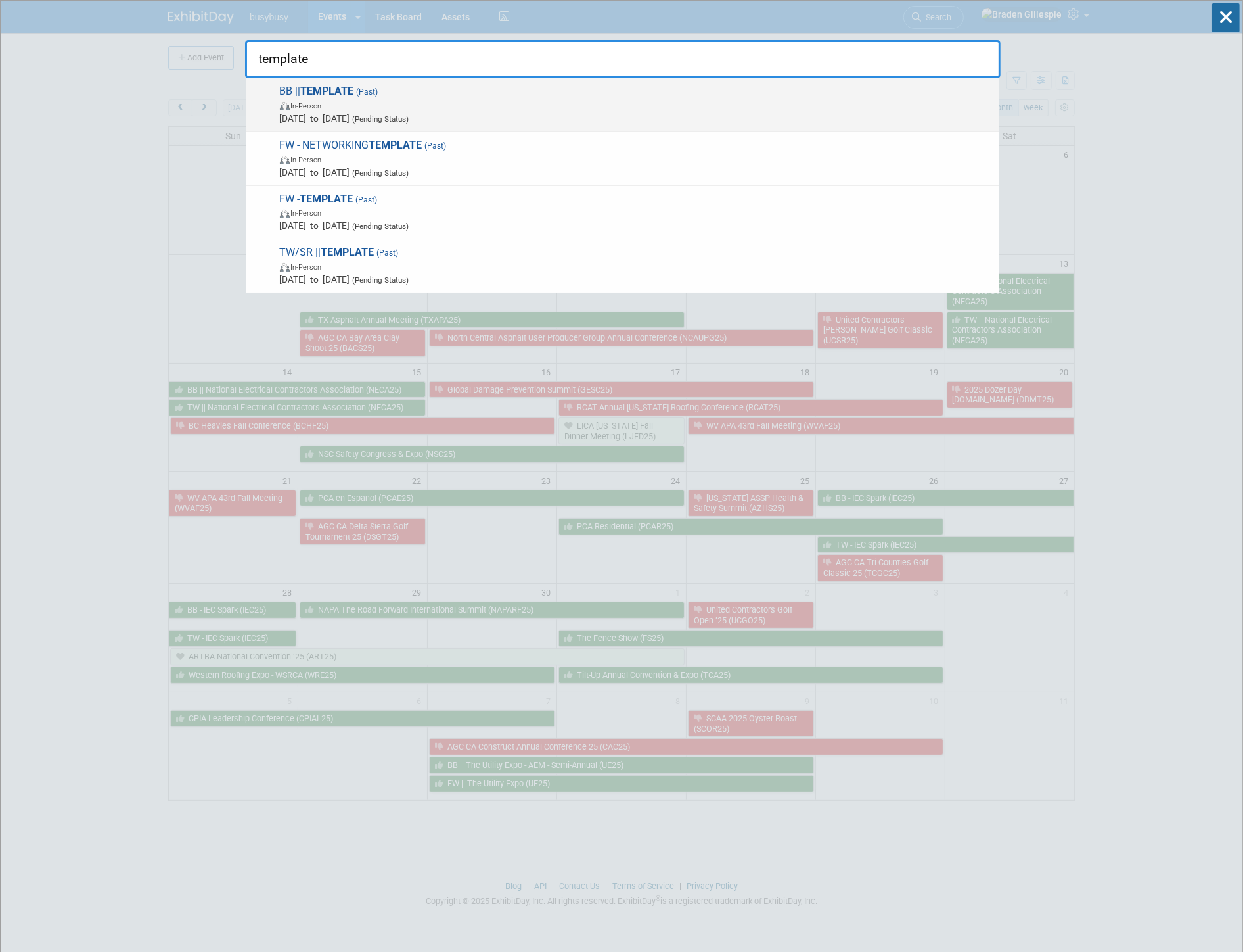
type input "template"
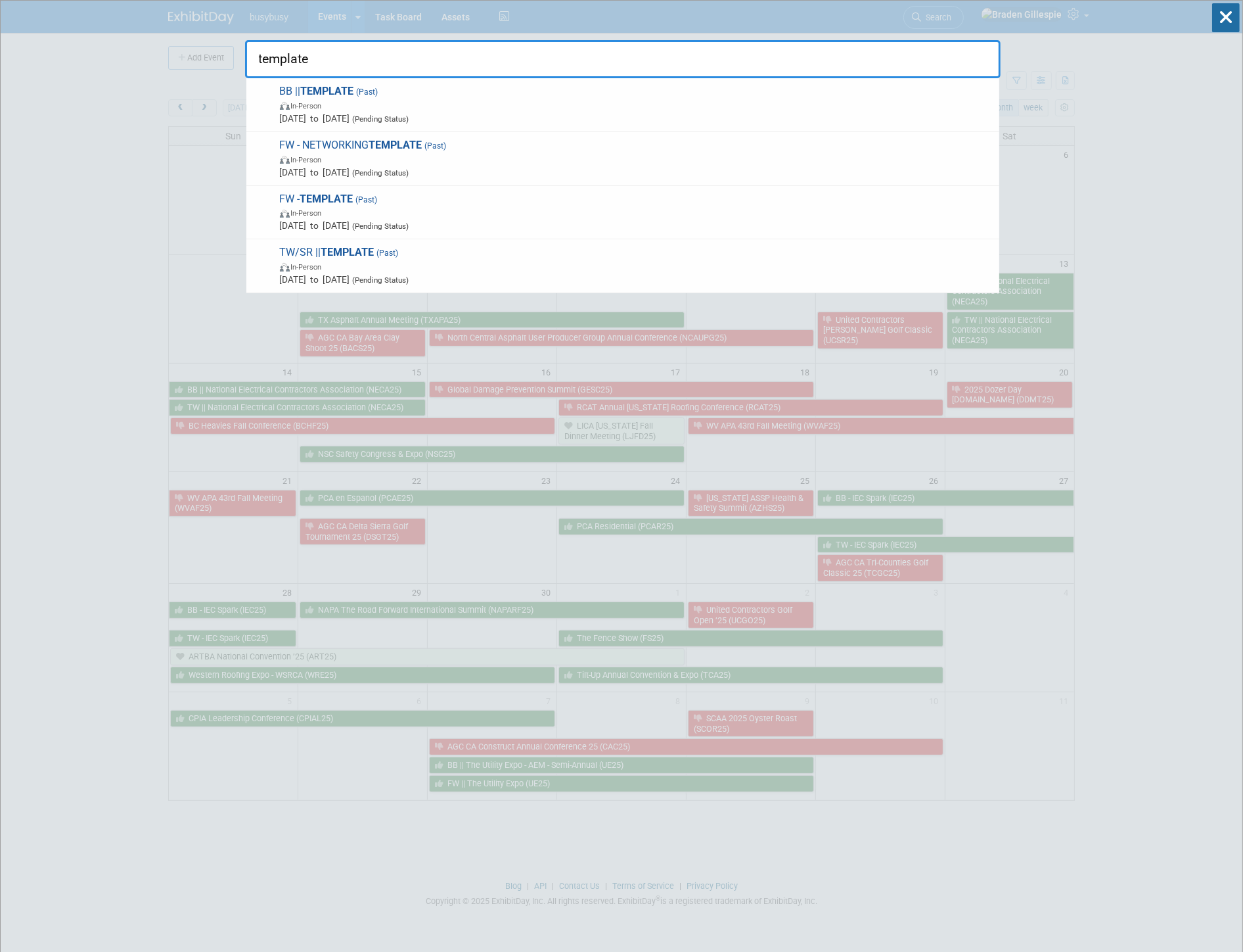
click at [924, 118] on span "[DATE] to [DATE] (Pending Status)" at bounding box center [637, 119] width 713 height 13
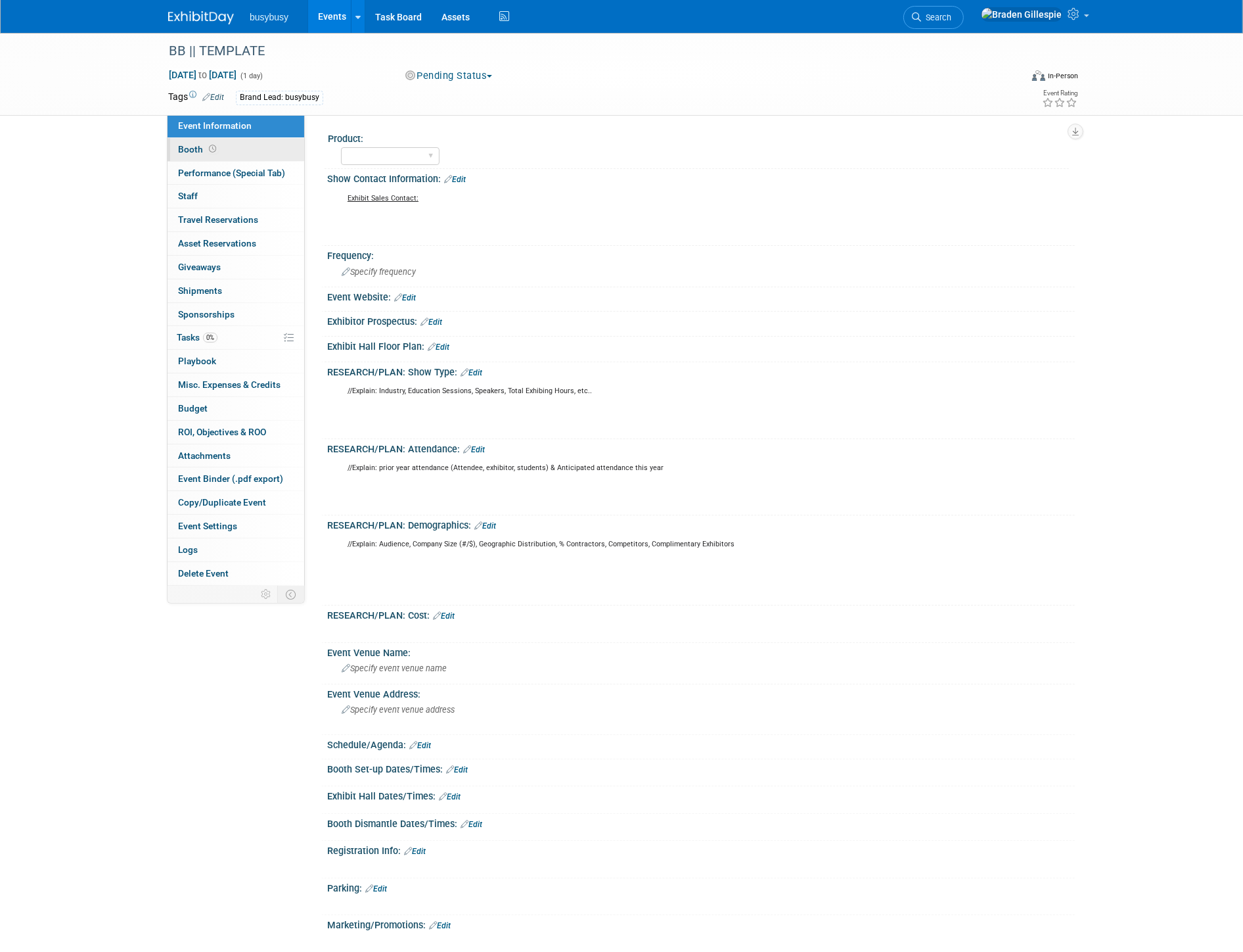
click at [265, 156] on link "Booth" at bounding box center [235, 149] width 136 height 23
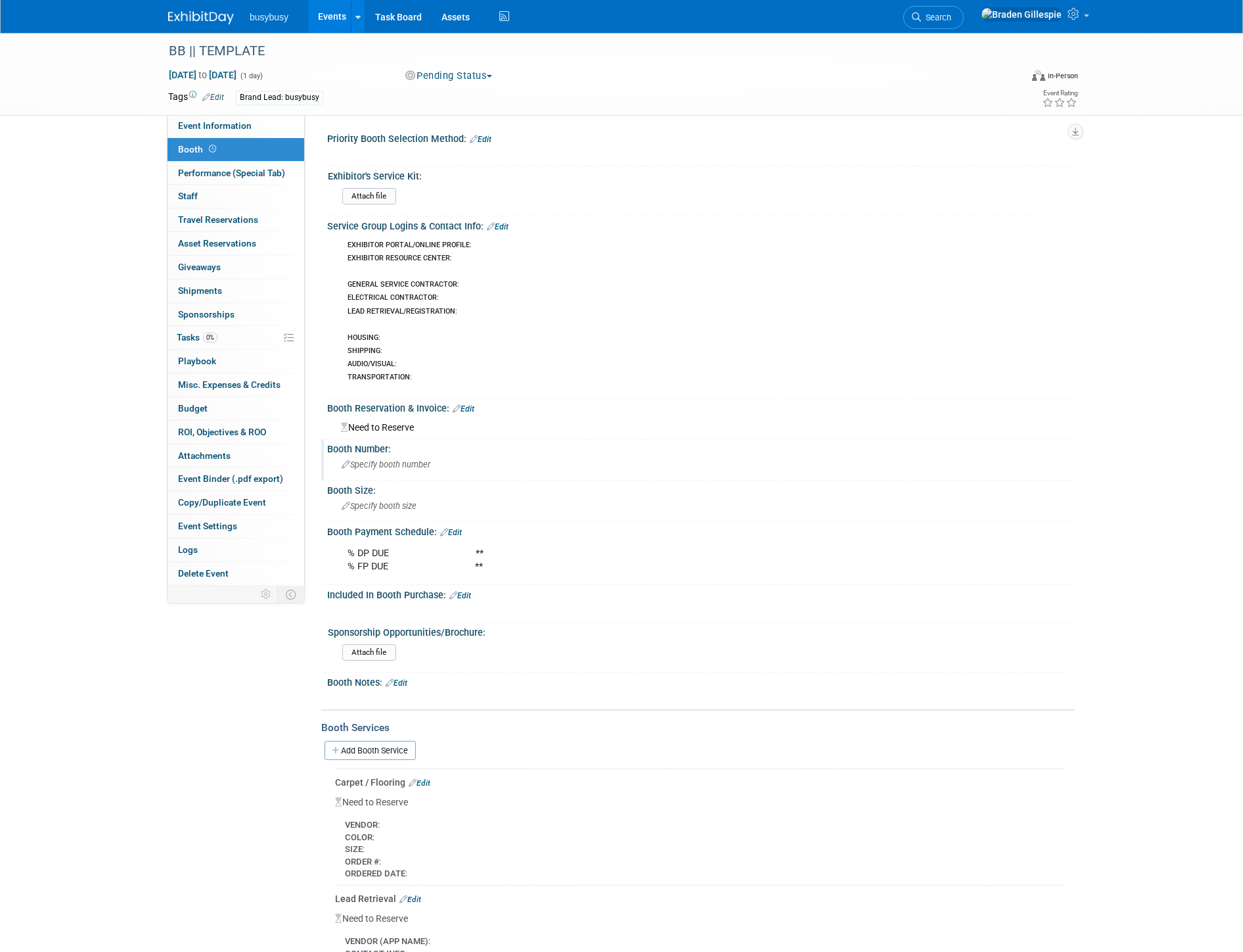
scroll to position [438, 0]
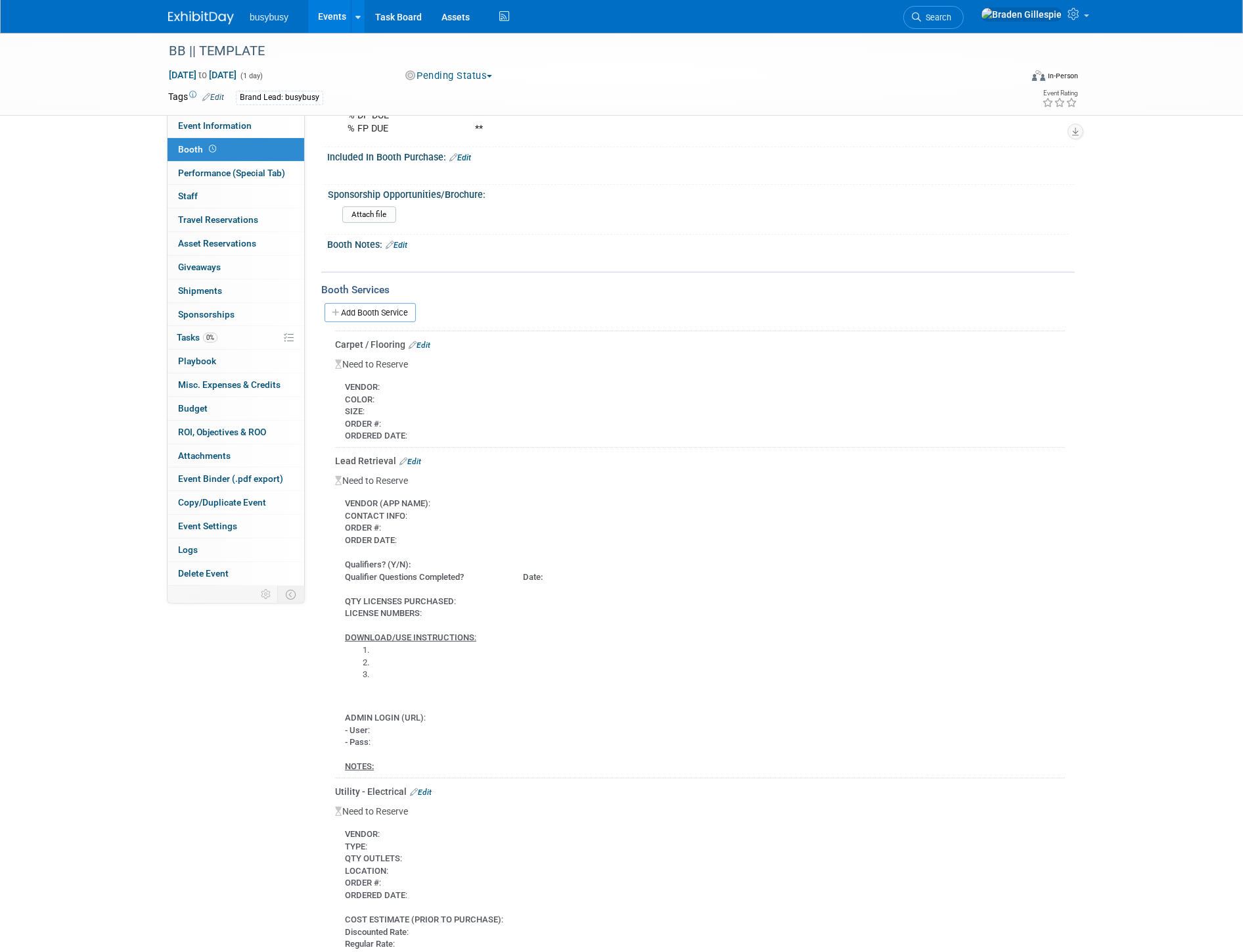
drag, startPoint x: 343, startPoint y: 378, endPoint x: 414, endPoint y: 427, distance: 86.3
click at [414, 427] on div "VENDOR : COLOR : SIZE : ORDER # : ORDERED DATE :" at bounding box center [700, 407] width 730 height 72
copy div "VENDOR : COLOR : SIZE : ORDER # : ORDERED DATE :"
